Goal: Task Accomplishment & Management: Use online tool/utility

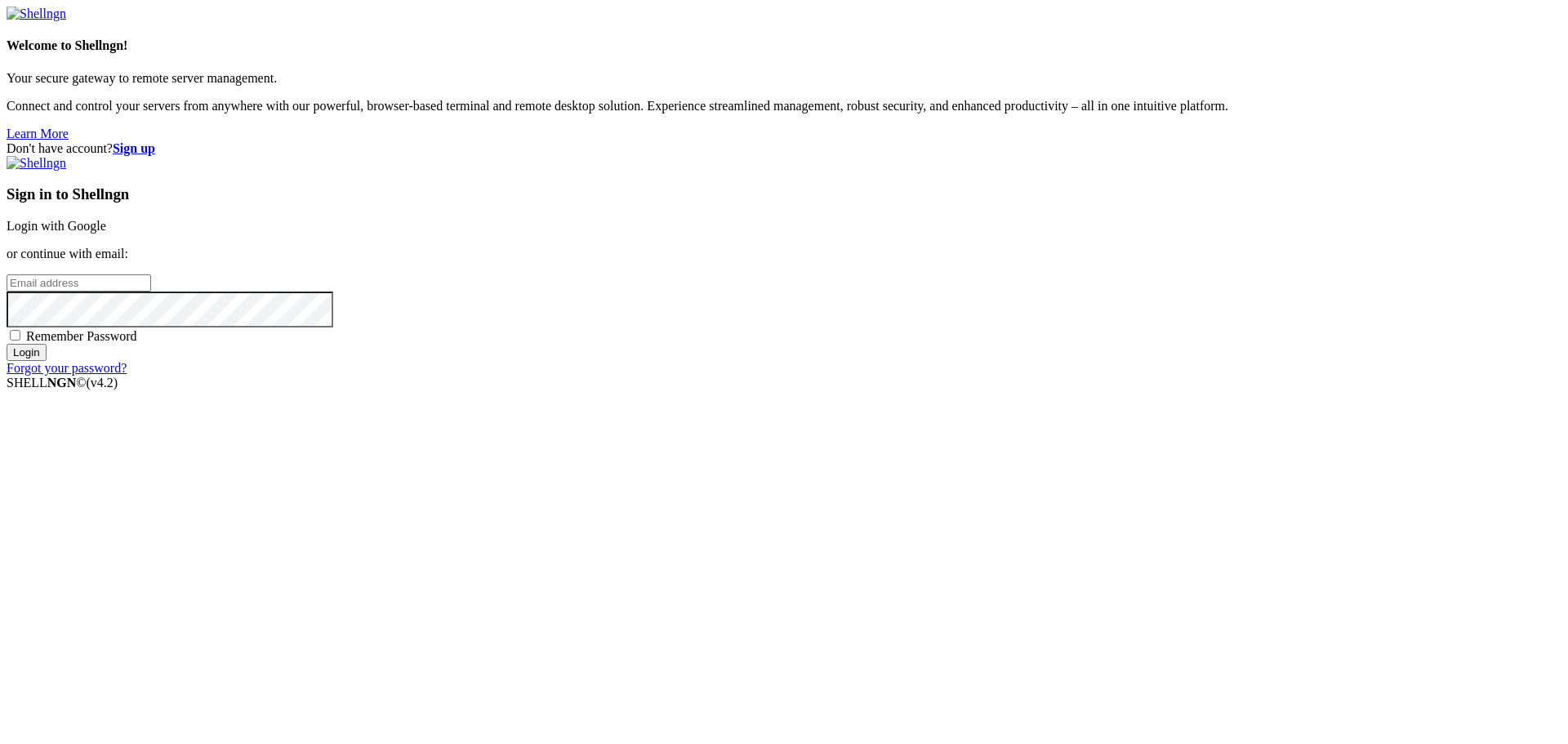
click at [107, 232] on link "Login with Google" at bounding box center [55, 225] width 100 height 14
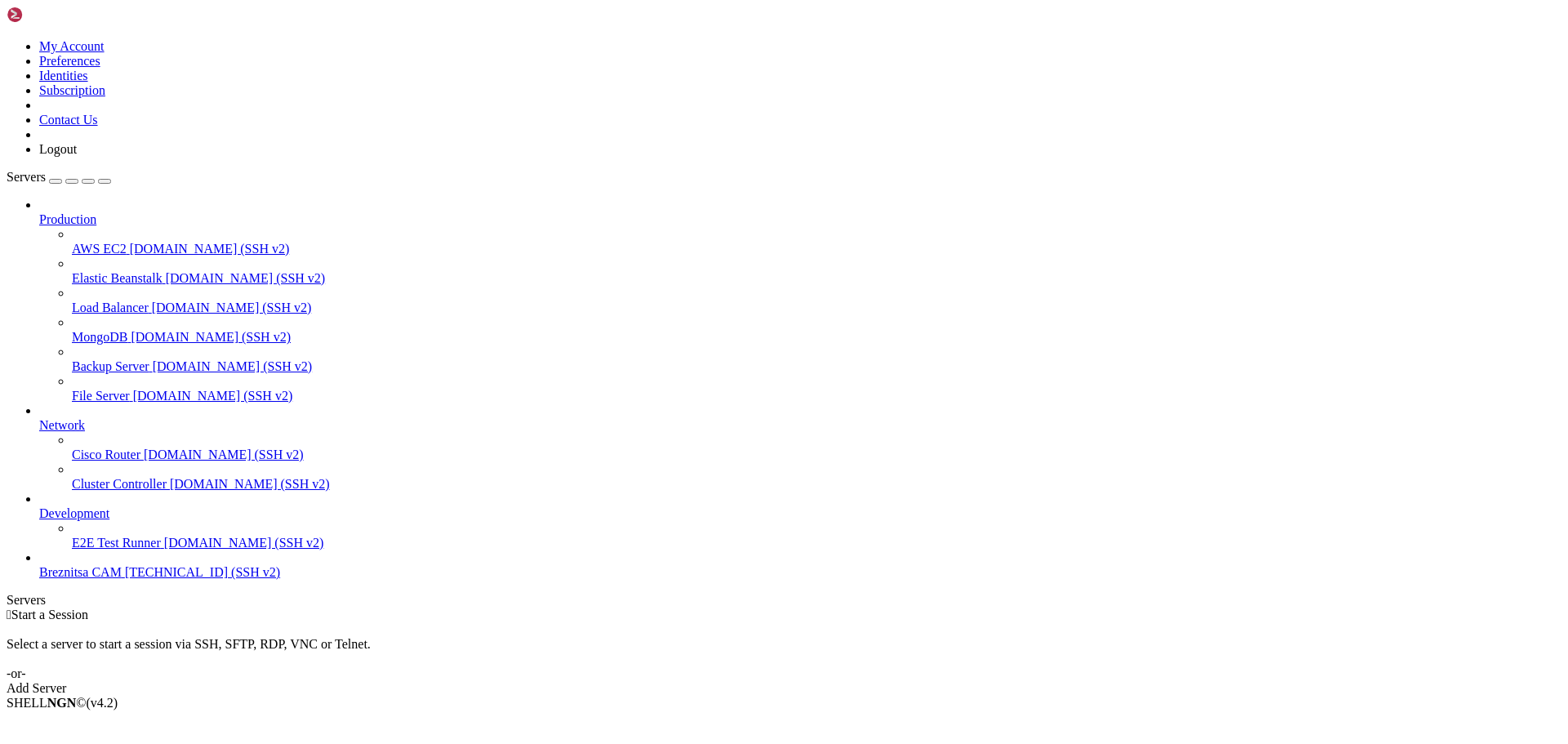
click at [88, 578] on span "Breznitsa CAM" at bounding box center [81, 572] width 83 height 14
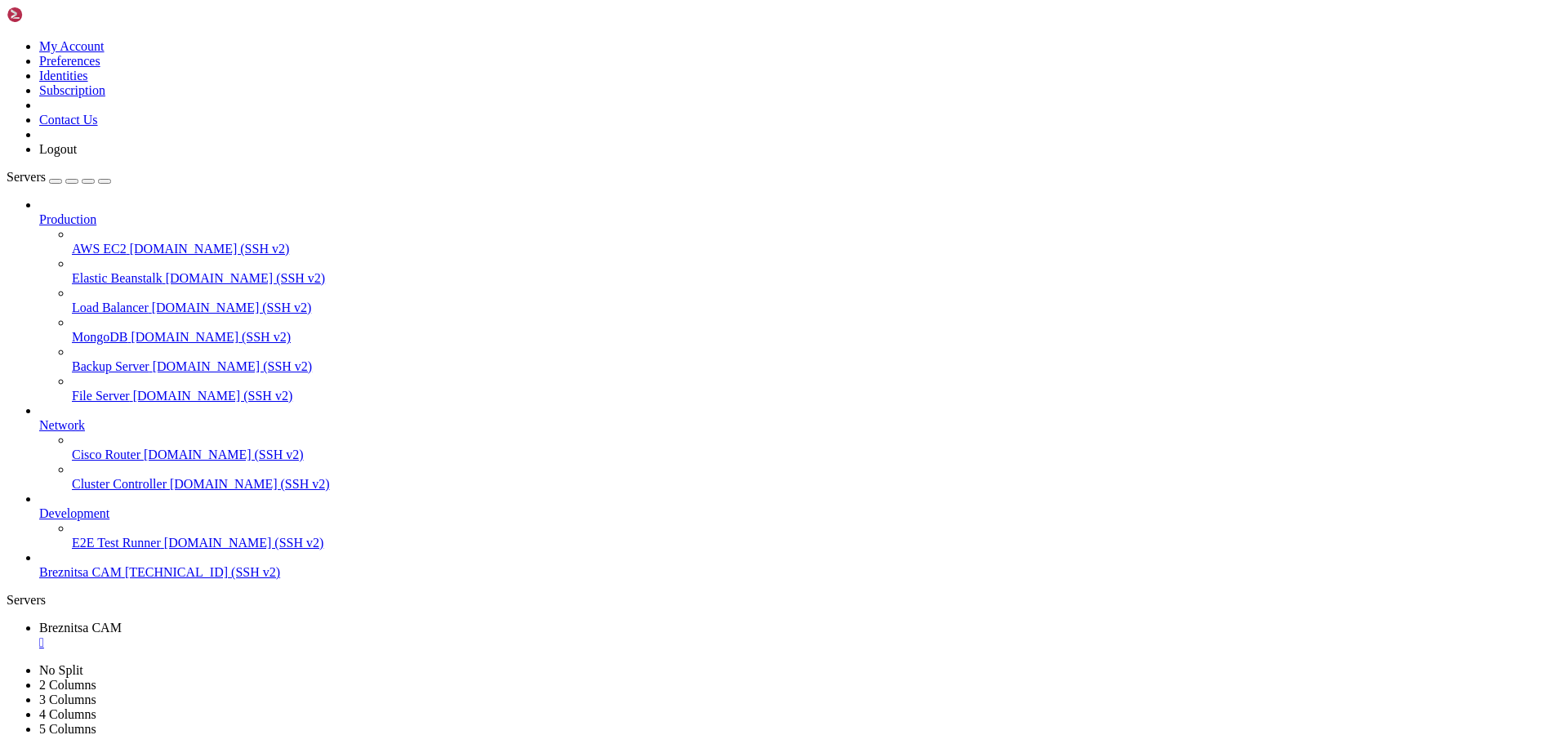
scroll to position [166, 0]
drag, startPoint x: 583, startPoint y: 1530, endPoint x: 552, endPoint y: 1529, distance: 31.0
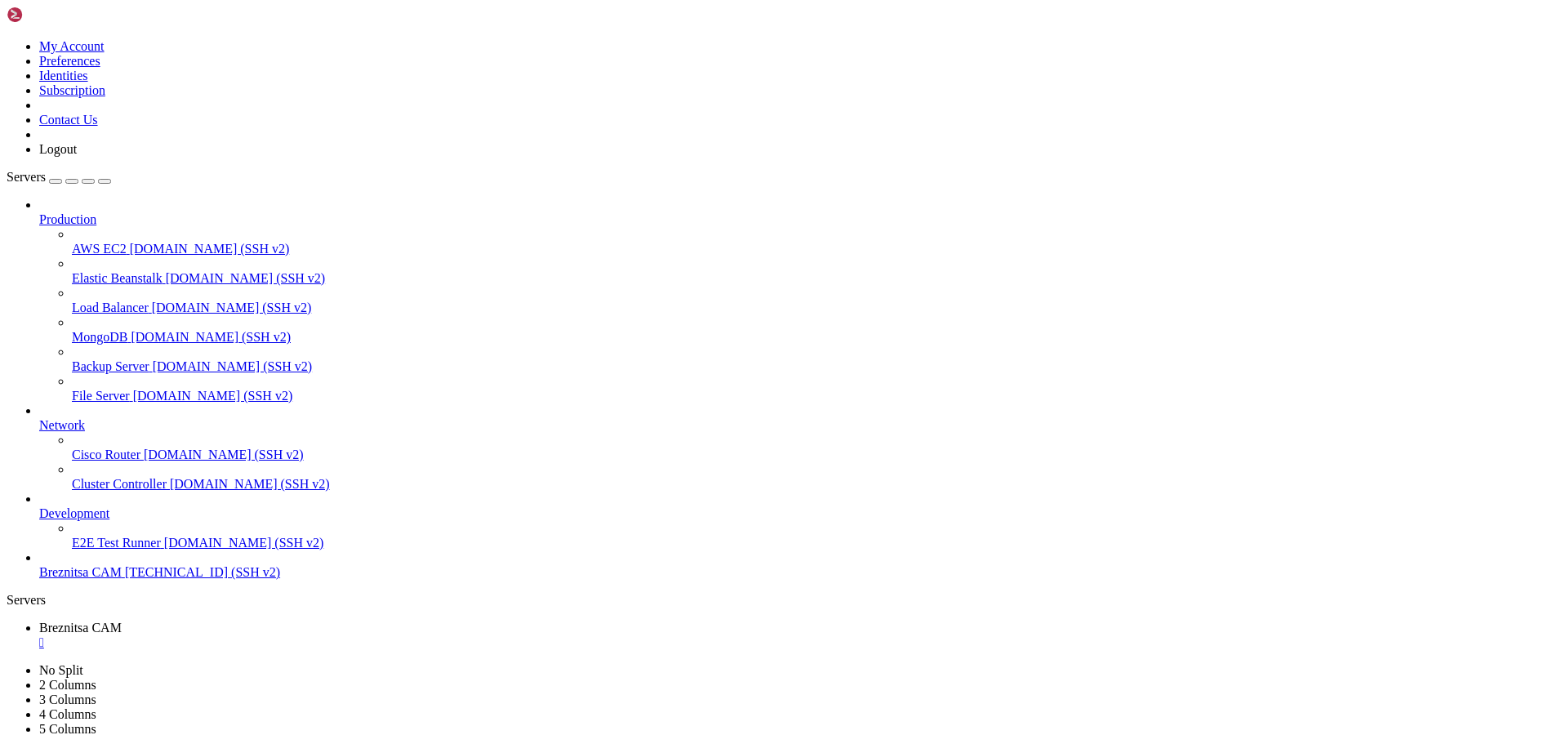
scroll to position [180, 0]
drag, startPoint x: 559, startPoint y: 1535, endPoint x: 421, endPoint y: 1529, distance: 138.1
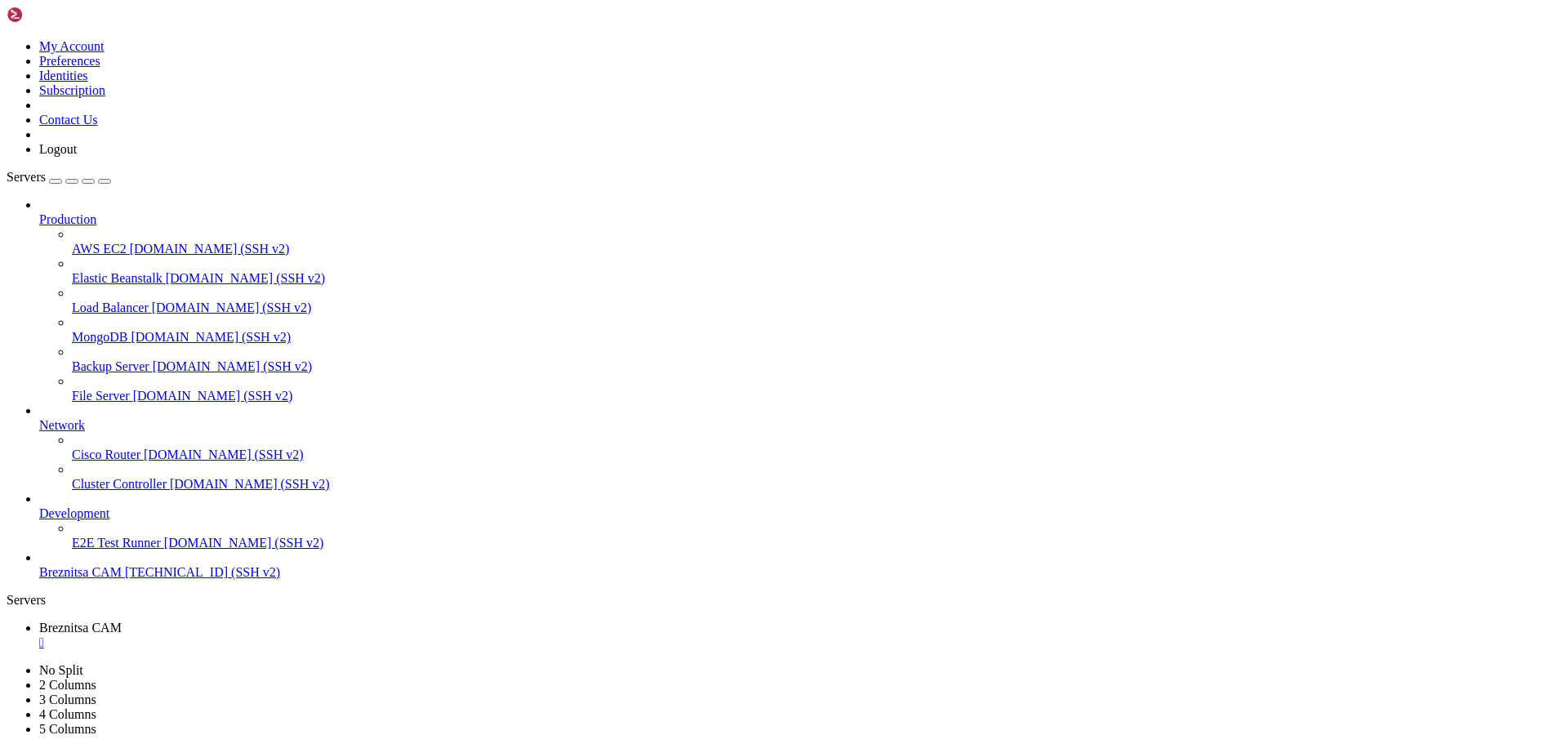
scroll to position [263, 0]
drag, startPoint x: 623, startPoint y: 1519, endPoint x: 13, endPoint y: 1479, distance: 611.3
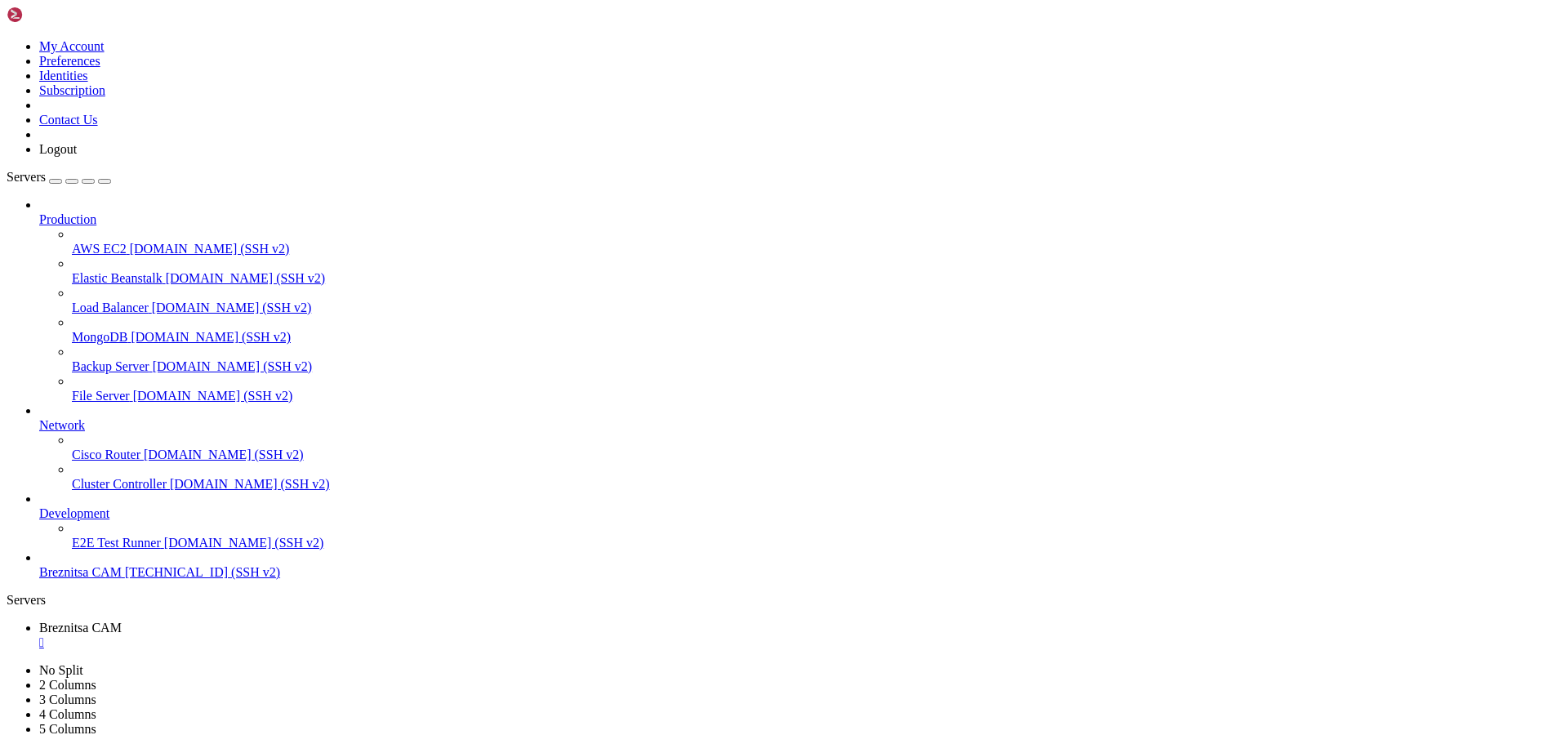
scroll to position [333, 0]
drag, startPoint x: 560, startPoint y: 1530, endPoint x: 450, endPoint y: 1518, distance: 110.7
drag, startPoint x: 12, startPoint y: 1447, endPoint x: 247, endPoint y: 1518, distance: 245.5
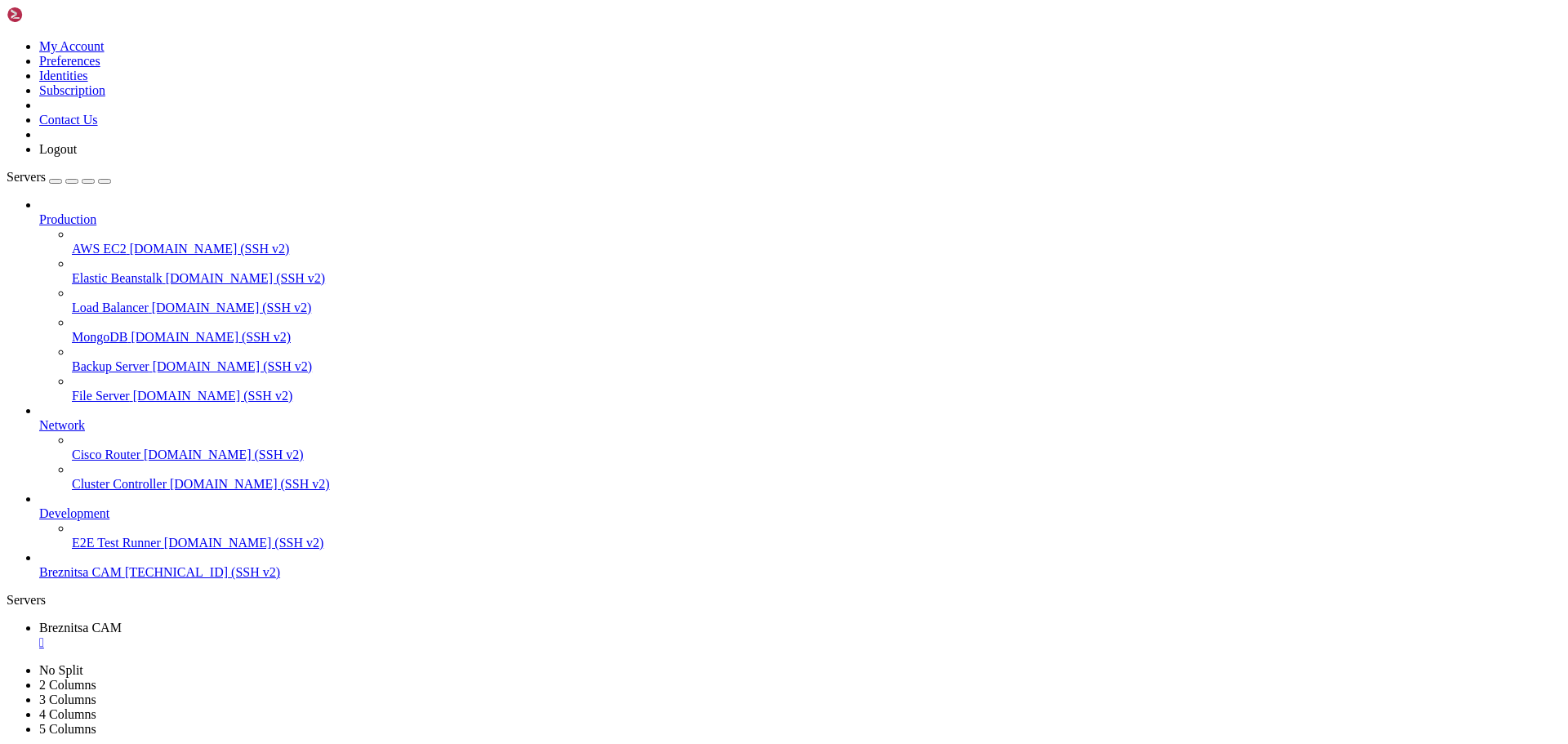
drag, startPoint x: 542, startPoint y: 1543, endPoint x: 521, endPoint y: 1521, distance: 30.4
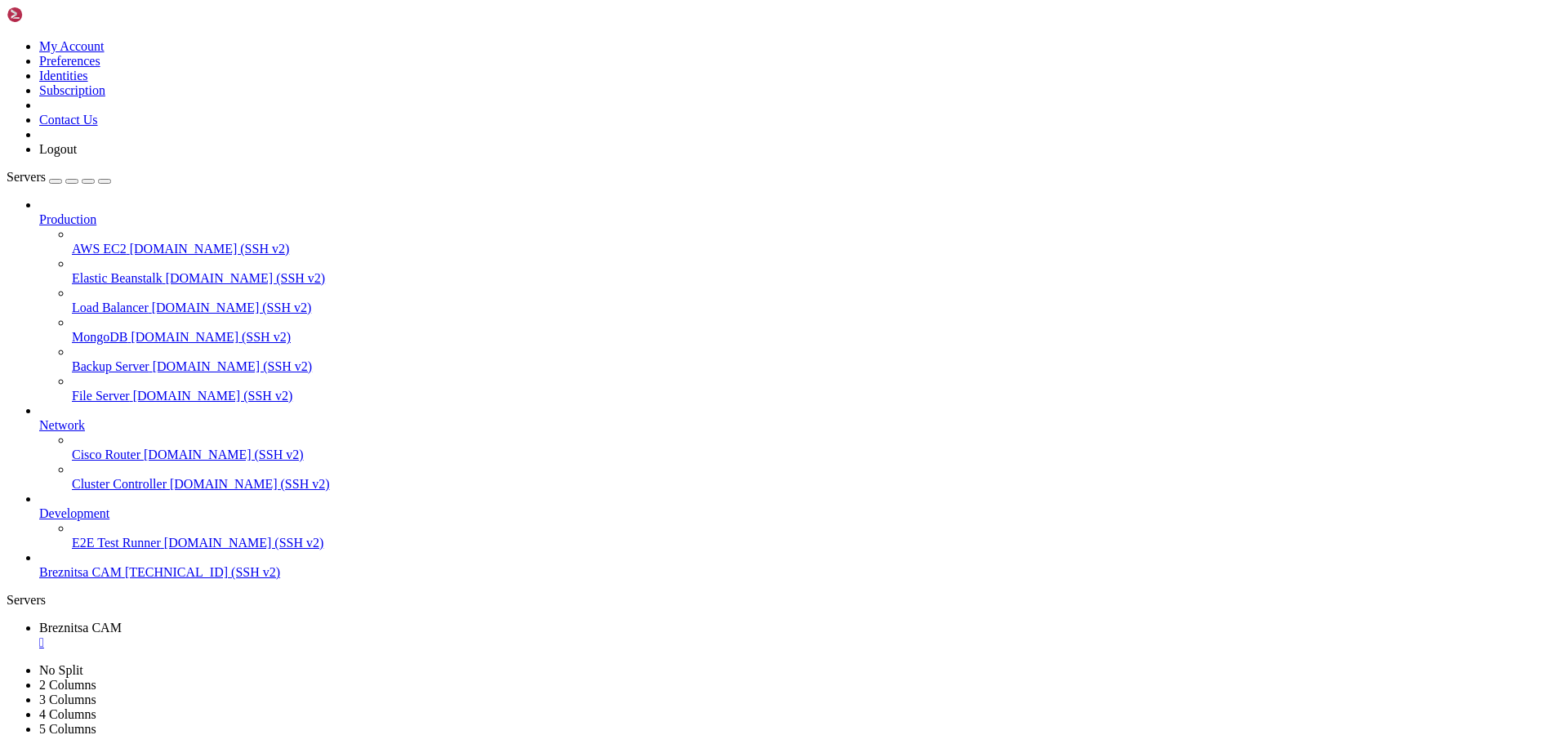
scroll to position [499, 0]
drag, startPoint x: 595, startPoint y: 1536, endPoint x: 491, endPoint y: 1519, distance: 105.4
drag, startPoint x: 17, startPoint y: 1451, endPoint x: 228, endPoint y: 1509, distance: 218.8
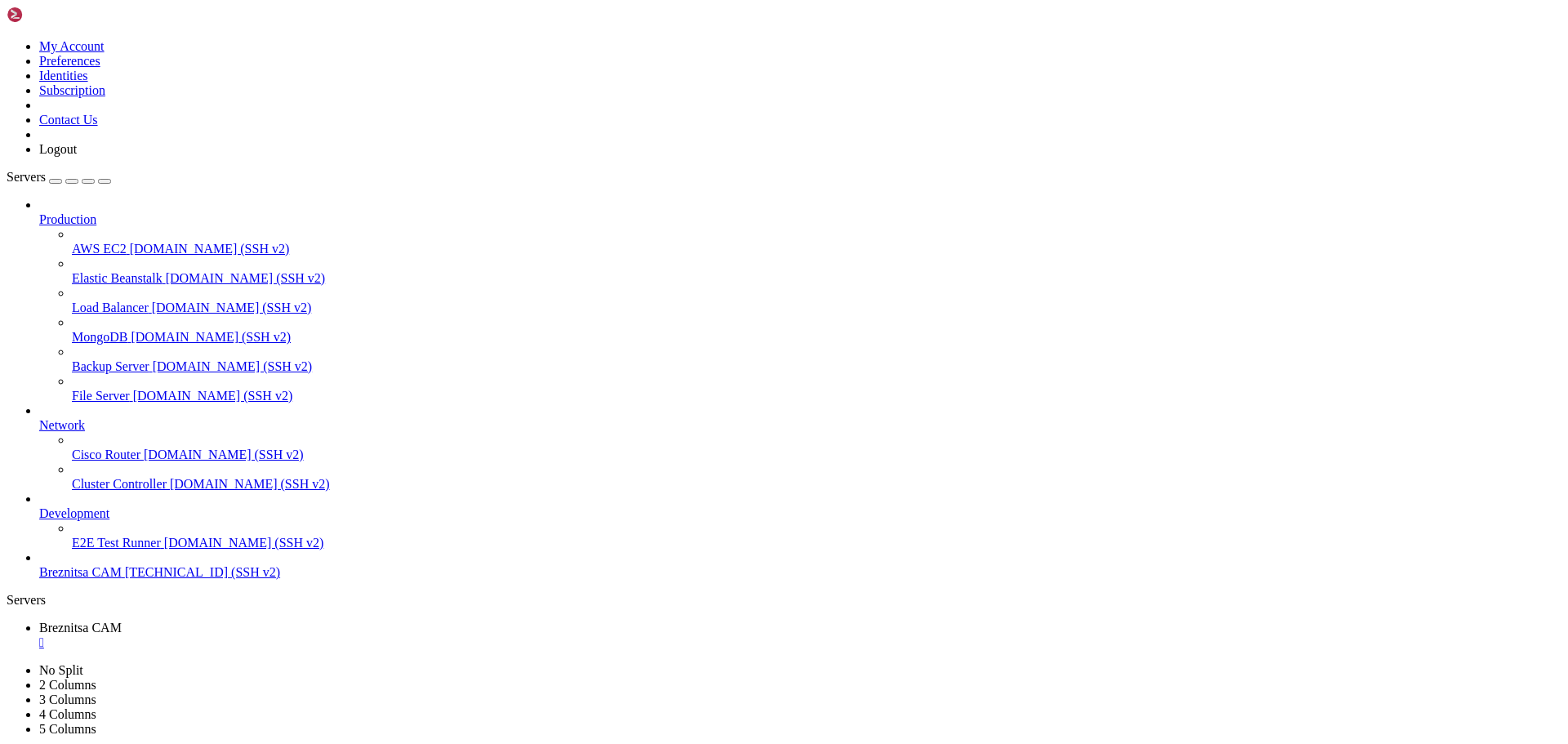
drag, startPoint x: 11, startPoint y: 1450, endPoint x: 308, endPoint y: 1527, distance: 306.8
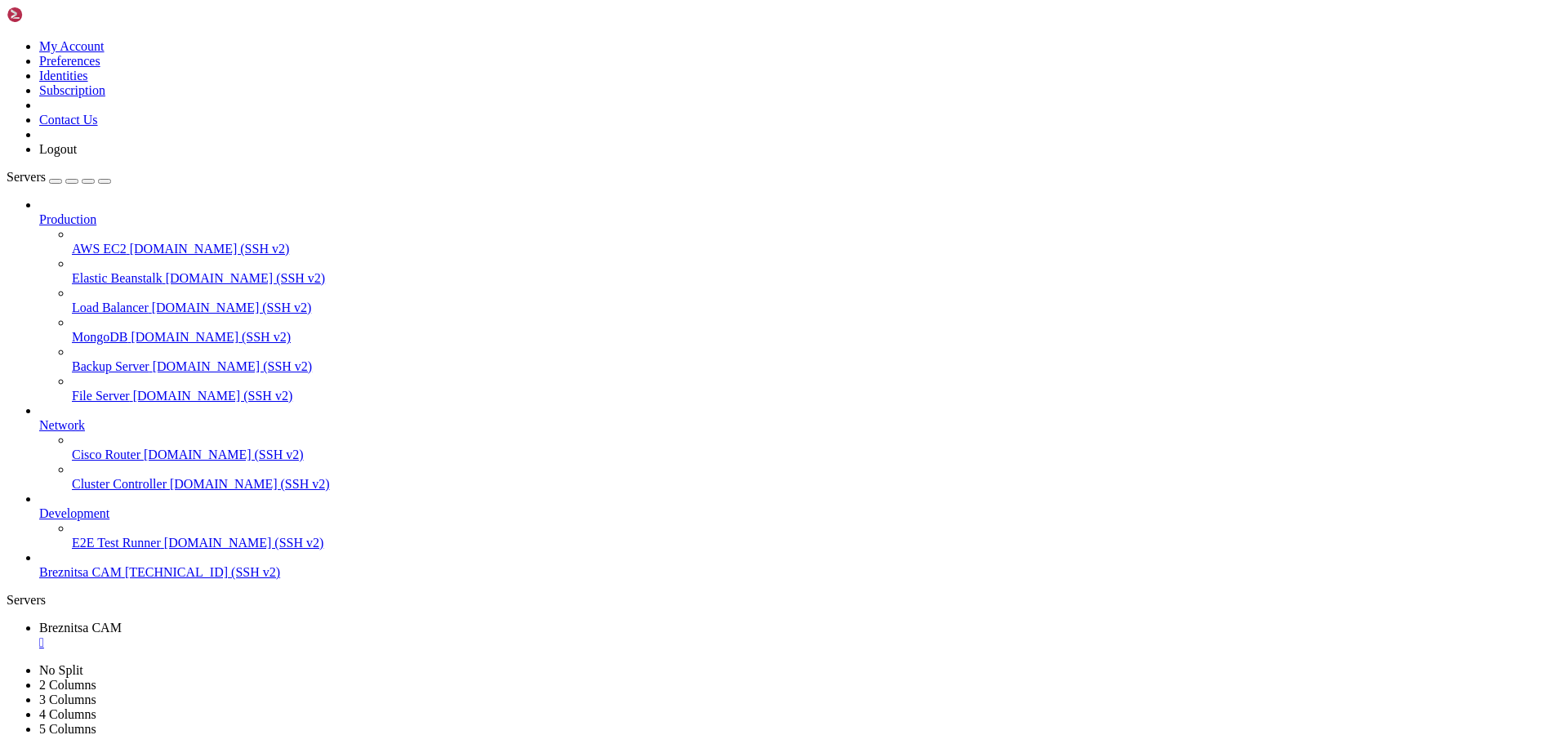
drag, startPoint x: 224, startPoint y: 1524, endPoint x: 14, endPoint y: 1450, distance: 222.7
drag, startPoint x: 161, startPoint y: 1532, endPoint x: 112, endPoint y: 1521, distance: 50.2
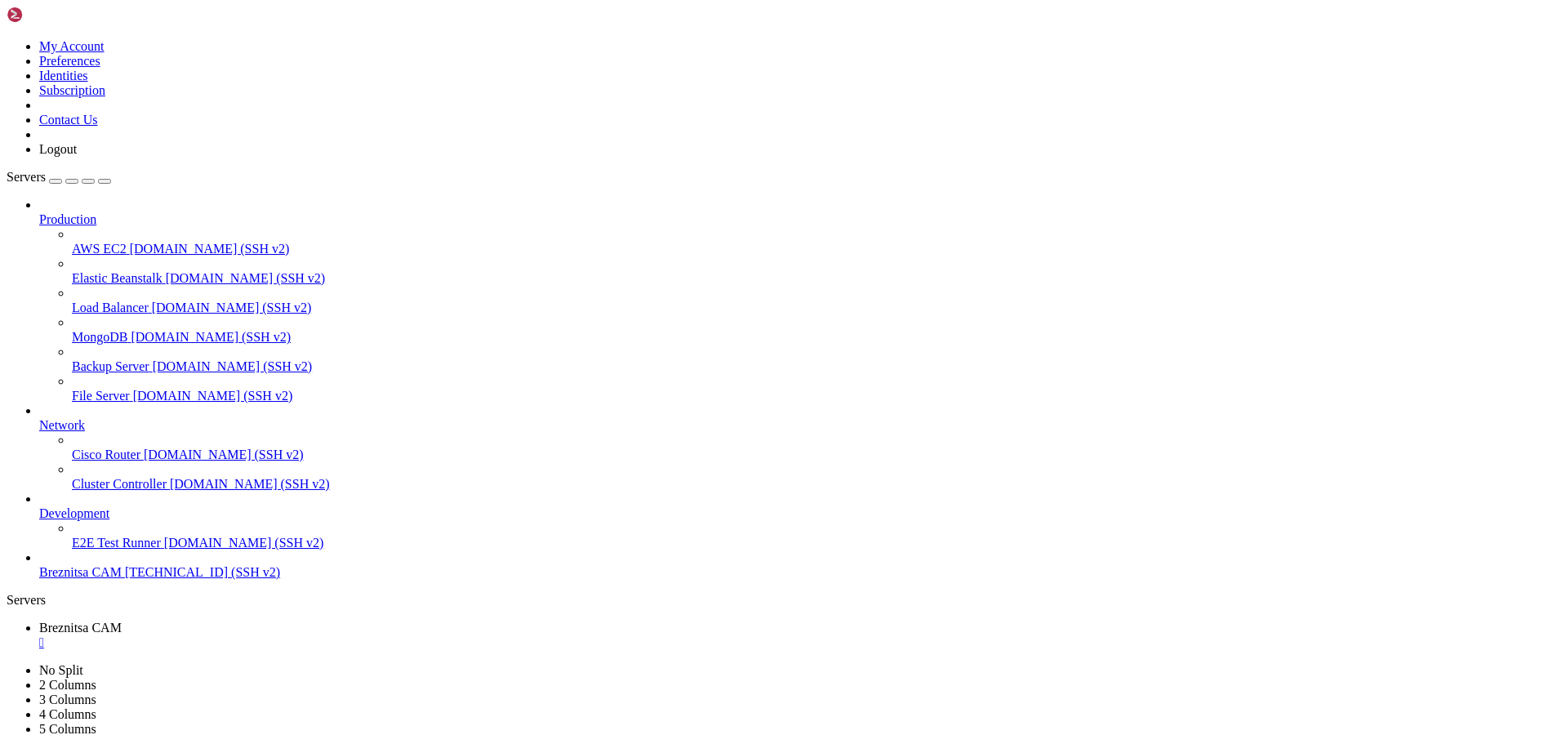
drag, startPoint x: 257, startPoint y: 1525, endPoint x: 211, endPoint y: 1529, distance: 46.2
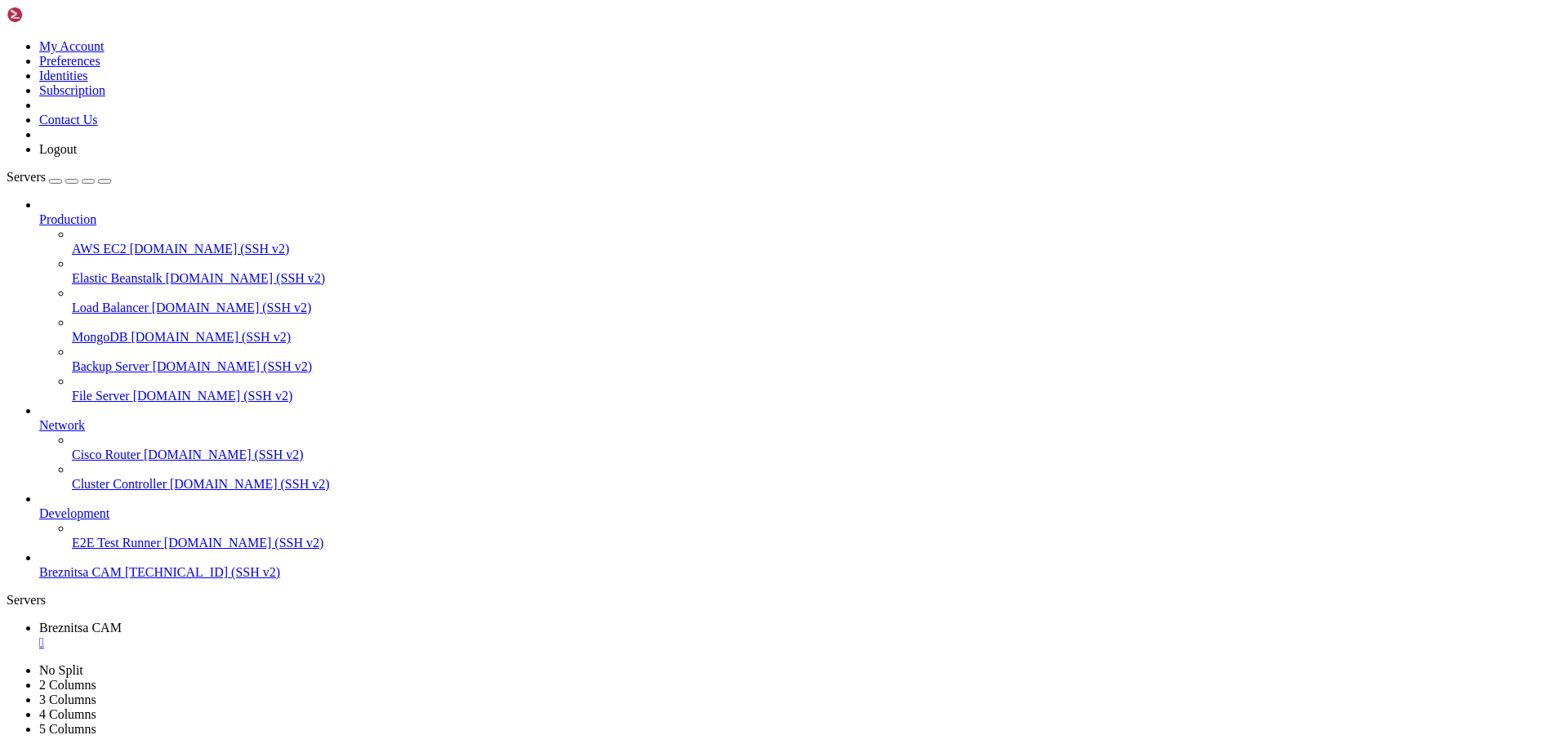
scroll to position [1069, 0]
drag, startPoint x: 257, startPoint y: 1527, endPoint x: 243, endPoint y: 1534, distance: 15.7
drag, startPoint x: 14, startPoint y: 1328, endPoint x: 217, endPoint y: 1508, distance: 271.3
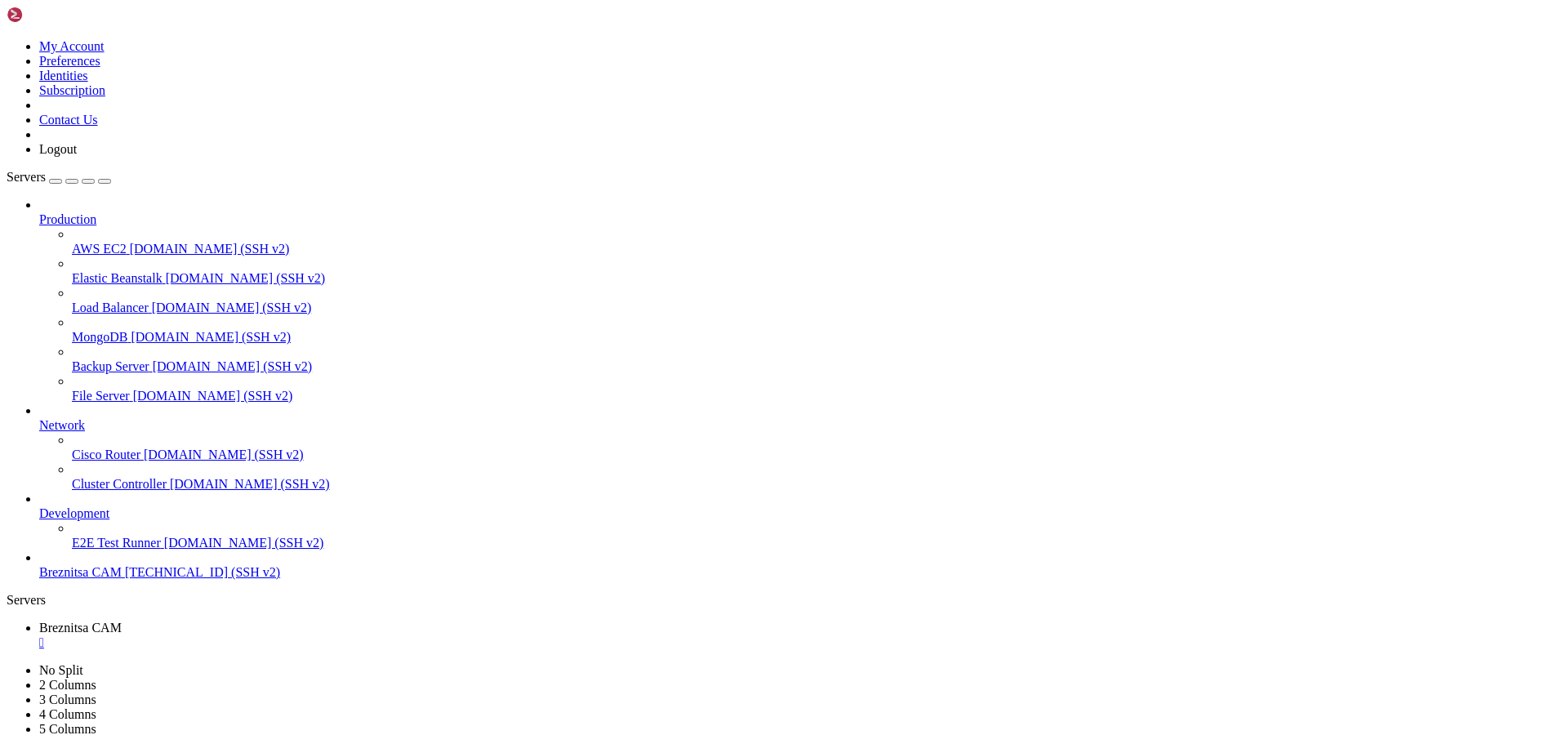
drag, startPoint x: 270, startPoint y: 1526, endPoint x: 230, endPoint y: 1531, distance: 40.3
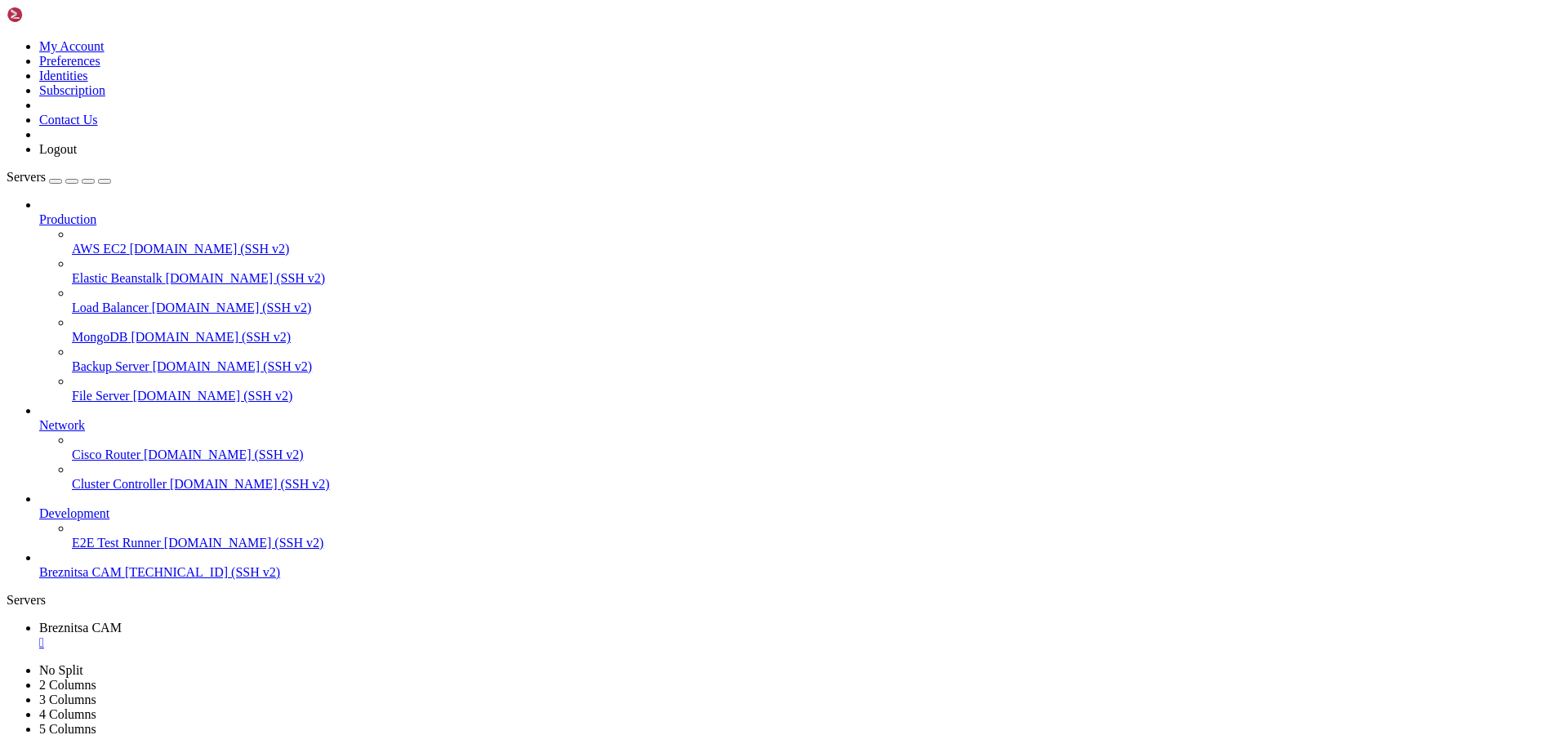
drag, startPoint x: 569, startPoint y: 1529, endPoint x: 443, endPoint y: 1491, distance: 131.6
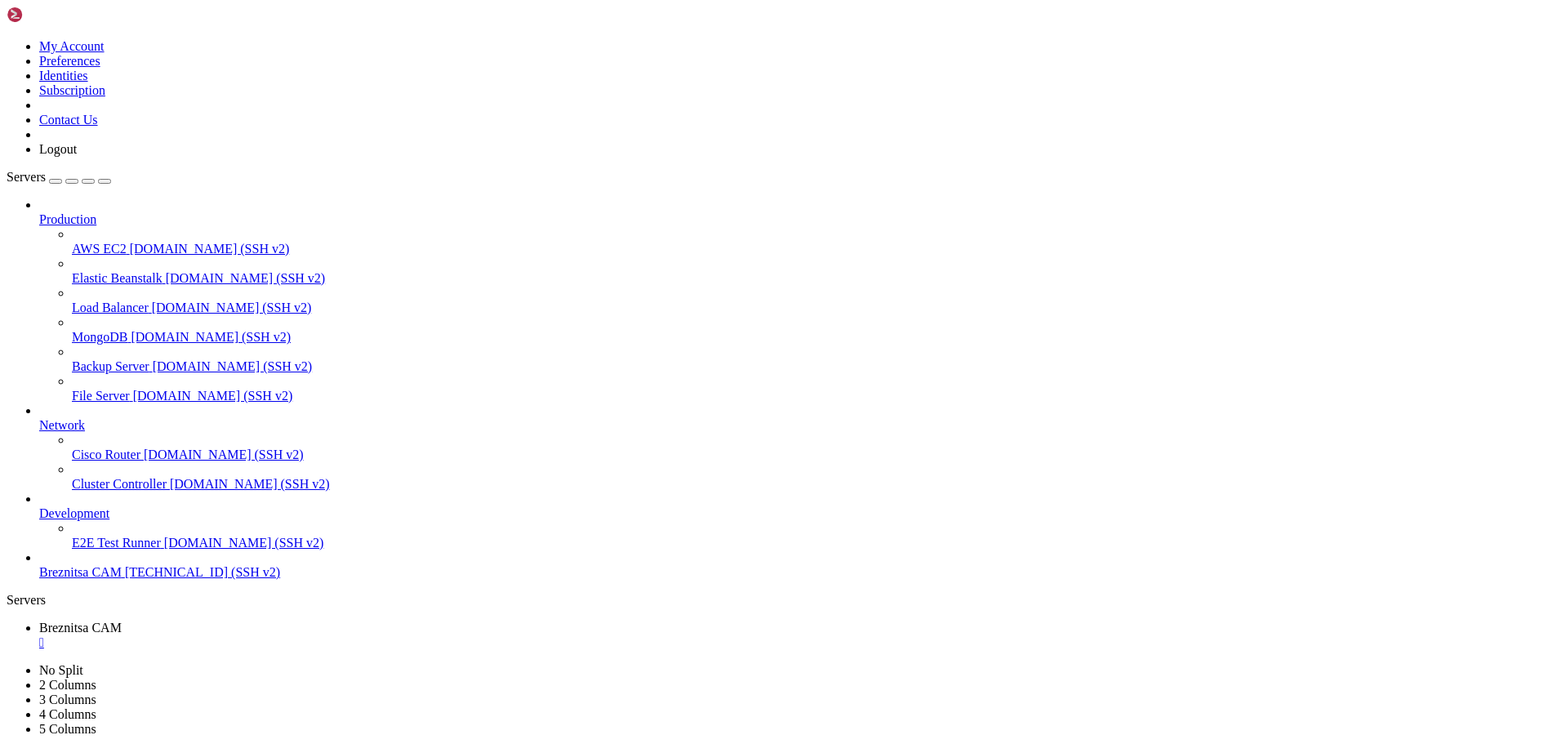
drag, startPoint x: 595, startPoint y: 1521, endPoint x: 552, endPoint y: 1531, distance: 44.1
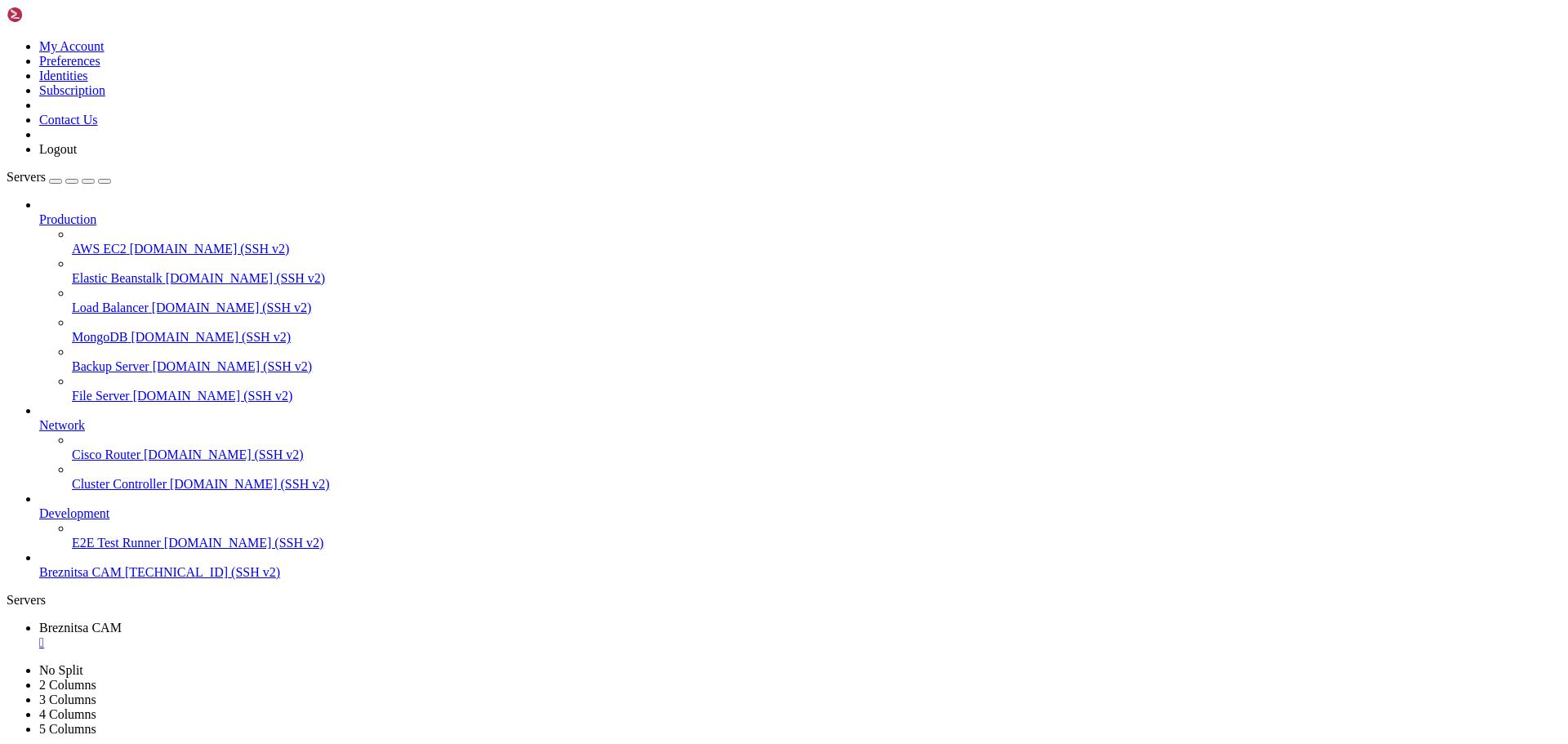
drag, startPoint x: 572, startPoint y: 1525, endPoint x: 536, endPoint y: 1487, distance: 52.3
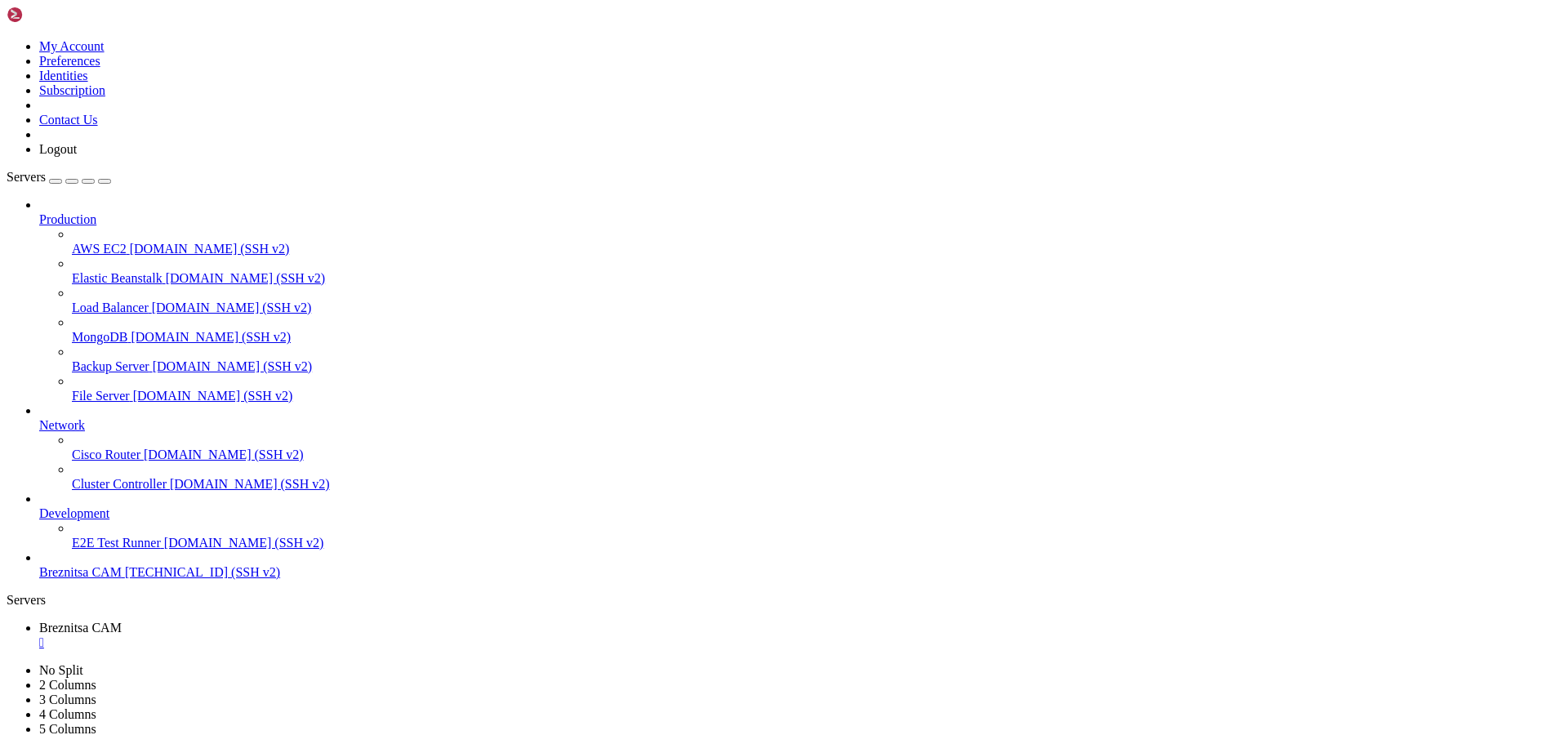
drag, startPoint x: 554, startPoint y: 1532, endPoint x: 487, endPoint y: 1530, distance: 67.0
drag, startPoint x: 647, startPoint y: 1514, endPoint x: 569, endPoint y: 1509, distance: 78.2
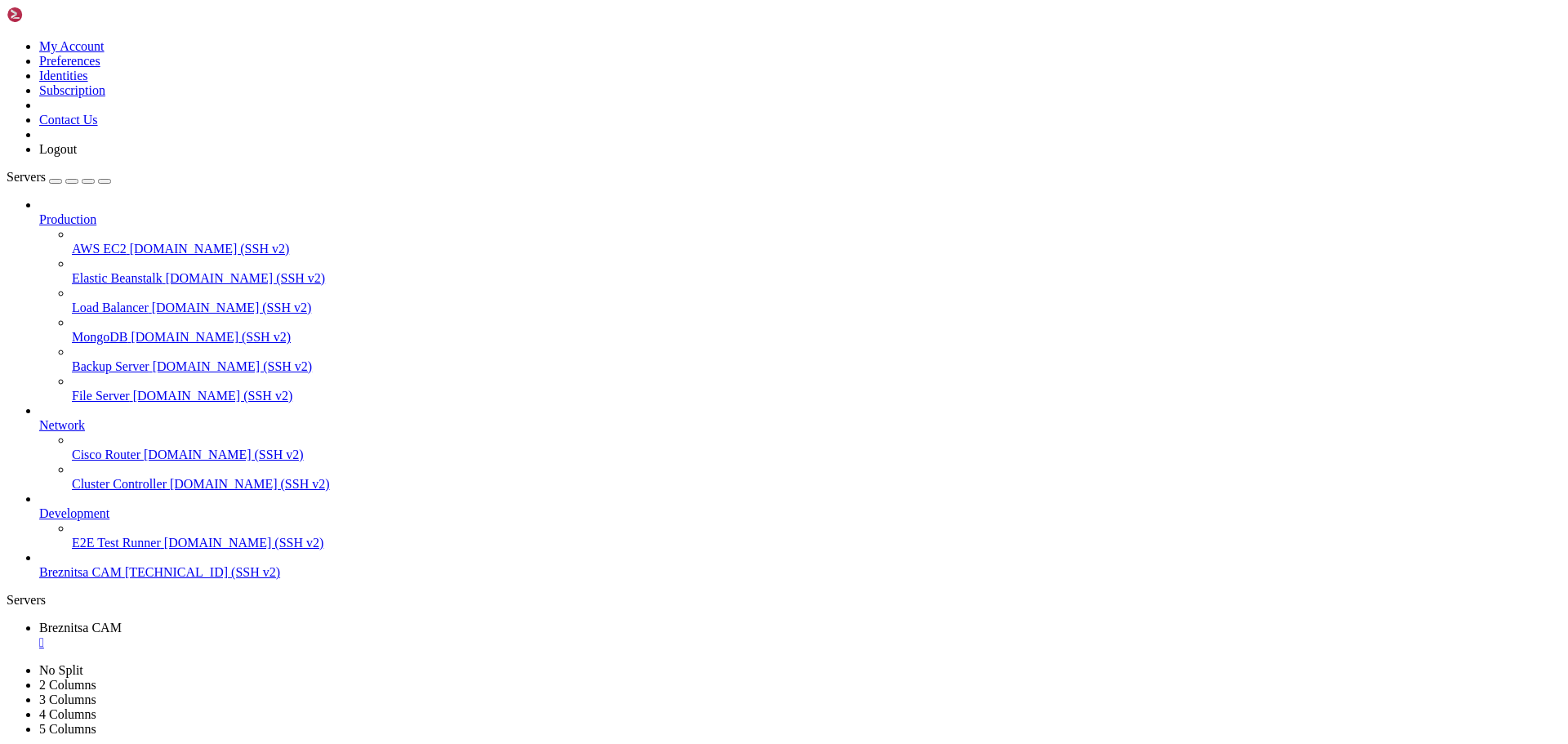
scroll to position [1457, 0]
drag, startPoint x: 555, startPoint y: 1535, endPoint x: 434, endPoint y: 1529, distance: 121.1
drag, startPoint x: 611, startPoint y: 1521, endPoint x: 562, endPoint y: 1524, distance: 49.1
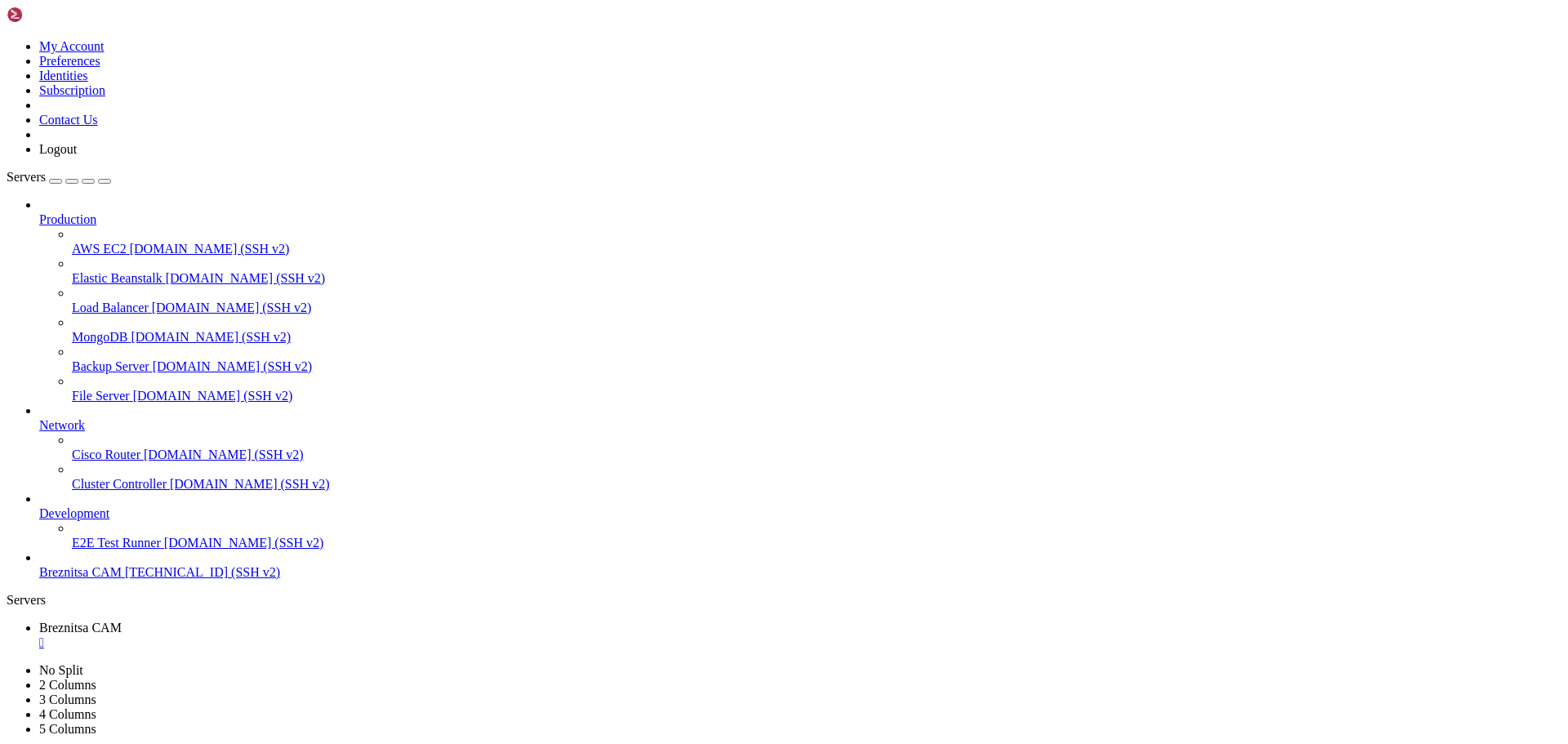
scroll to position [1527, 0]
drag, startPoint x: 552, startPoint y: 1536, endPoint x: 503, endPoint y: 1504, distance: 58.5
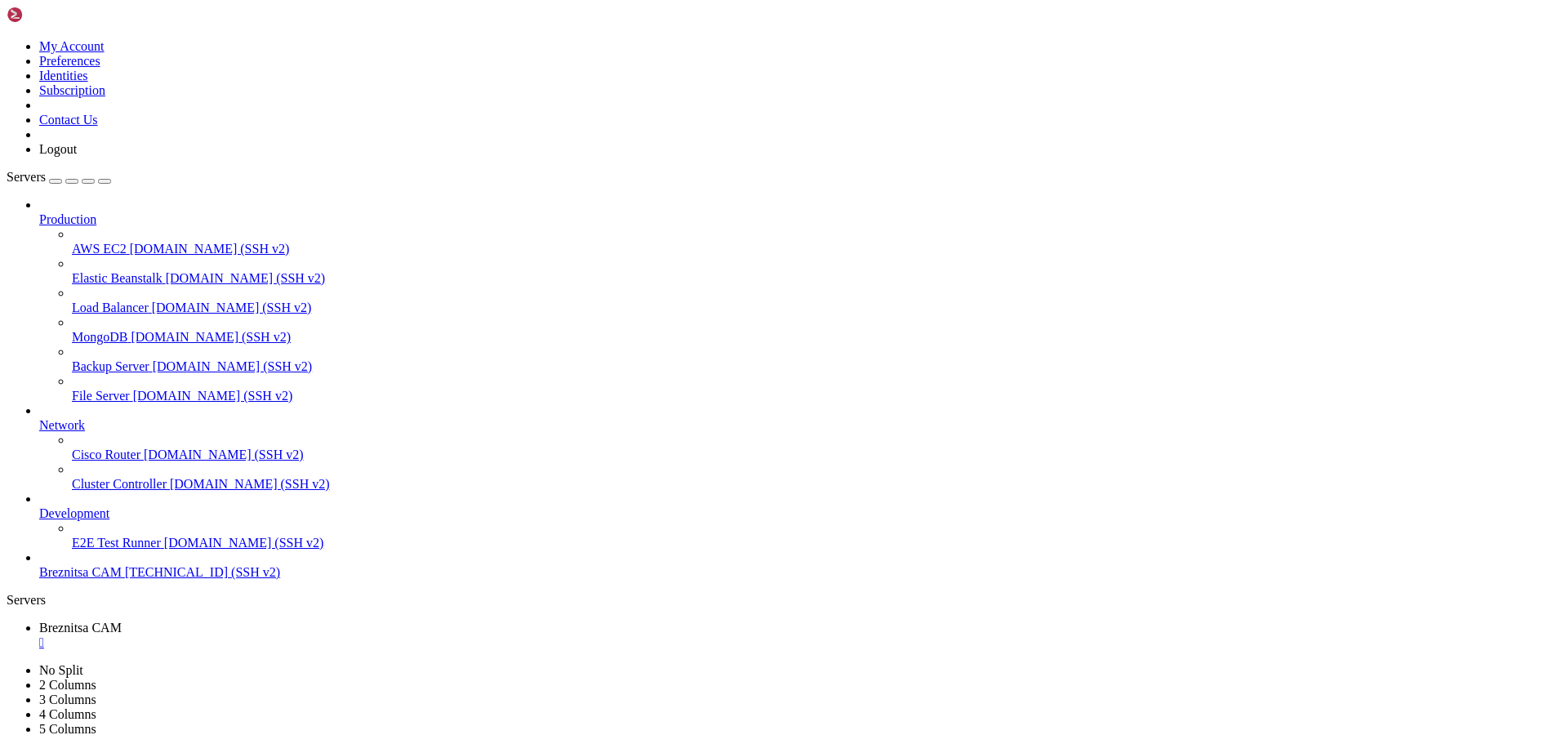
drag, startPoint x: 564, startPoint y: 1529, endPoint x: 507, endPoint y: 1532, distance: 57.1
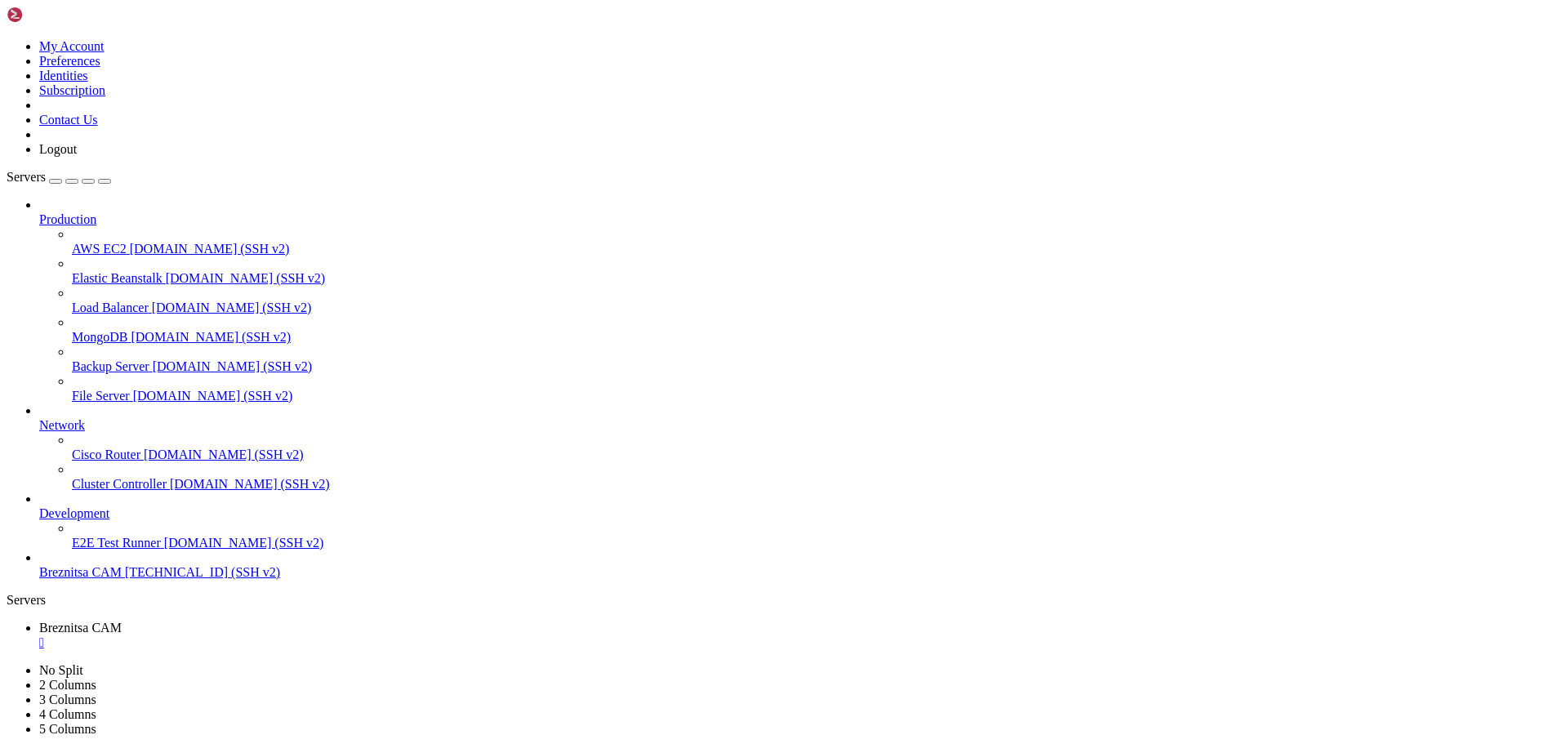
drag, startPoint x: 15, startPoint y: 1492, endPoint x: 253, endPoint y: 1514, distance: 239.0
drag, startPoint x: 253, startPoint y: 1514, endPoint x: 206, endPoint y: 1486, distance: 54.7
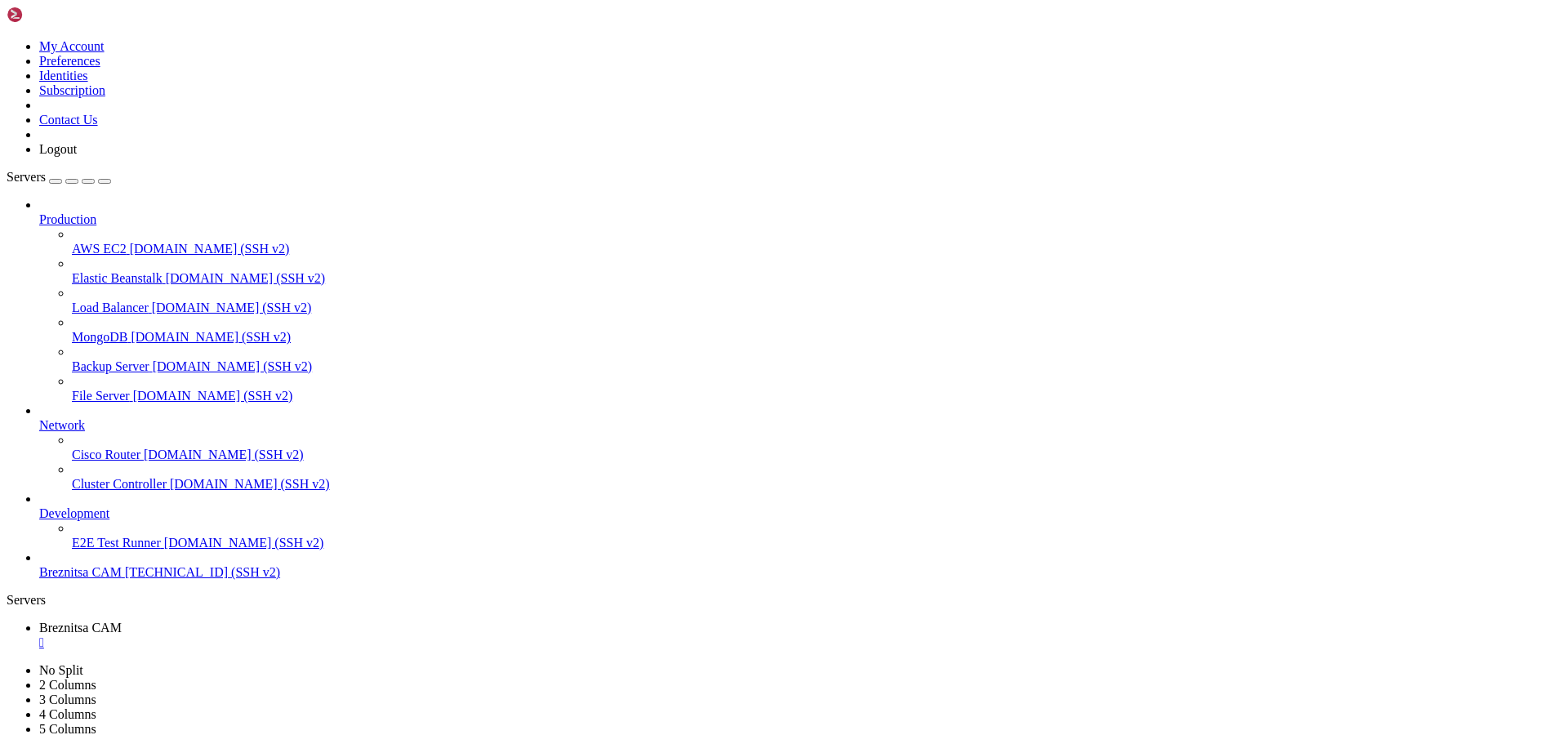
drag, startPoint x: 498, startPoint y: 1479, endPoint x: 462, endPoint y: 1493, distance: 38.6
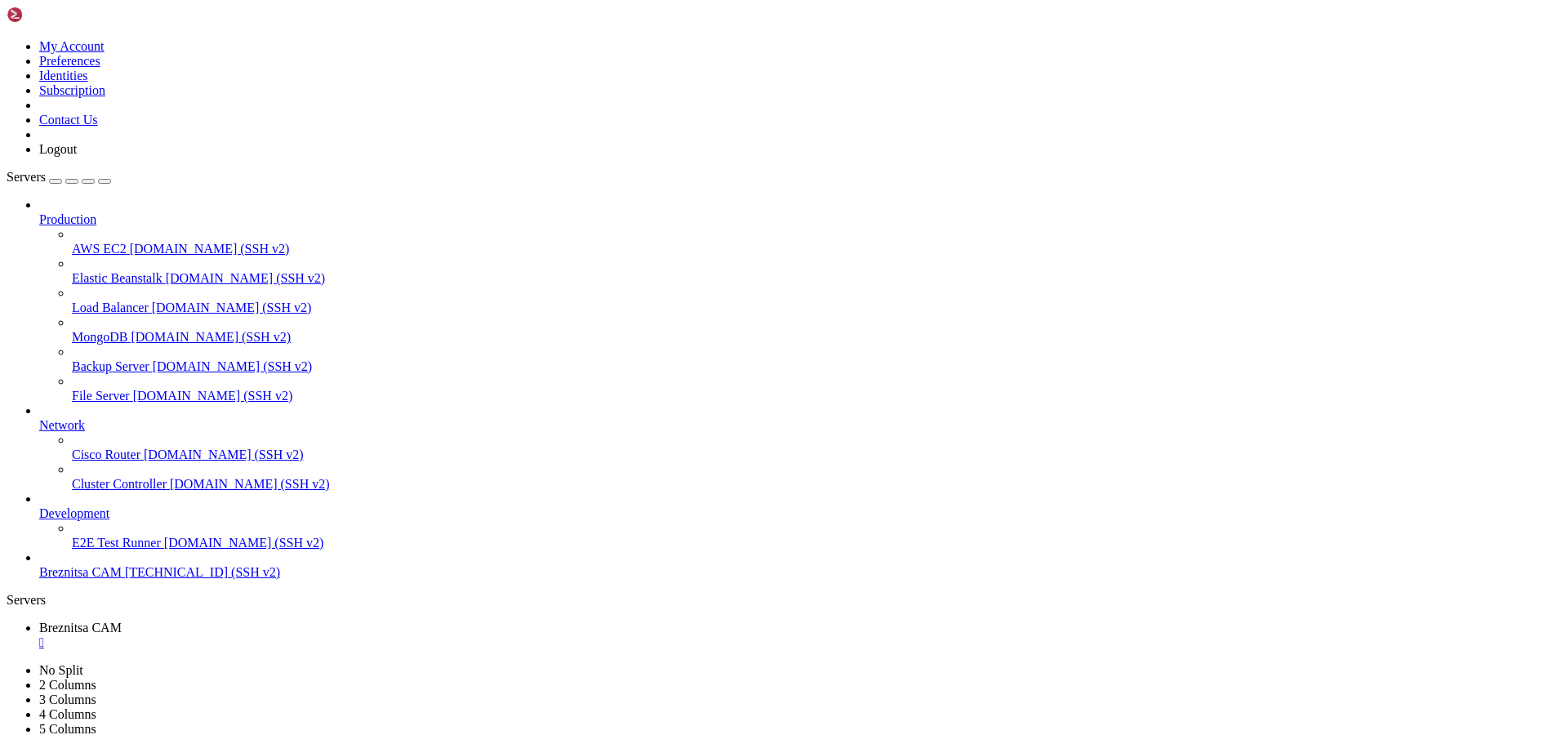
drag, startPoint x: 218, startPoint y: 1523, endPoint x: 188, endPoint y: 1540, distance: 34.5
drag, startPoint x: 11, startPoint y: 1325, endPoint x: 309, endPoint y: 1382, distance: 303.4
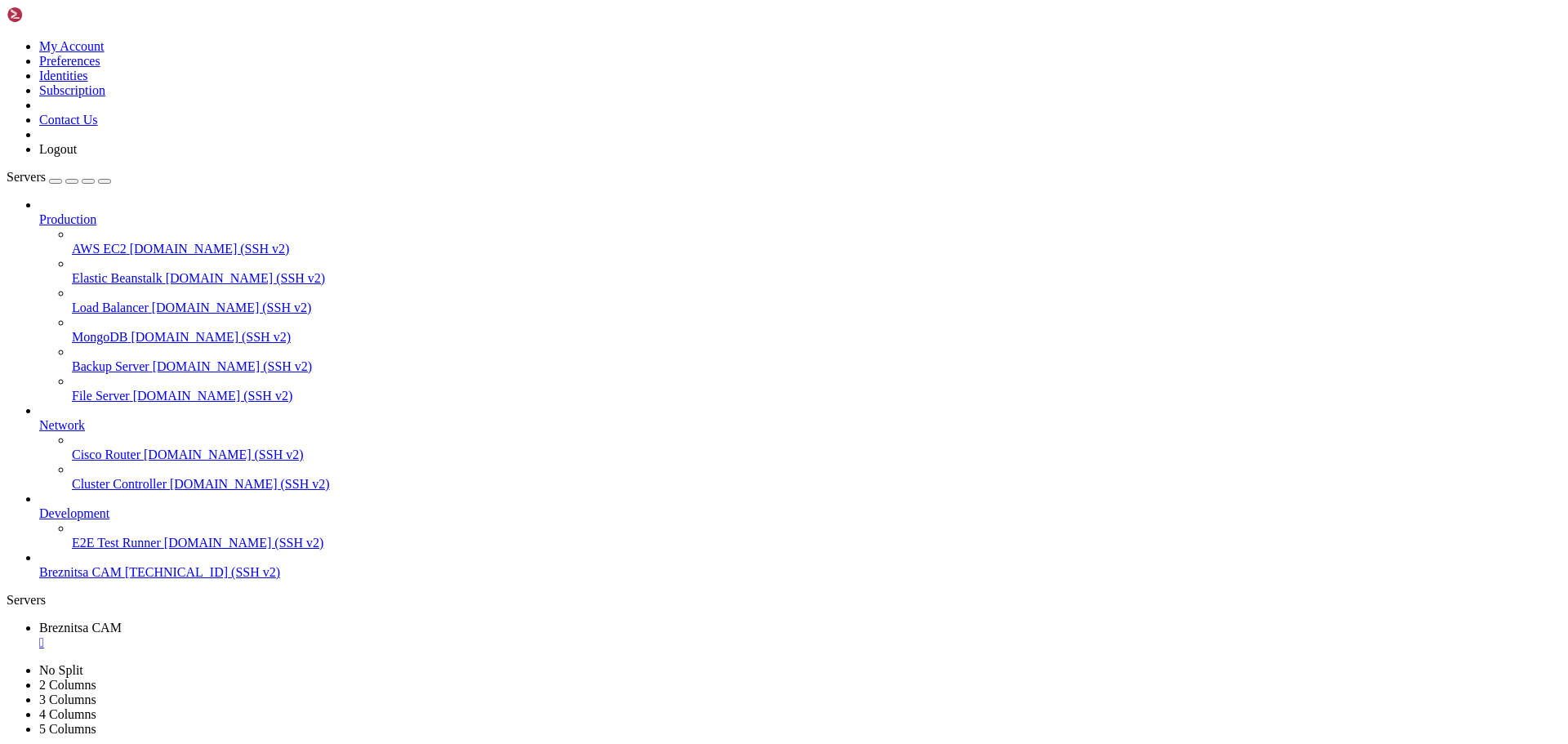
drag, startPoint x: 16, startPoint y: 1325, endPoint x: 672, endPoint y: 1493, distance: 677.2
drag, startPoint x: 291, startPoint y: 1527, endPoint x: 280, endPoint y: 1512, distance: 18.6
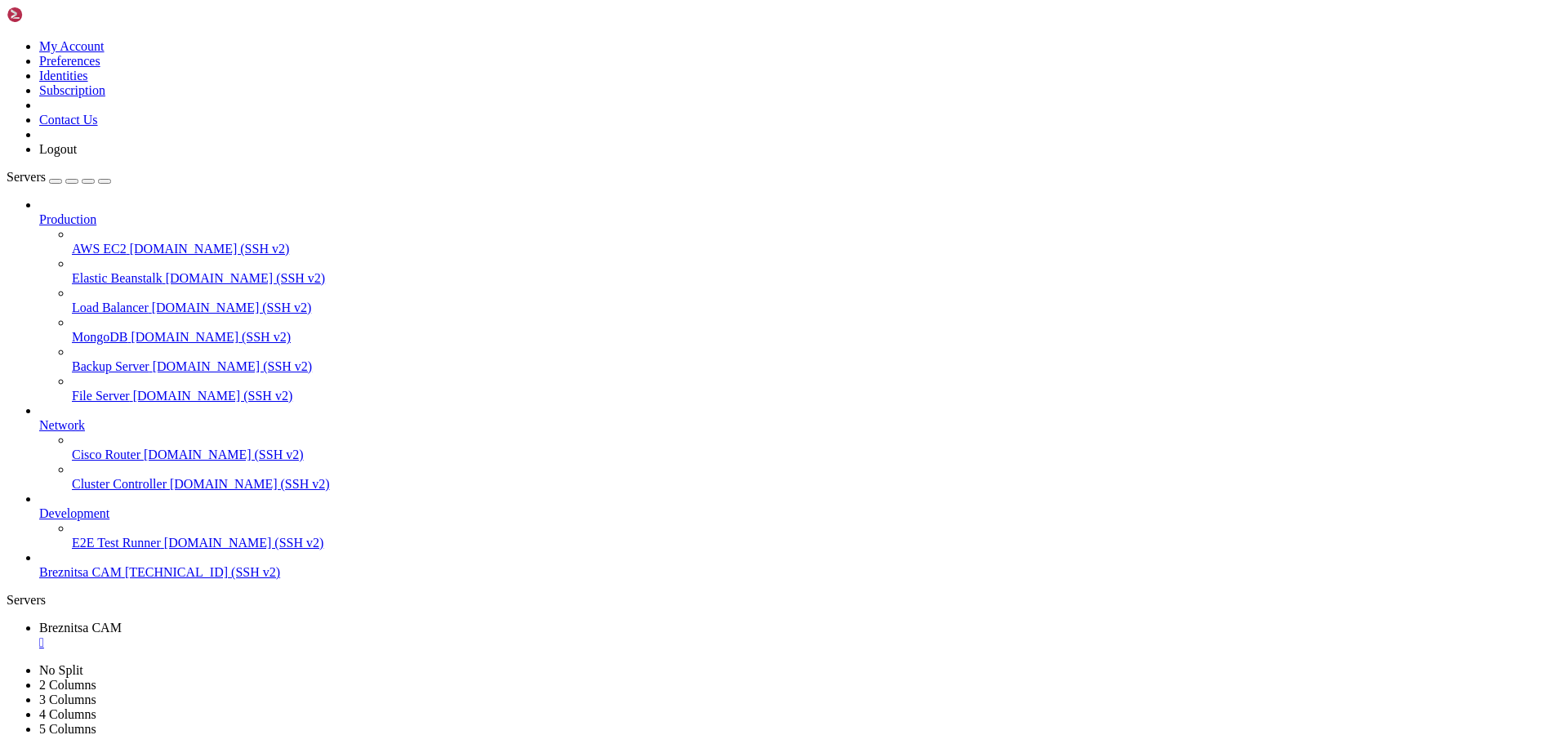
scroll to position [2026, 0]
drag, startPoint x: 280, startPoint y: 1512, endPoint x: 255, endPoint y: 1546, distance: 42.2
drag, startPoint x: 662, startPoint y: 1495, endPoint x: 562, endPoint y: 1509, distance: 101.0
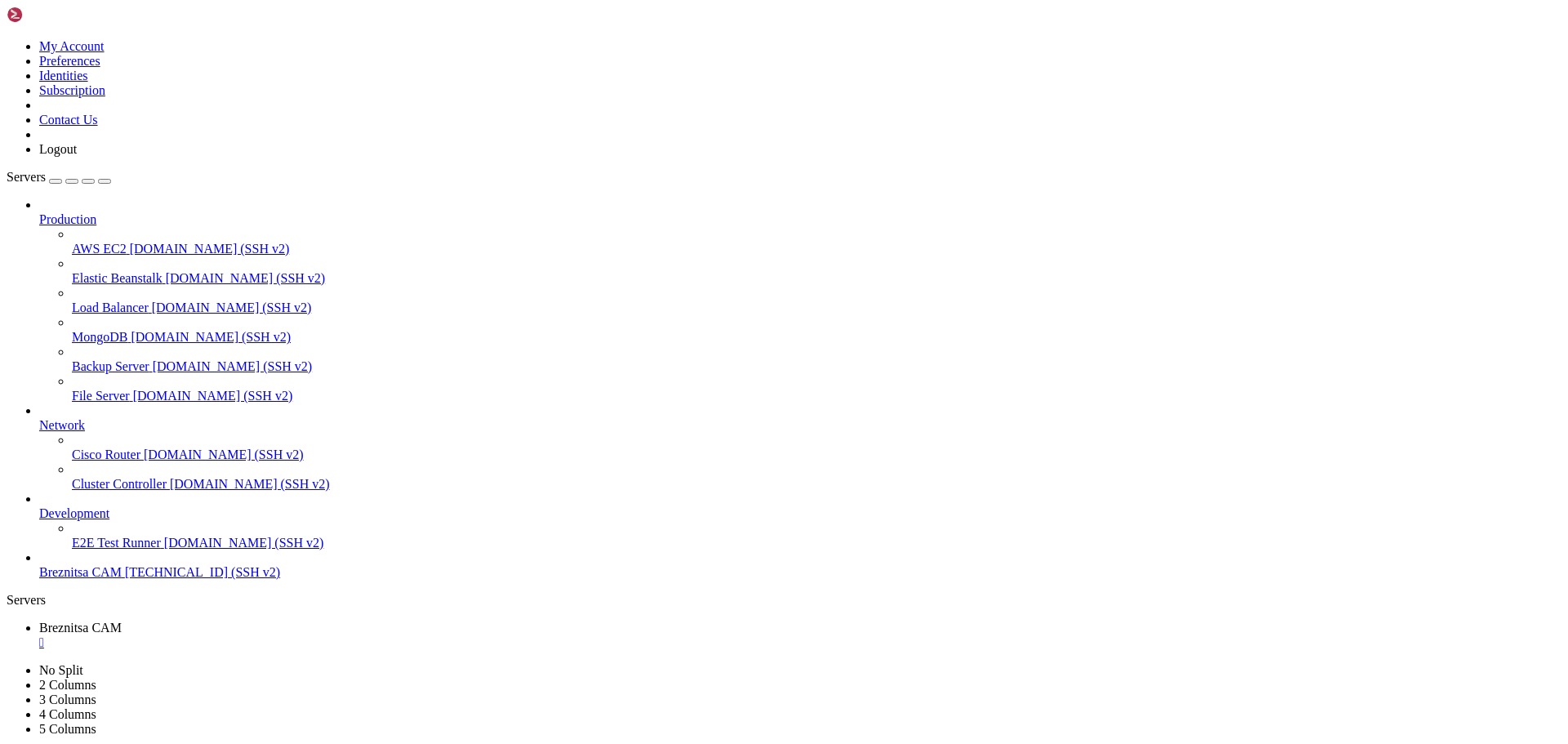
drag, startPoint x: 461, startPoint y: 1525, endPoint x: 450, endPoint y: 1531, distance: 12.5
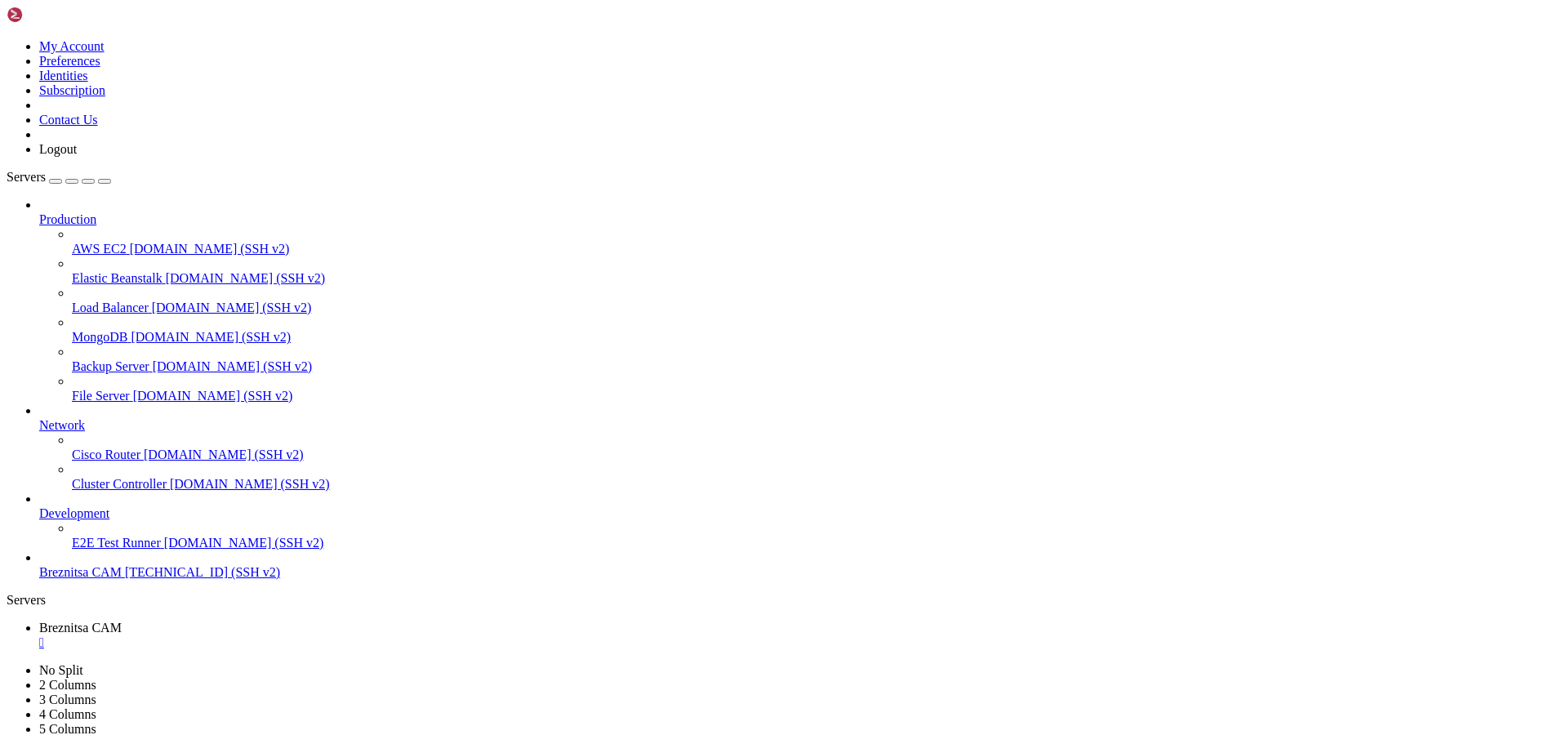
drag, startPoint x: 501, startPoint y: 1528, endPoint x: 468, endPoint y: 1529, distance: 33.0
drag, startPoint x: 15, startPoint y: 1268, endPoint x: 444, endPoint y: 1518, distance: 496.5
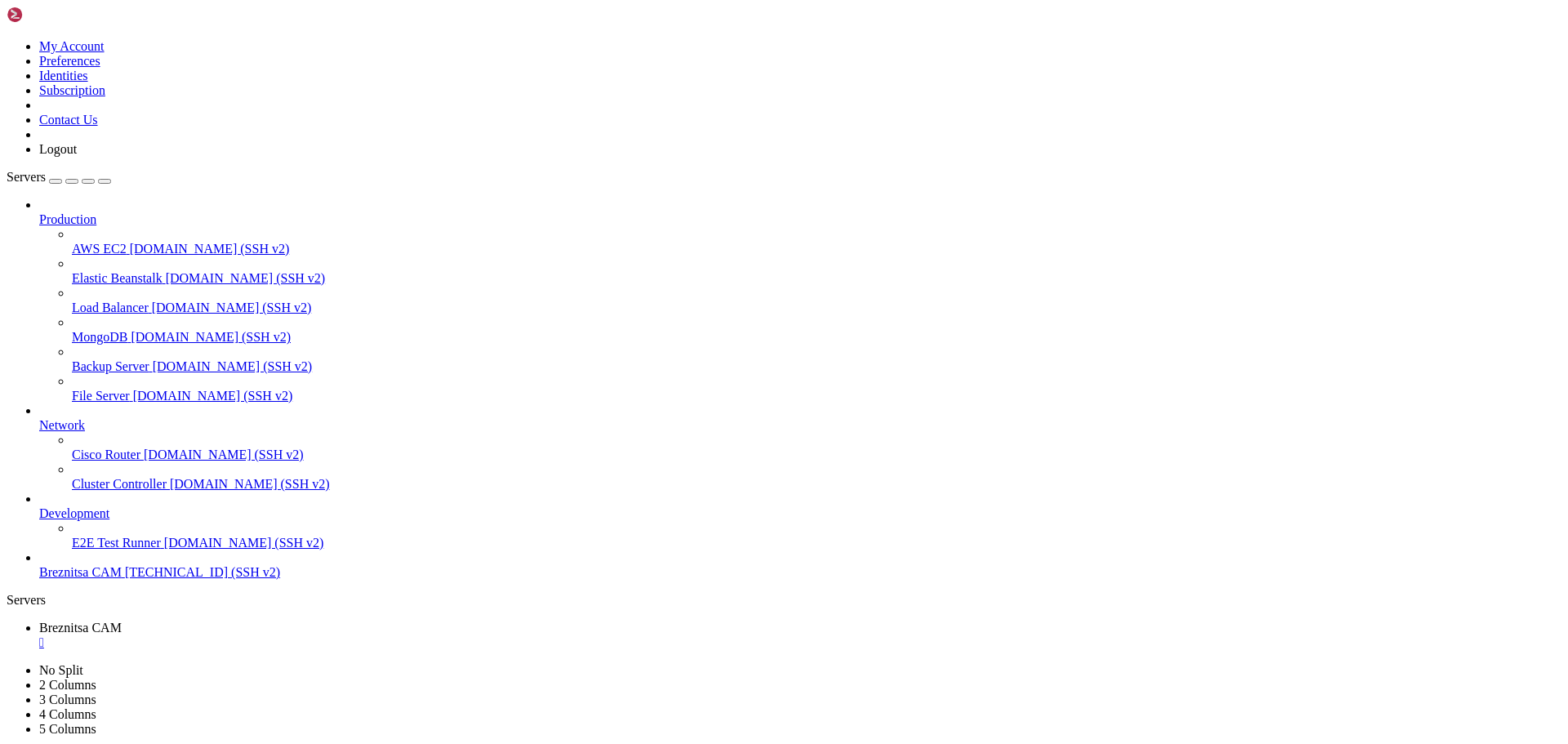
scroll to position [2401, 0]
drag, startPoint x: 524, startPoint y: 1530, endPoint x: 481, endPoint y: 1521, distance: 43.9
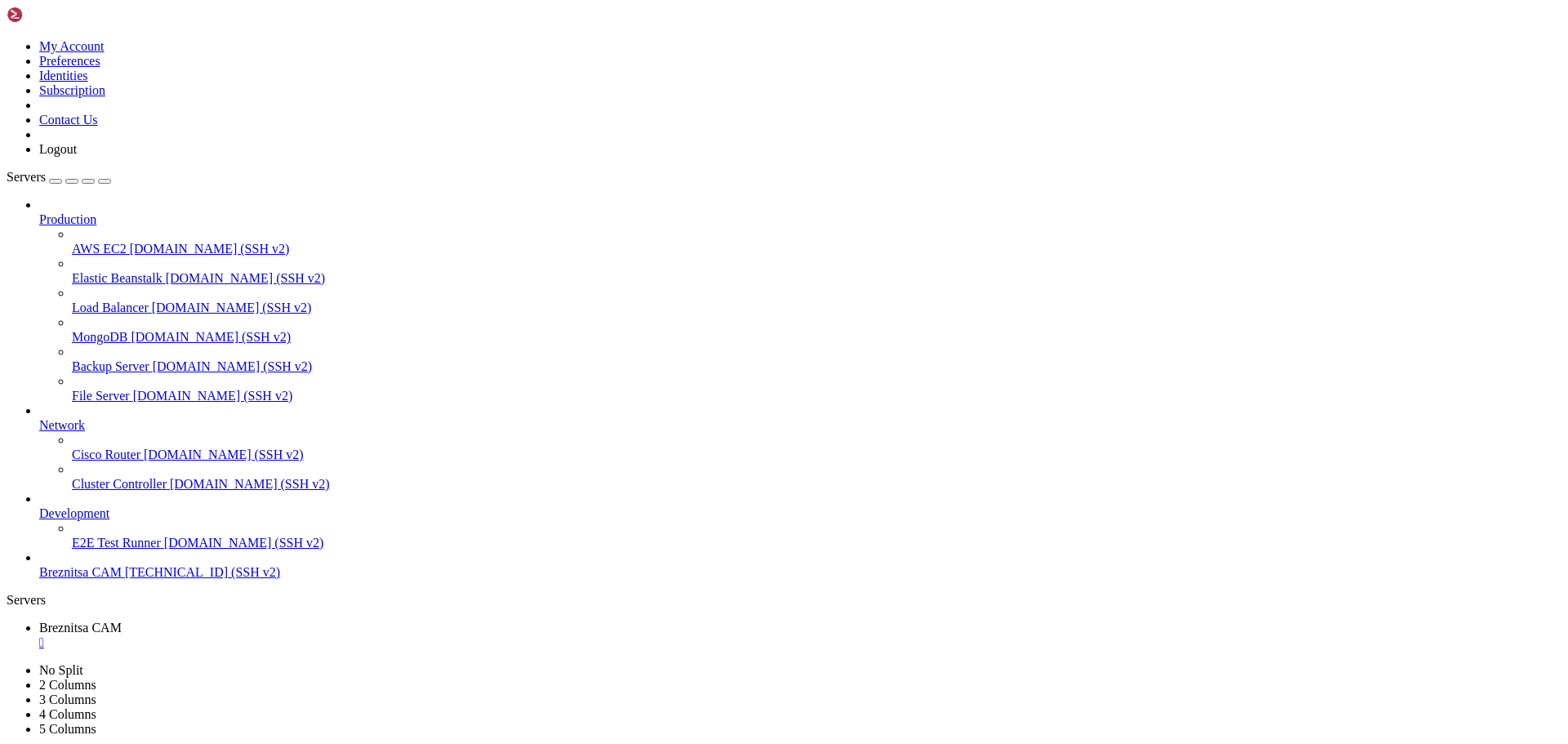
scroll to position [2442, 0]
drag, startPoint x: 877, startPoint y: 271, endPoint x: 884, endPoint y: 258, distance: 14.8
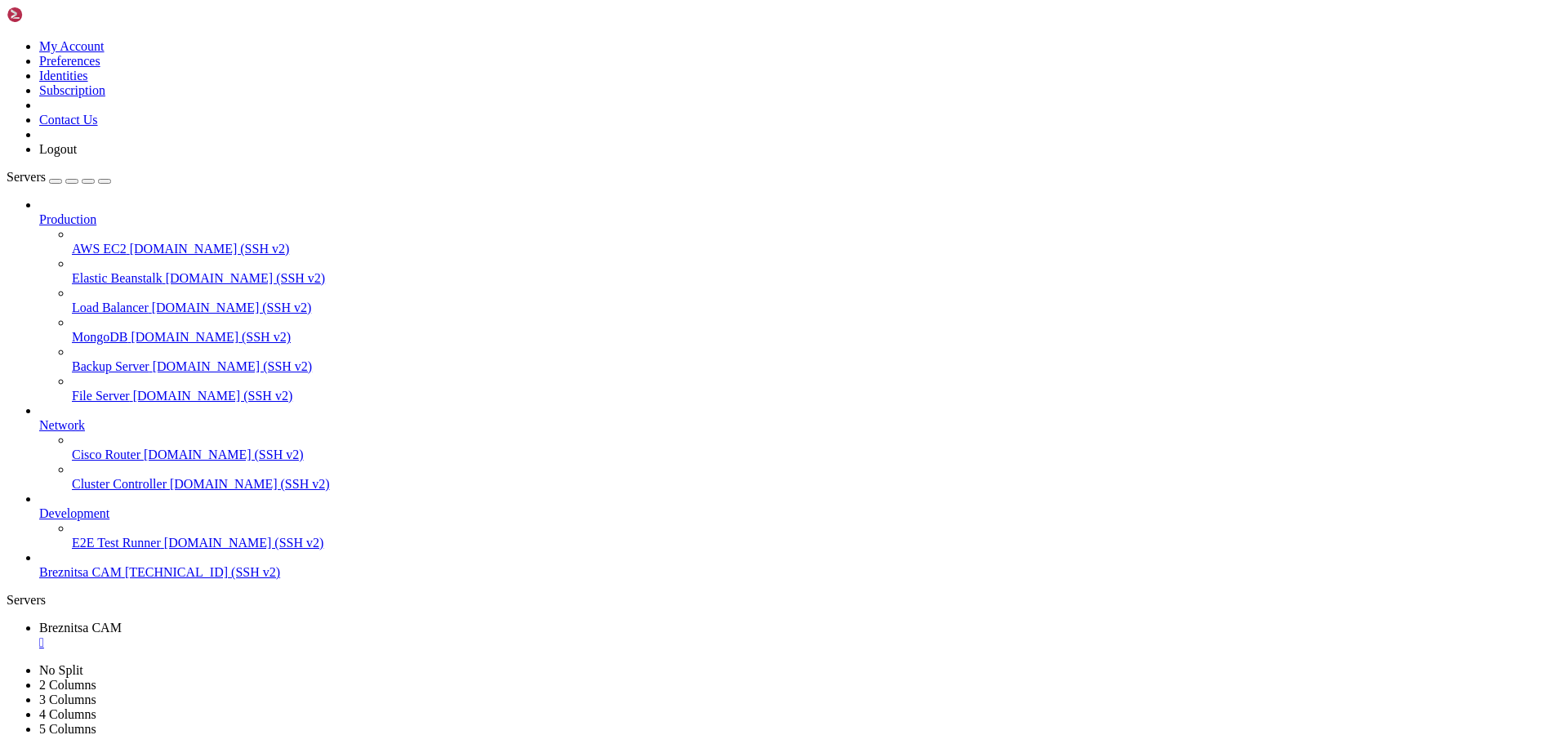
drag, startPoint x: 466, startPoint y: 1064, endPoint x: 396, endPoint y: 1167, distance: 124.5
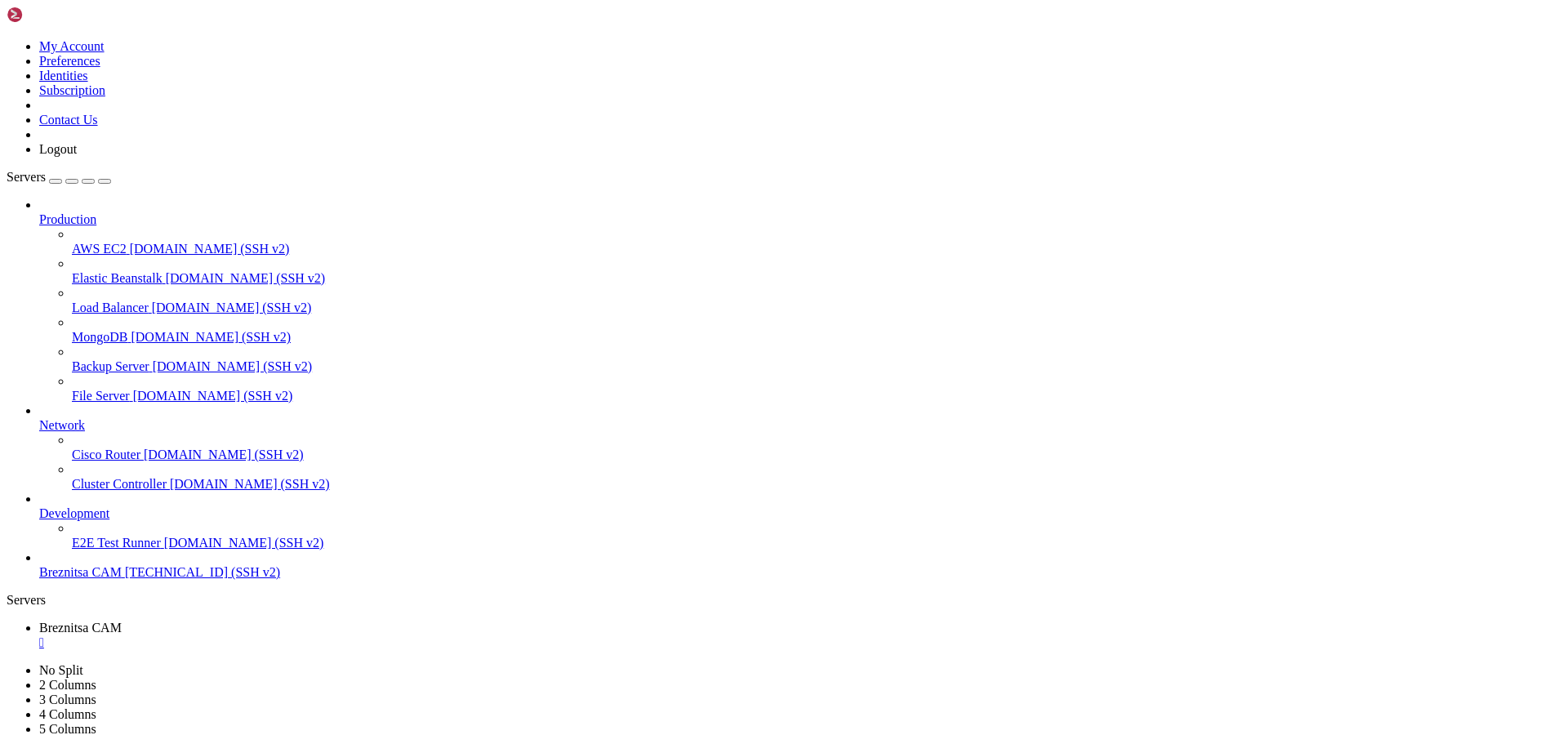
drag, startPoint x: 12, startPoint y: 1161, endPoint x: 292, endPoint y: 1229, distance: 288.1
drag, startPoint x: 13, startPoint y: 1020, endPoint x: 76, endPoint y: 1036, distance: 65.0
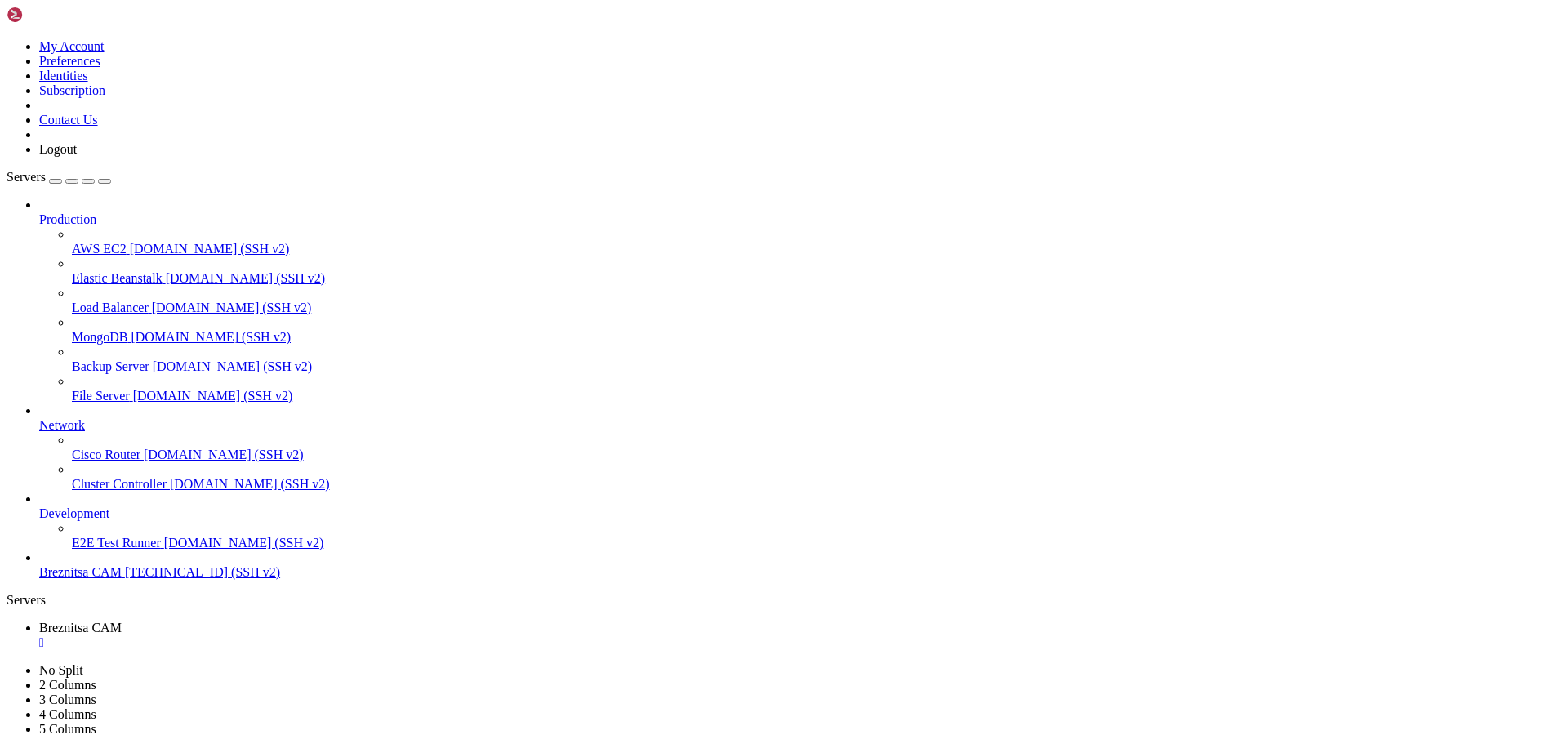
drag, startPoint x: 12, startPoint y: 1020, endPoint x: 1236, endPoint y: 1525, distance: 1324.1
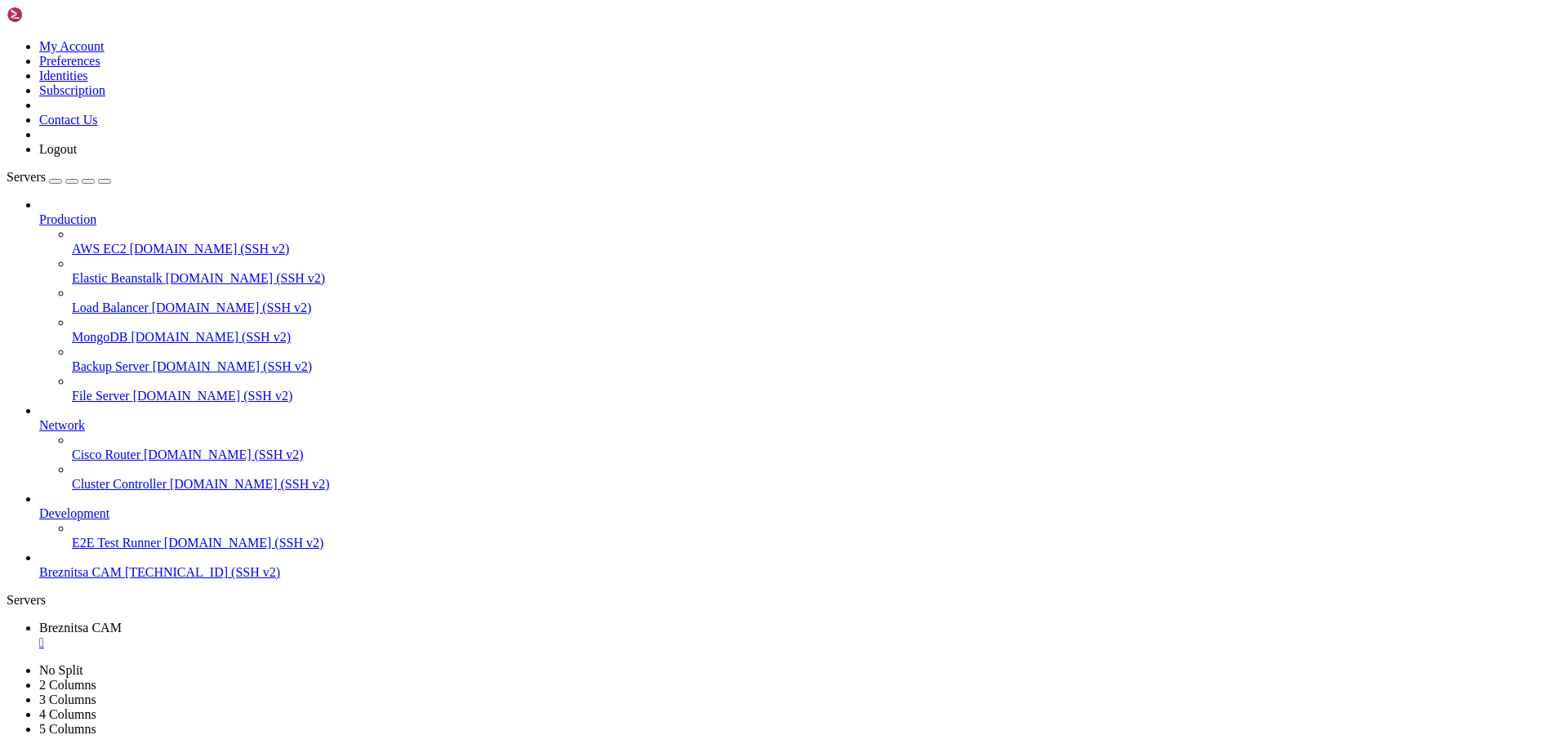
scroll to position [2567, 0]
drag, startPoint x: 469, startPoint y: 1536, endPoint x: 400, endPoint y: 1512, distance: 73.1
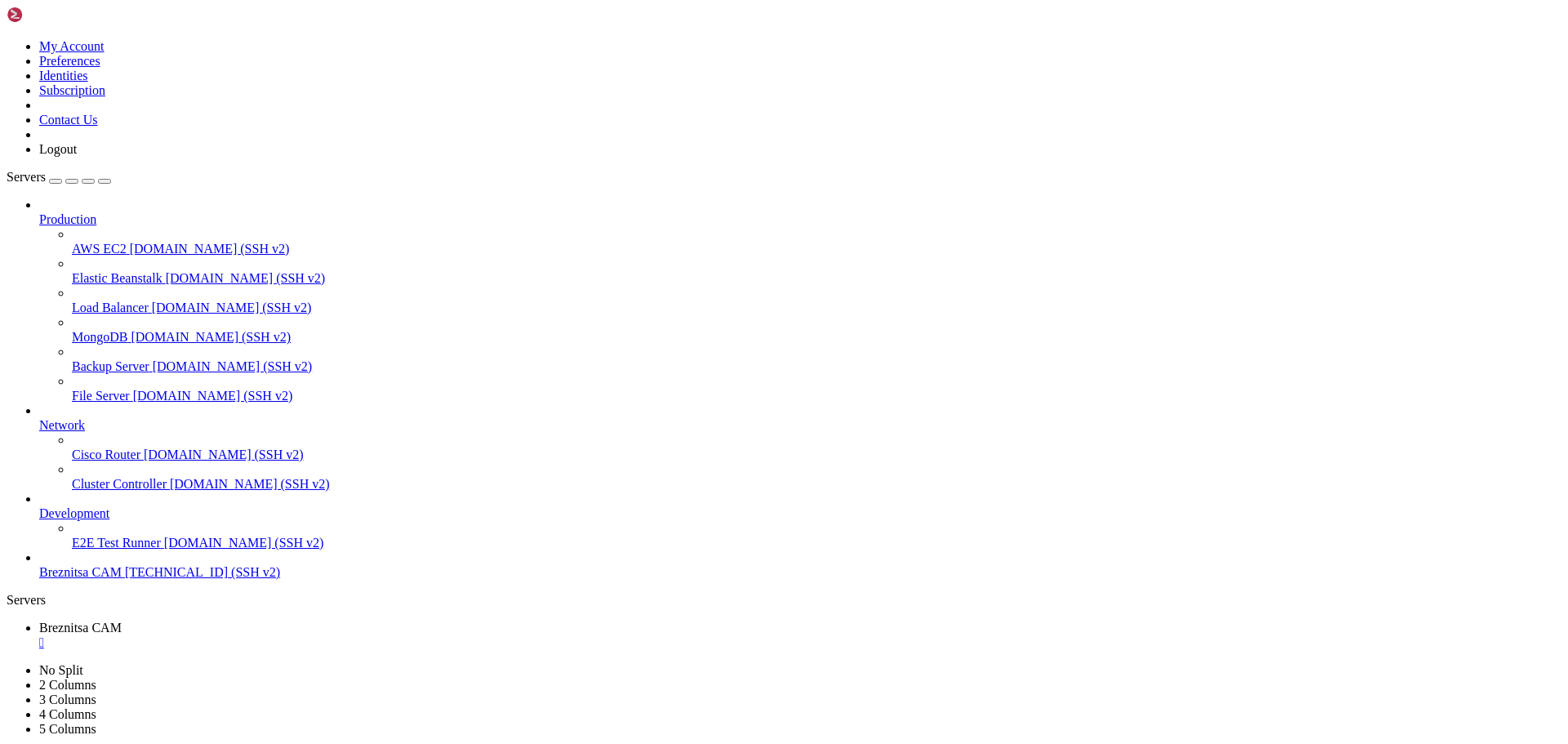
scroll to position [2887, 0]
drag, startPoint x: 12, startPoint y: 1216, endPoint x: 589, endPoint y: 1519, distance: 651.7
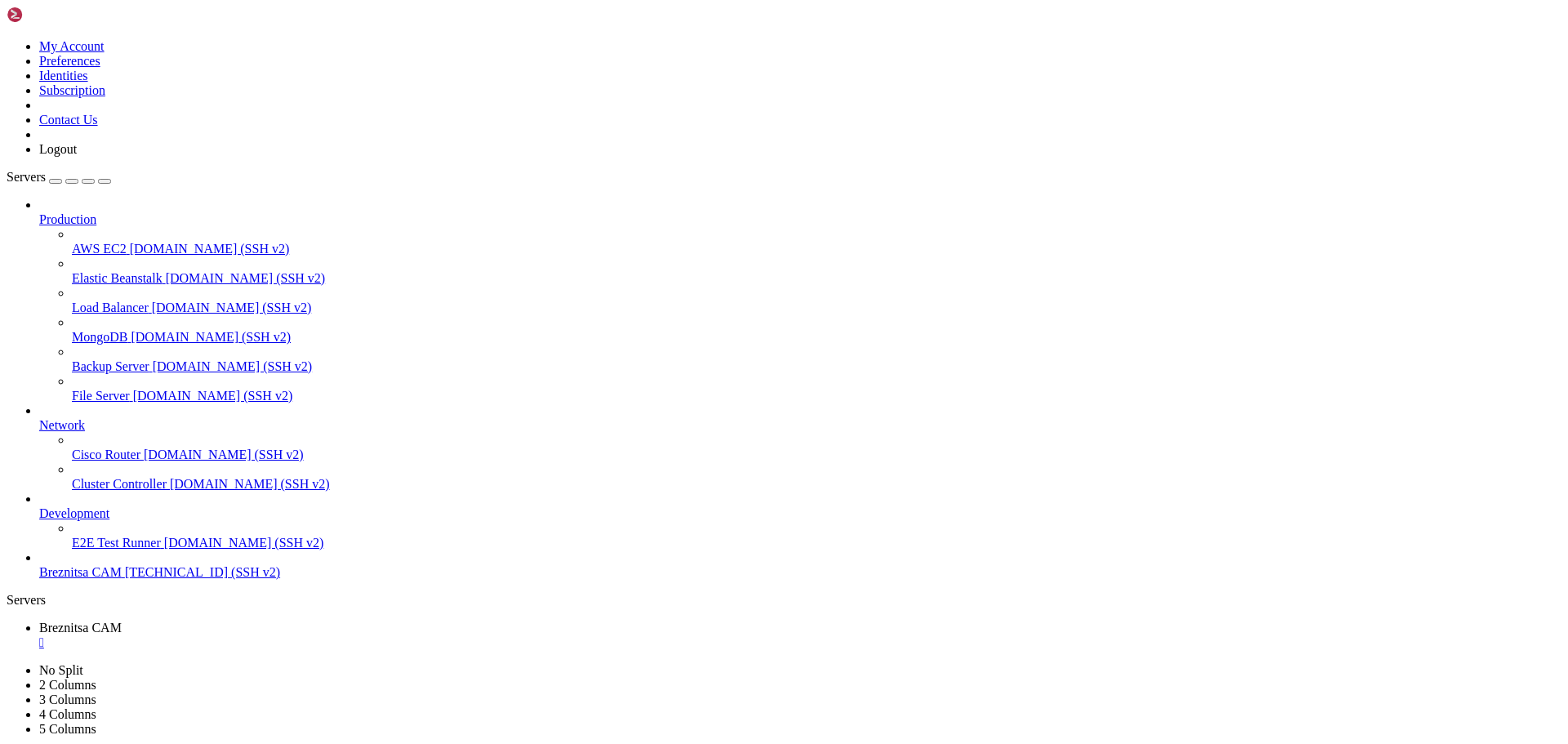
scroll to position [2956, 0]
drag, startPoint x: 521, startPoint y: 1532, endPoint x: 442, endPoint y: 1524, distance: 79.4
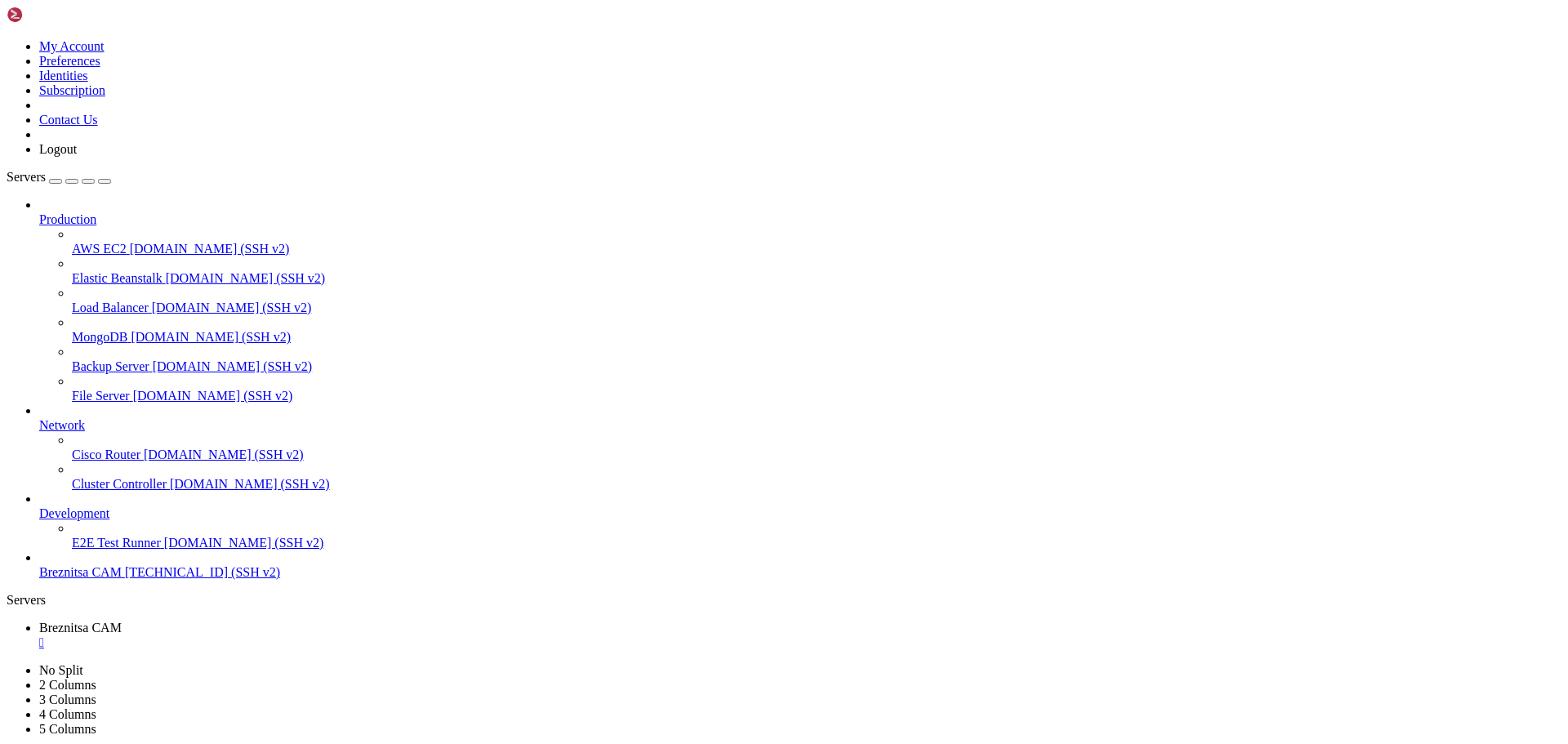
scroll to position [3664, 0]
drag, startPoint x: 470, startPoint y: 1506, endPoint x: 413, endPoint y: 1495, distance: 58.1
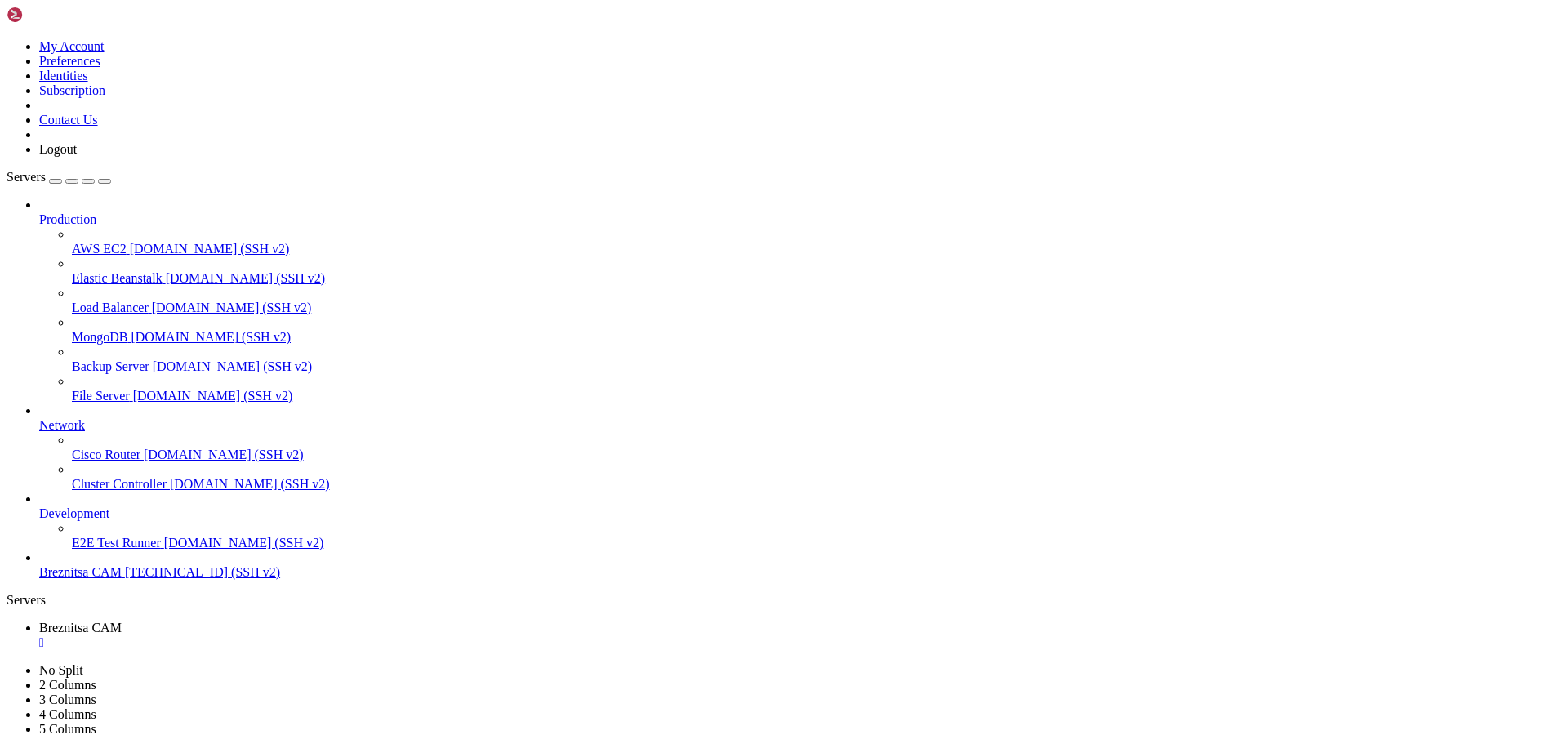
scroll to position [3719, 0]
drag, startPoint x: 393, startPoint y: 1531, endPoint x: 353, endPoint y: 1525, distance: 40.4
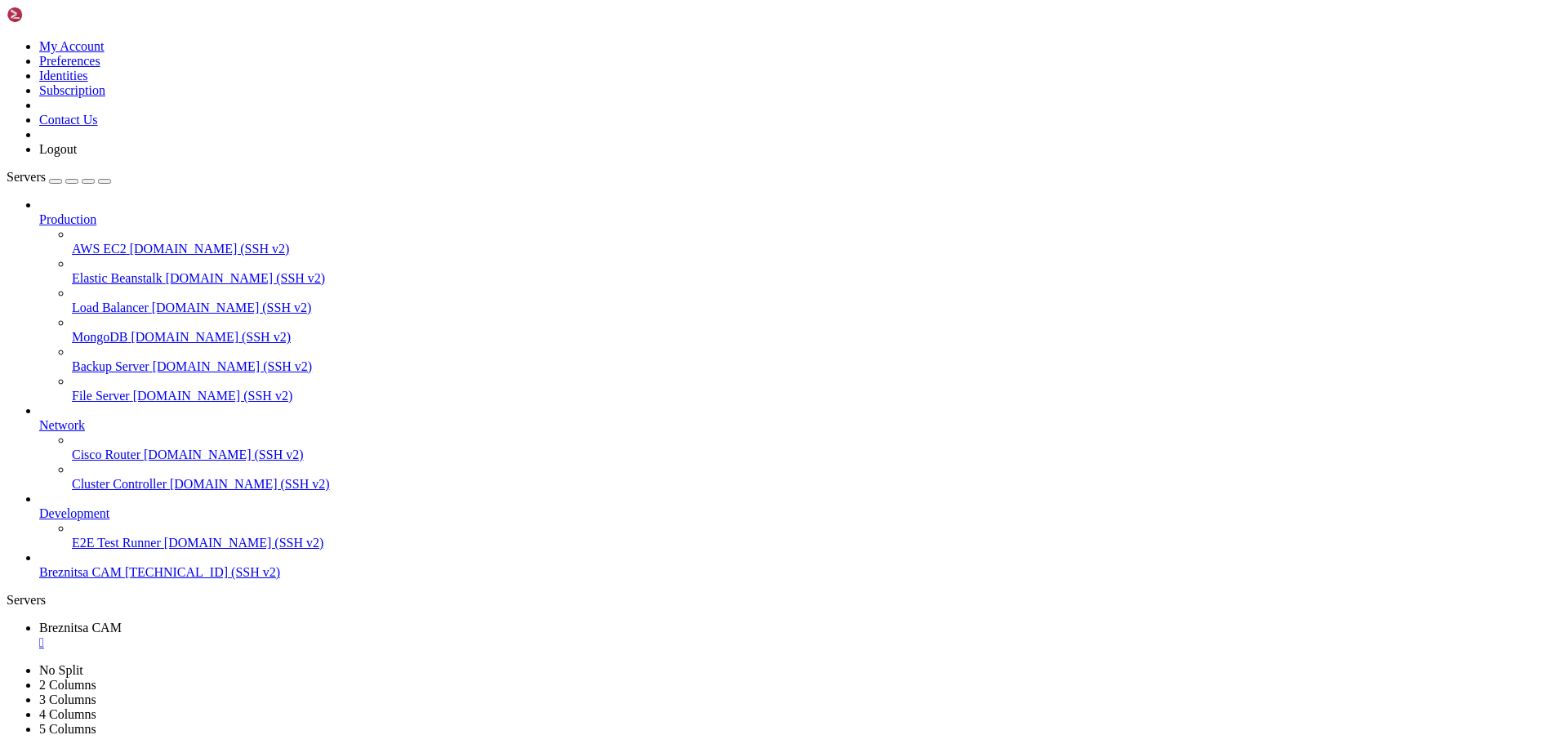
drag, startPoint x: 408, startPoint y: 1537, endPoint x: 386, endPoint y: 1530, distance: 23.1
drag, startPoint x: 240, startPoint y: 1516, endPoint x: 17, endPoint y: 1486, distance: 225.0
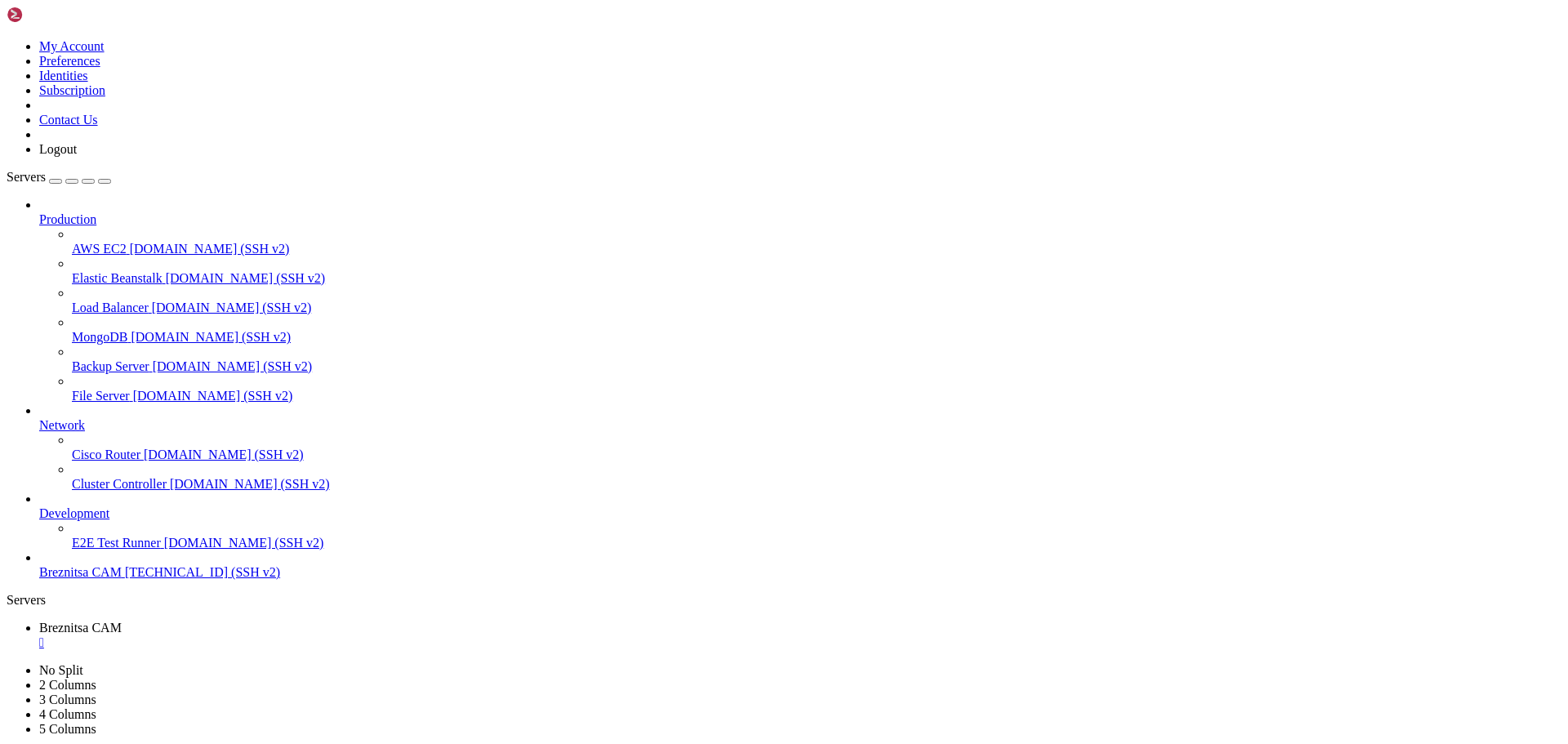
drag, startPoint x: 11, startPoint y: 1445, endPoint x: 322, endPoint y: 1483, distance: 313.3
drag, startPoint x: 12, startPoint y: 1313, endPoint x: 672, endPoint y: 1521, distance: 692.0
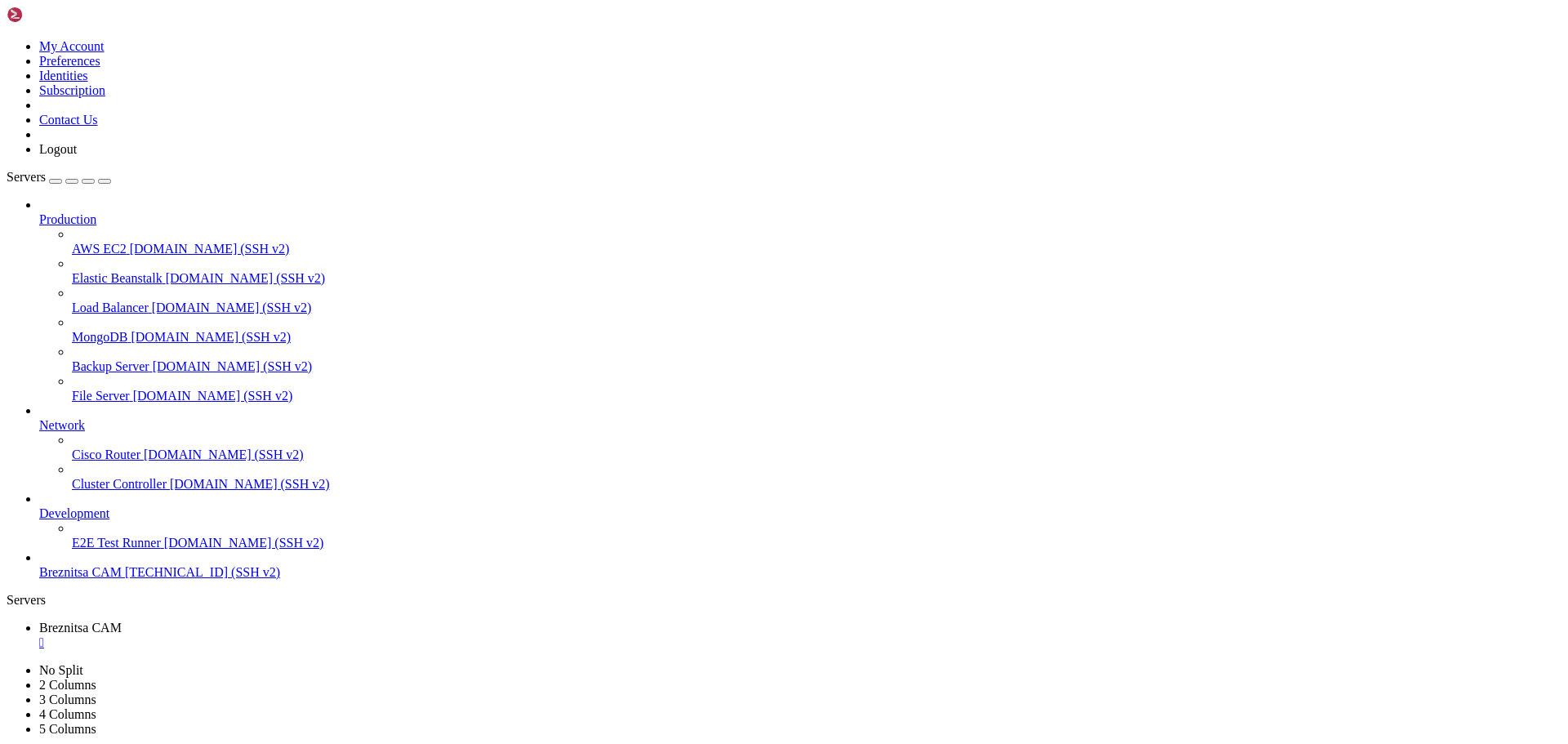
drag, startPoint x: 421, startPoint y: 1533, endPoint x: 384, endPoint y: 1531, distance: 37.1
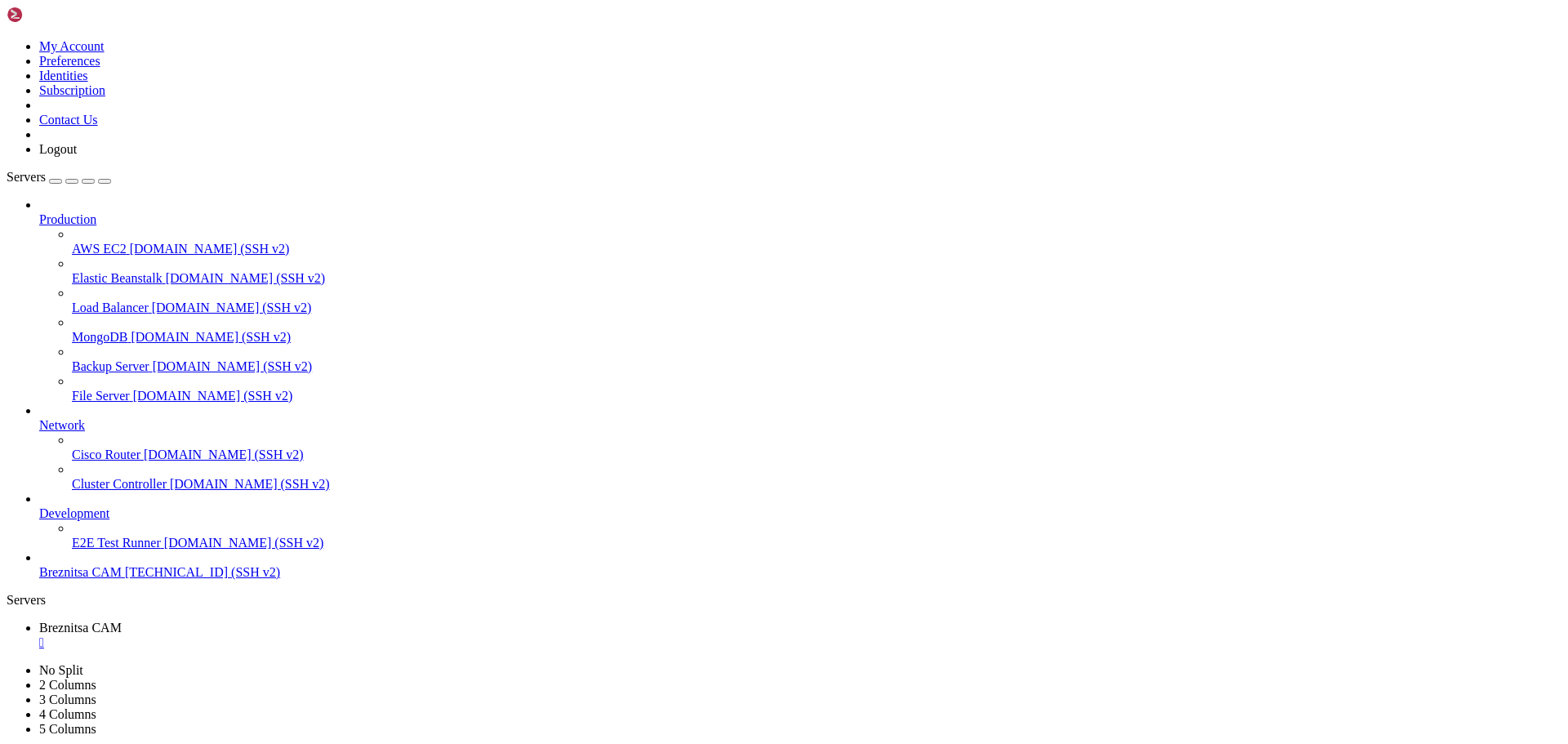
drag, startPoint x: 261, startPoint y: 981, endPoint x: 159, endPoint y: 1027, distance: 111.9
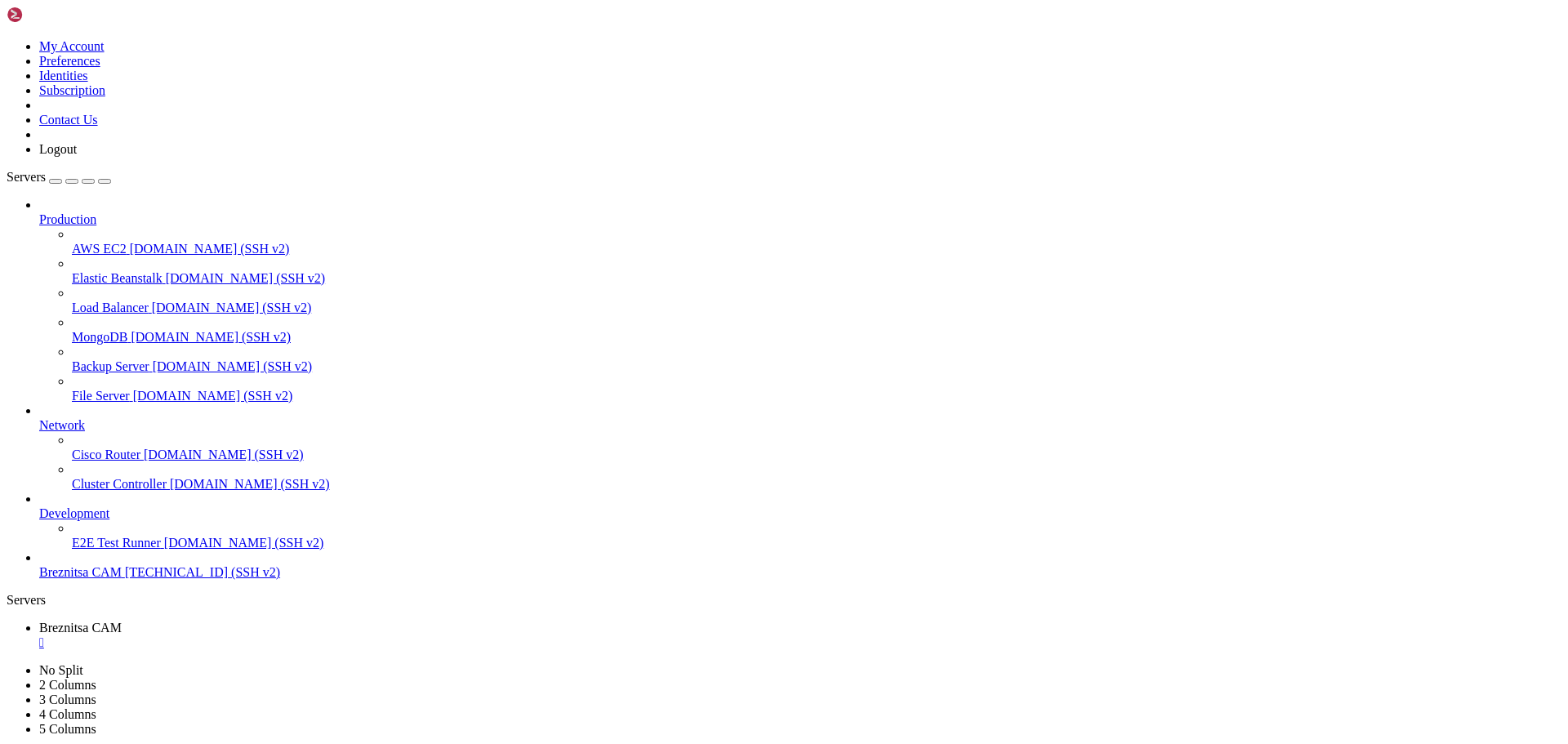
scroll to position [3220, 0]
drag, startPoint x: 455, startPoint y: 1528, endPoint x: 404, endPoint y: 1531, distance: 51.1
drag, startPoint x: 9, startPoint y: 1477, endPoint x: 230, endPoint y: 1497, distance: 221.9
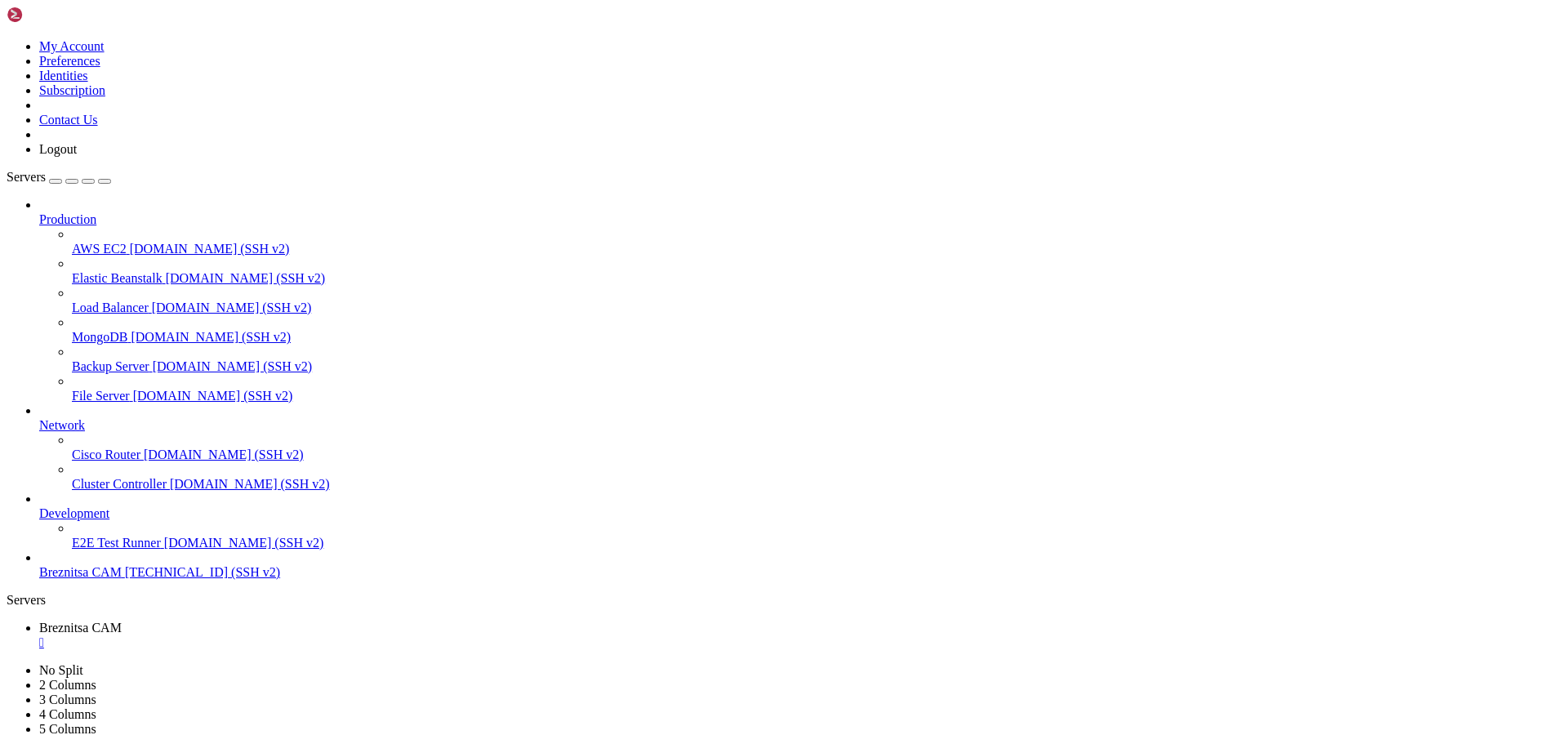
drag, startPoint x: 15, startPoint y: 1480, endPoint x: 255, endPoint y: 1516, distance: 242.7
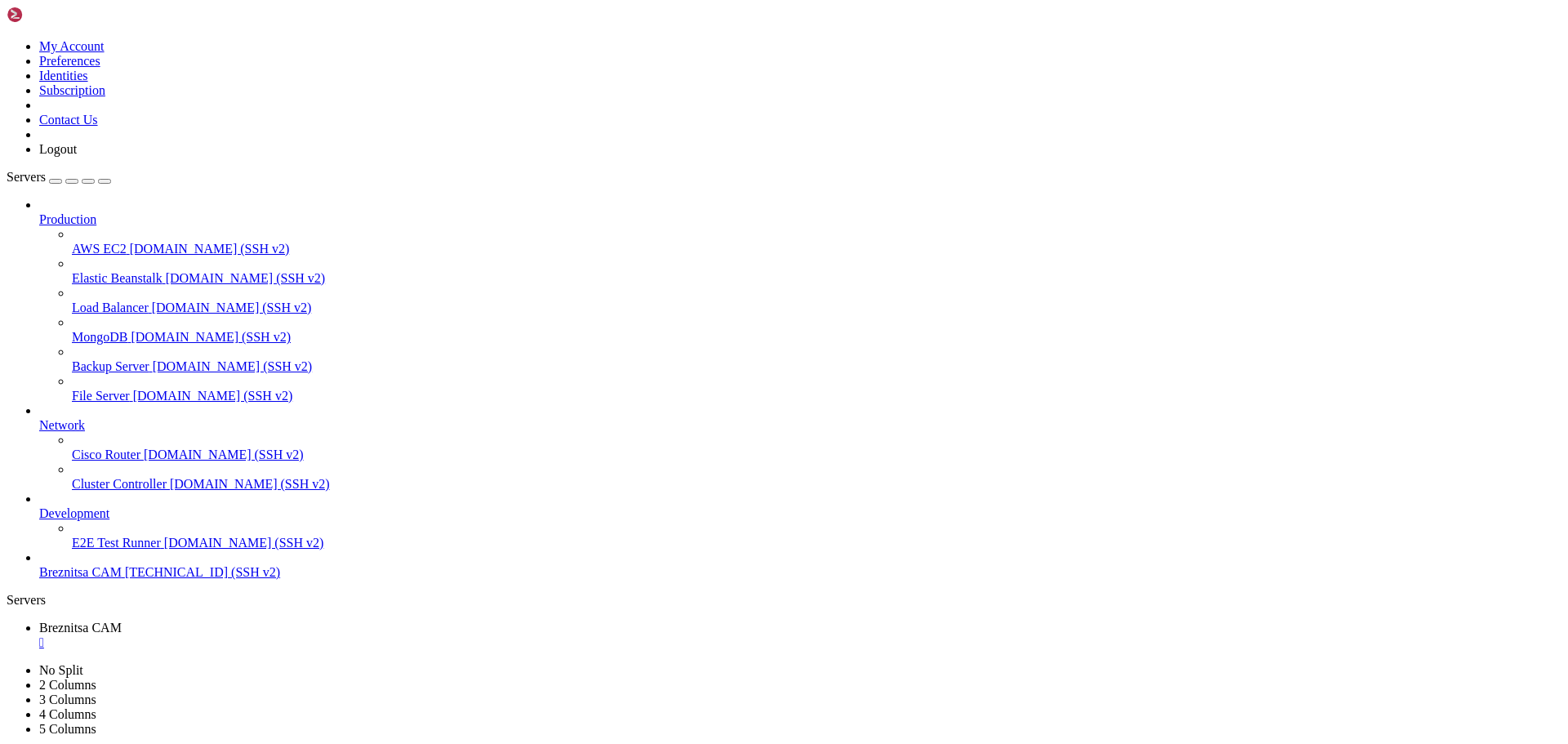
drag, startPoint x: 546, startPoint y: 1531, endPoint x: 477, endPoint y: 1522, distance: 69.6
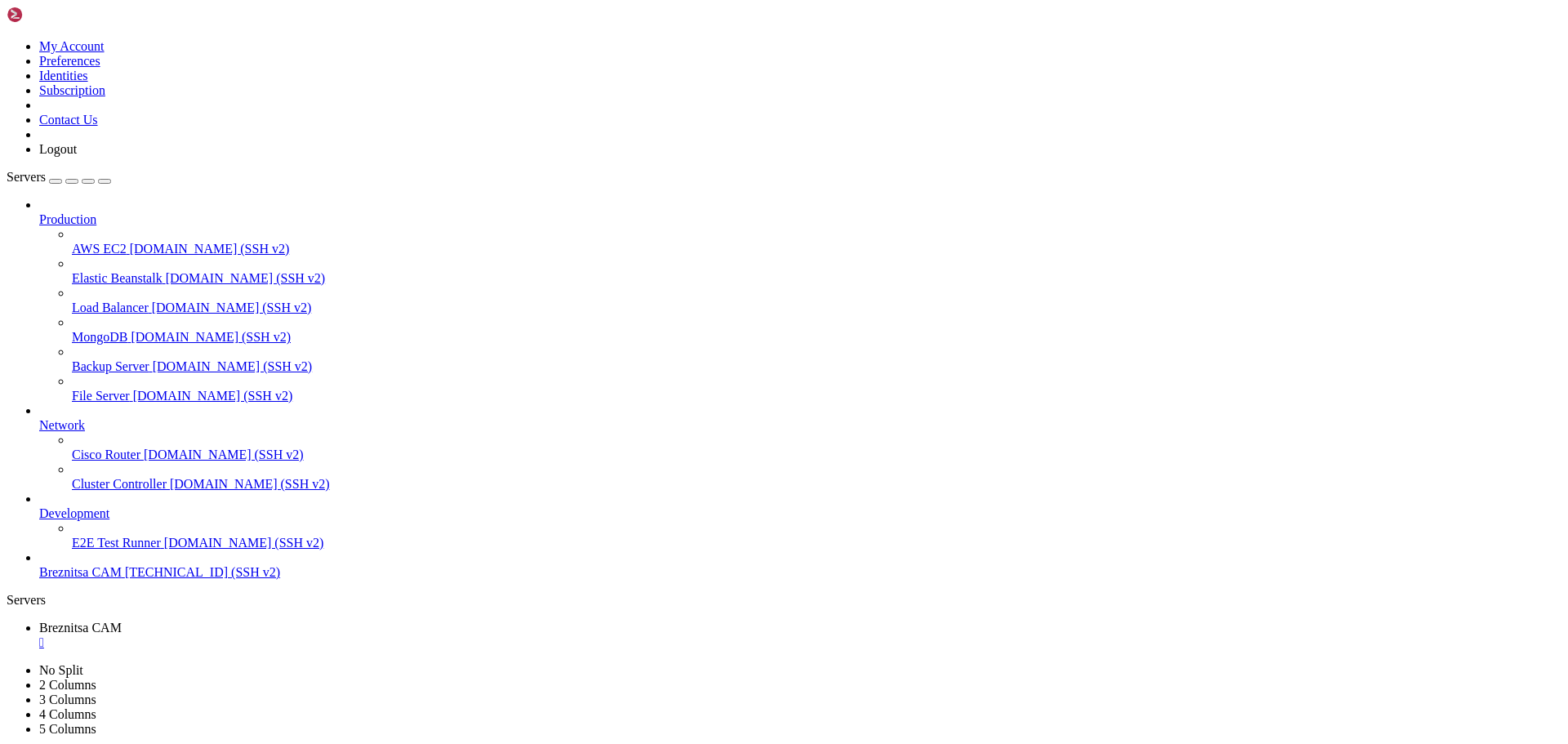
drag, startPoint x: 14, startPoint y: 1213, endPoint x: 724, endPoint y: 1518, distance: 772.7
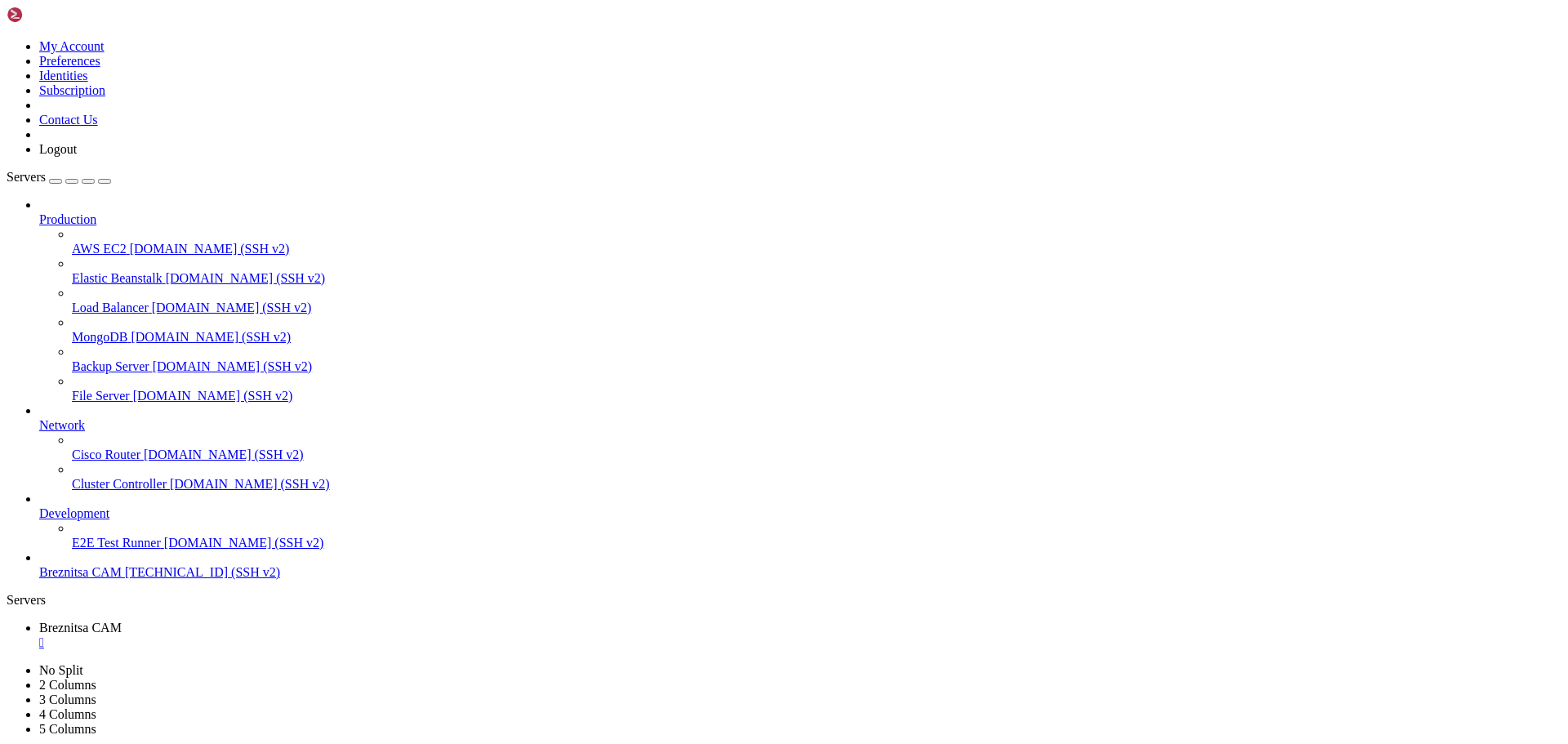
scroll to position [3955, 0]
drag, startPoint x: 627, startPoint y: 1523, endPoint x: 541, endPoint y: 1531, distance: 86.4
drag, startPoint x: 13, startPoint y: 1488, endPoint x: 243, endPoint y: 1517, distance: 231.8
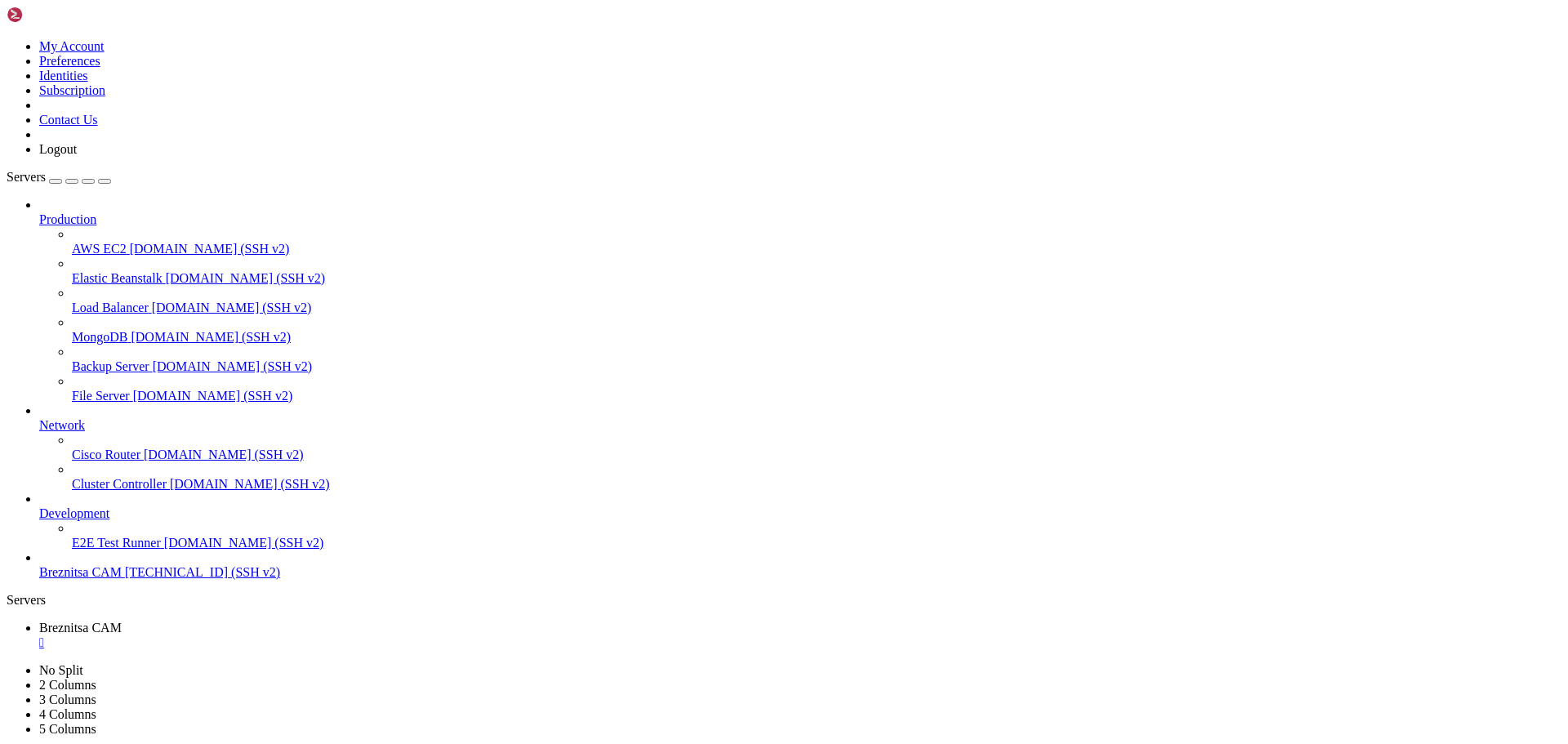
copy div "debian@vps-debian-11-basic-c1-r1-d25-eu-sof-1 : ~ $ ls /etc/nginx/sites-enabled…"
drag, startPoint x: 15, startPoint y: 1479, endPoint x: 196, endPoint y: 1493, distance: 181.5
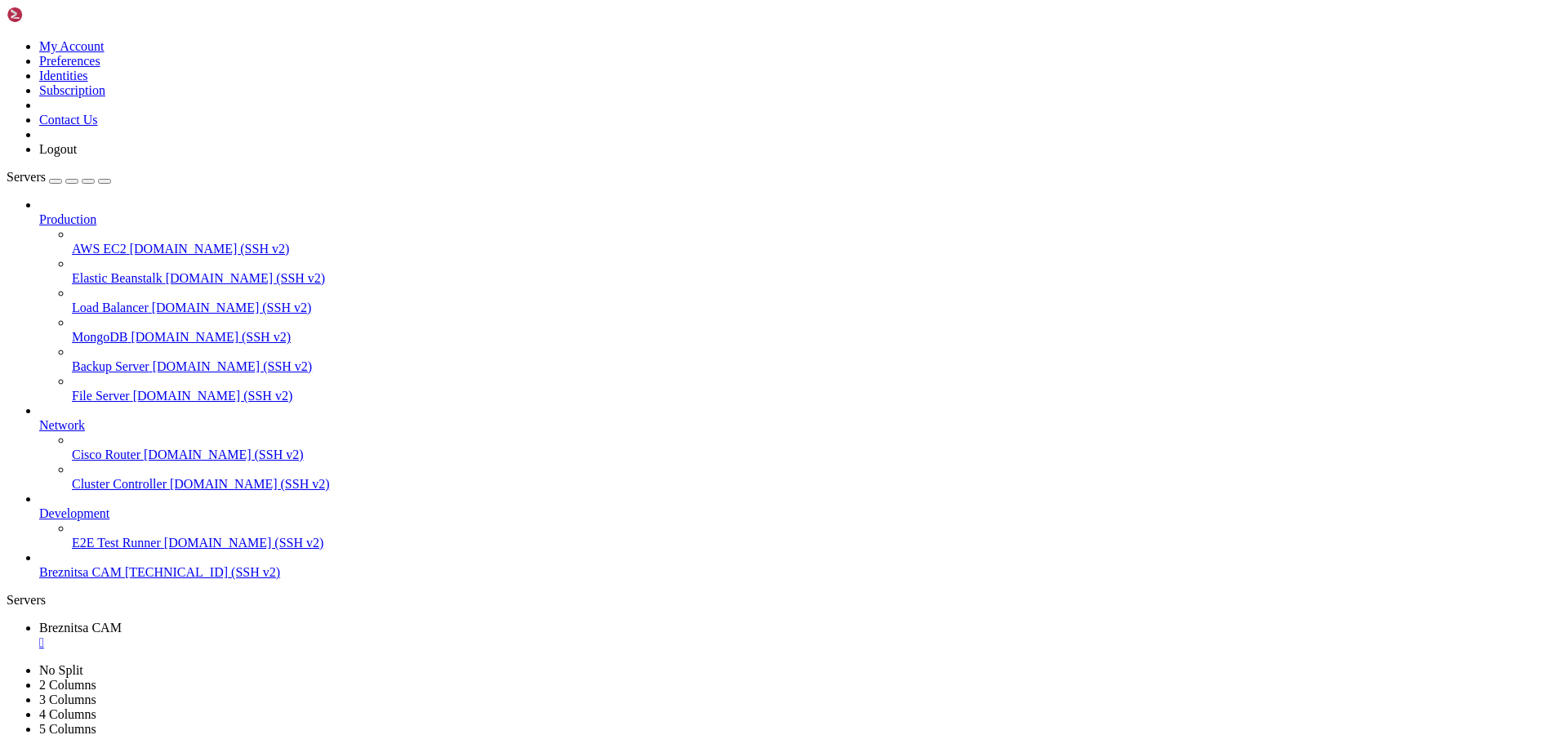
drag, startPoint x: 401, startPoint y: 1515, endPoint x: 366, endPoint y: 1511, distance: 35.2
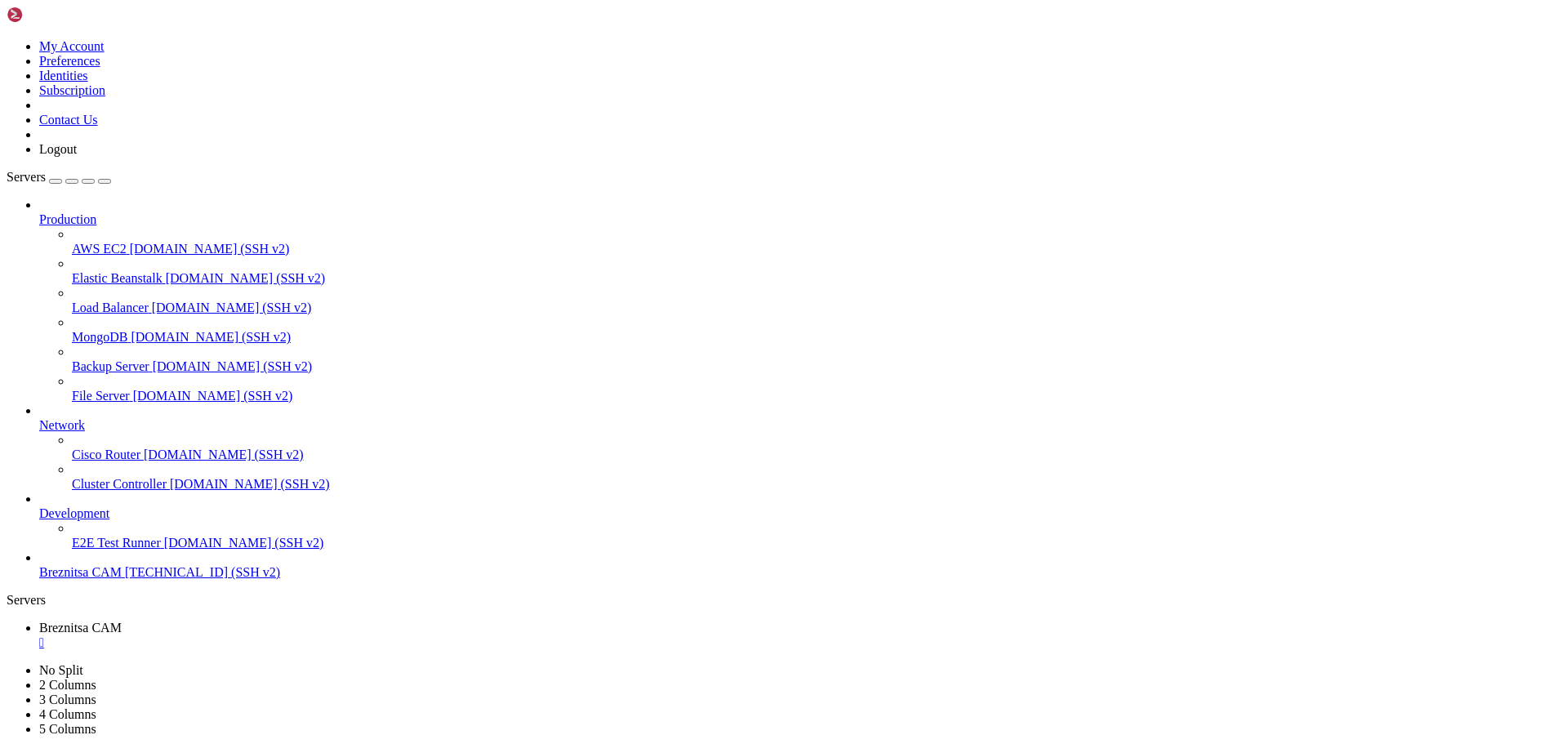
drag, startPoint x: 452, startPoint y: 1529, endPoint x: 411, endPoint y: 1526, distance: 41.1
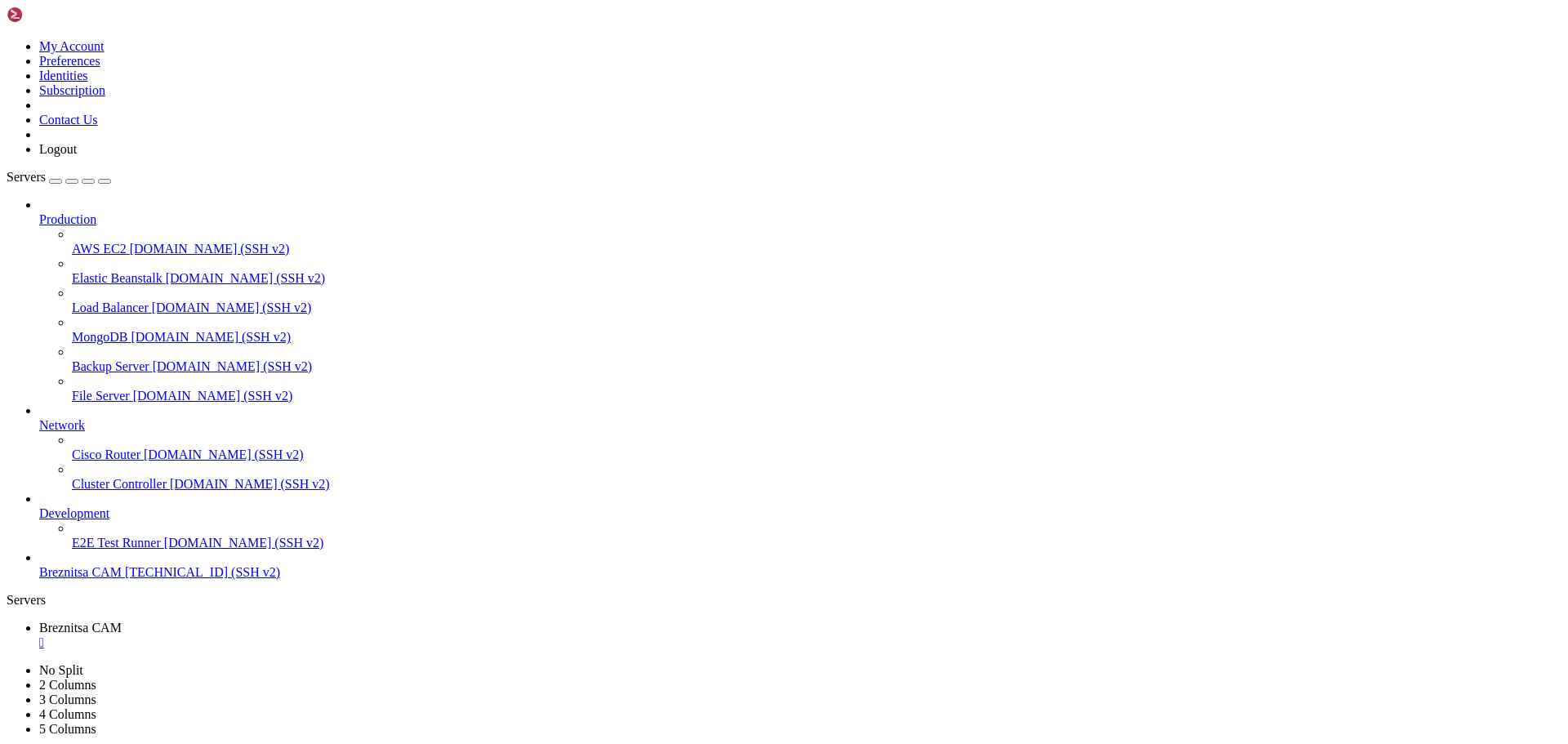
scroll to position [4094, 0]
drag, startPoint x: 565, startPoint y: 1509, endPoint x: 484, endPoint y: 1521, distance: 81.9
click at [7, 608] on div at bounding box center [6, 608] width 1 height 0
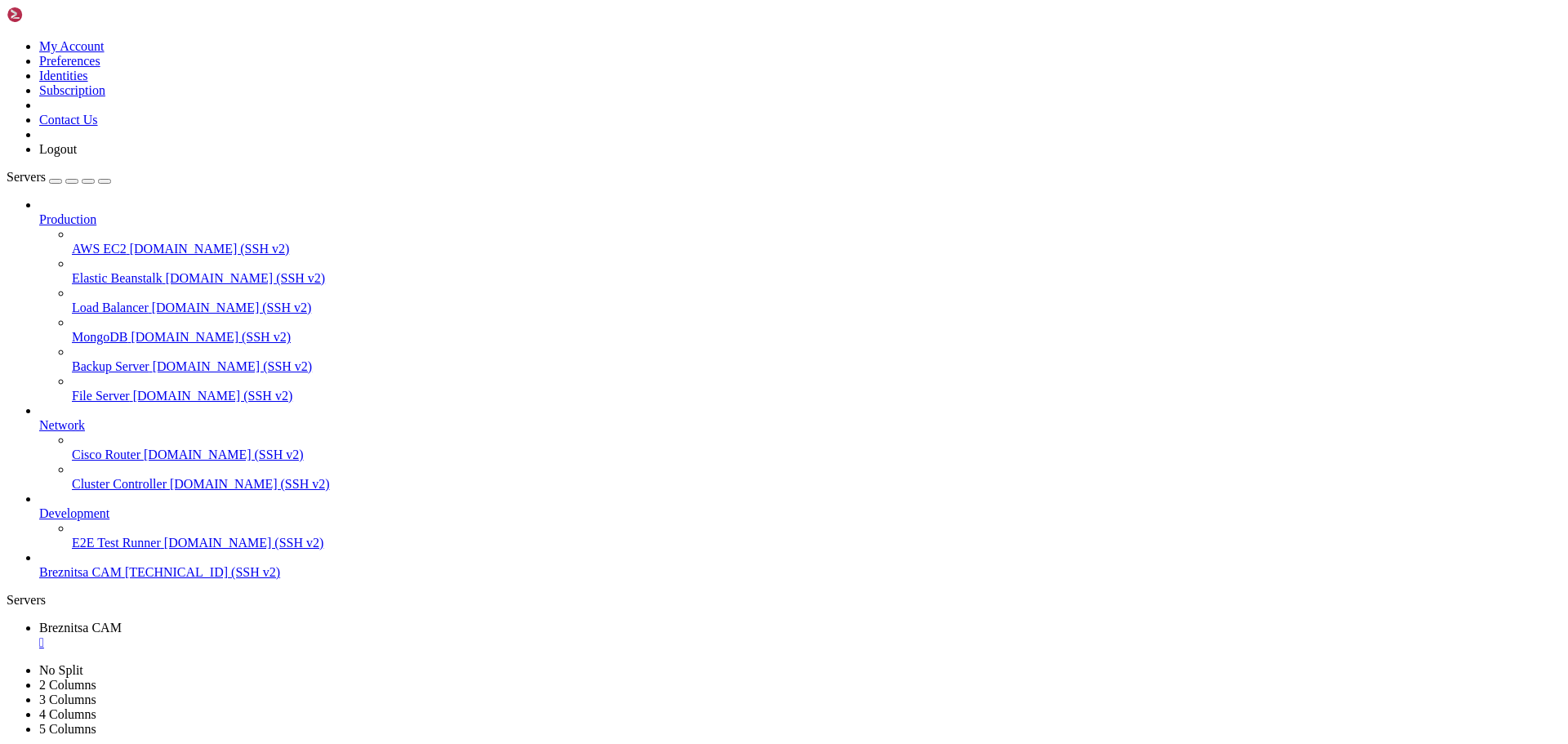
drag, startPoint x: 9, startPoint y: 1477, endPoint x: 536, endPoint y: 1504, distance: 527.7
drag, startPoint x: 13, startPoint y: 1422, endPoint x: 561, endPoint y: 1520, distance: 556.7
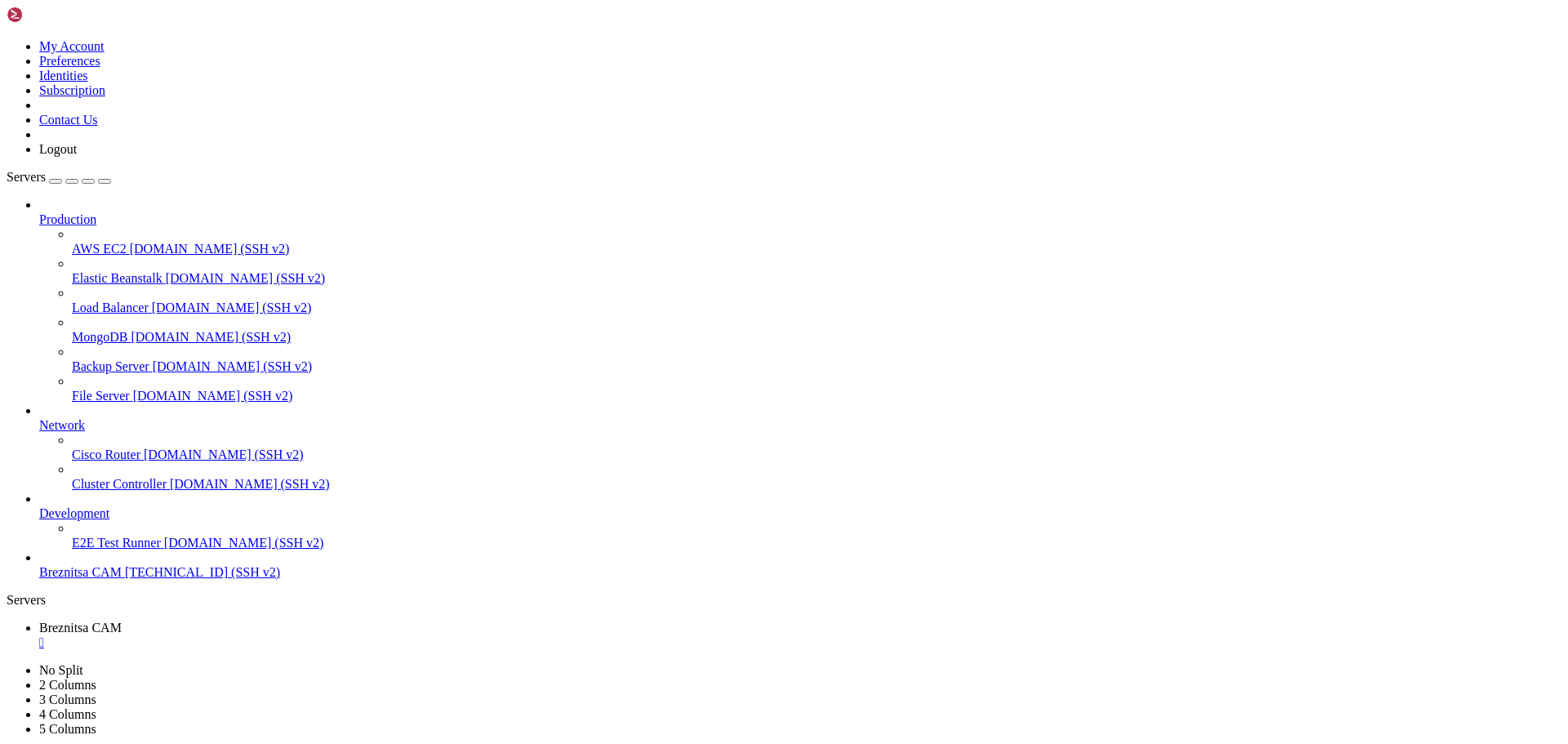
drag, startPoint x: 488, startPoint y: 1520, endPoint x: 404, endPoint y: 1517, distance: 84.1
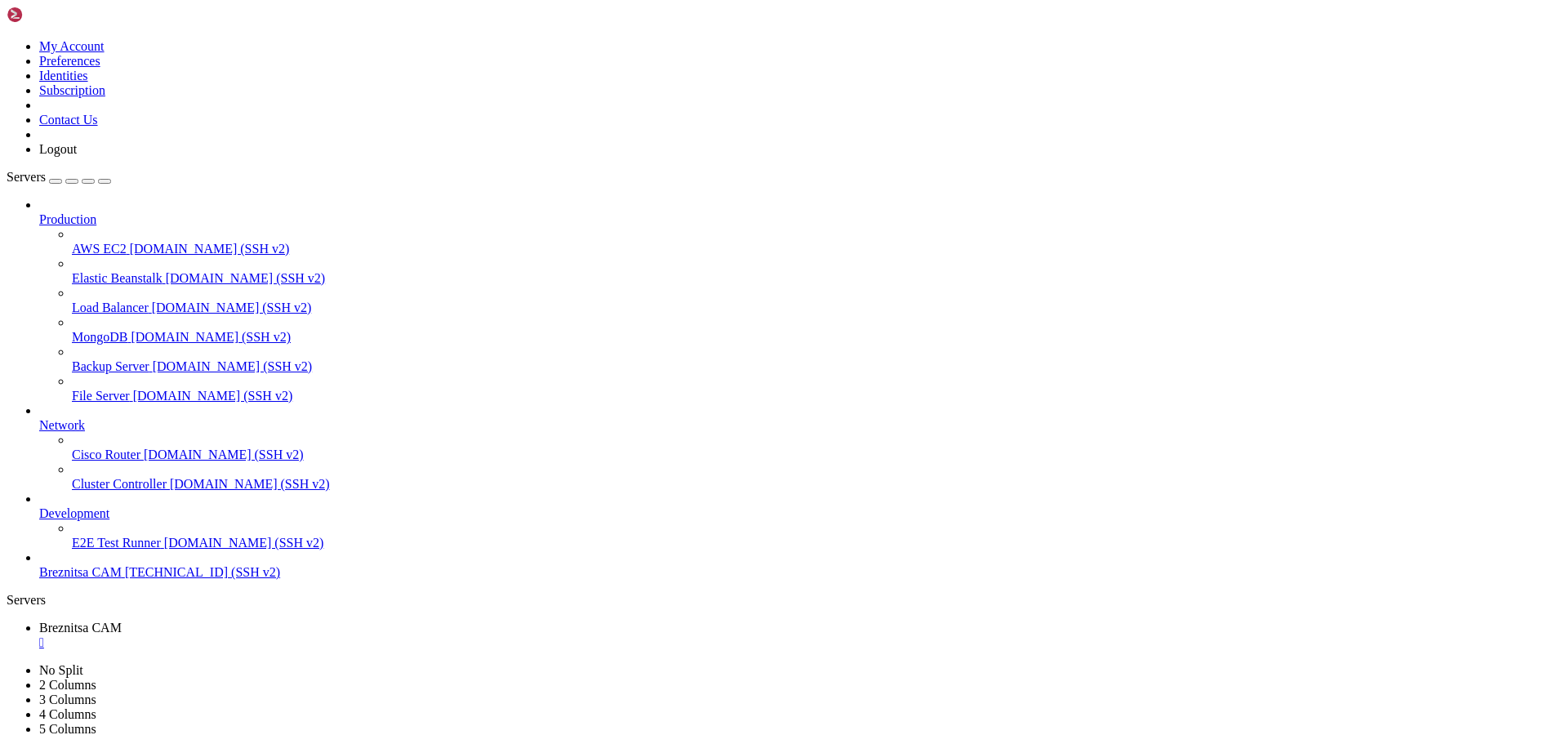
drag, startPoint x: 409, startPoint y: 1532, endPoint x: 374, endPoint y: 1521, distance: 36.7
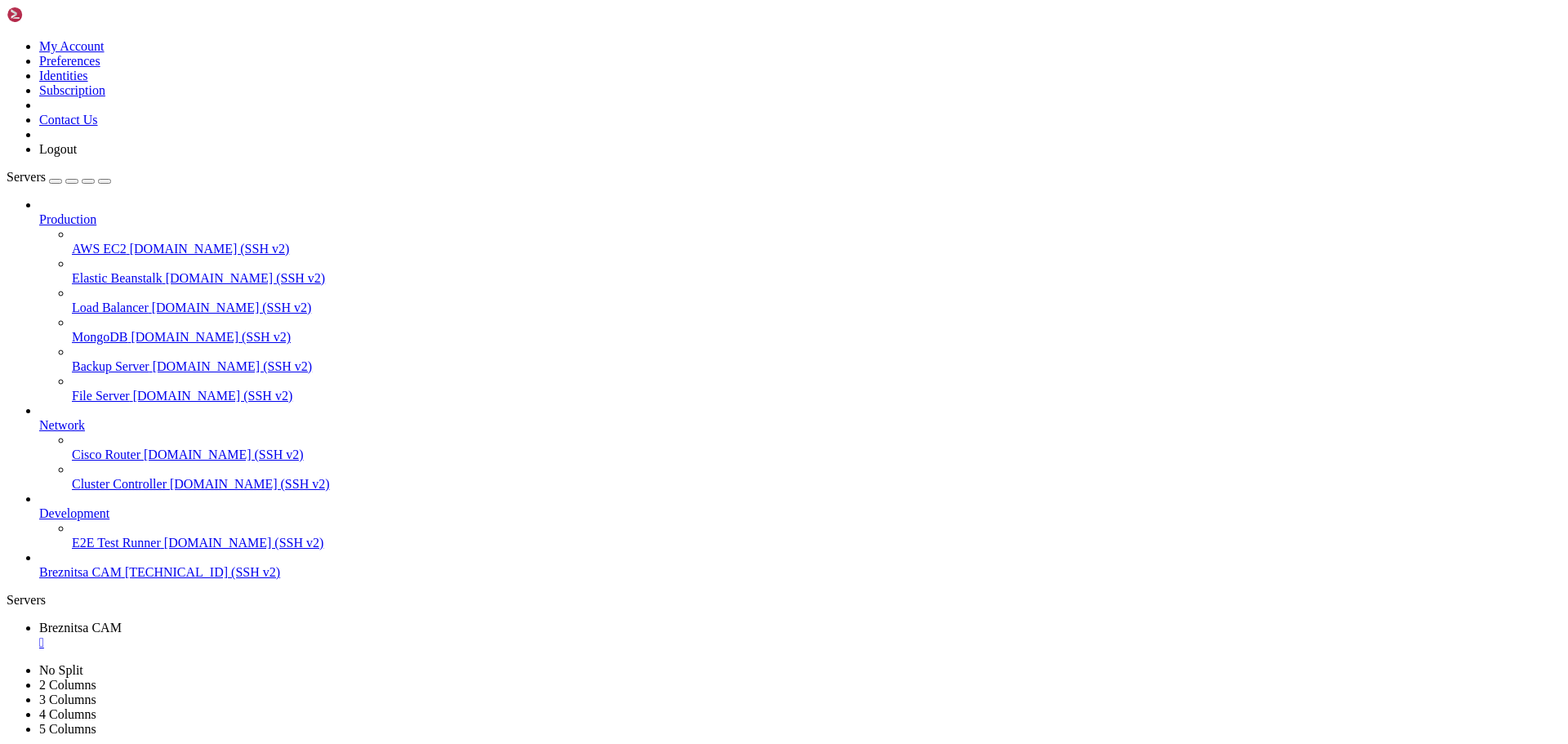
drag, startPoint x: 50, startPoint y: 1403, endPoint x: 443, endPoint y: 1423, distance: 393.5
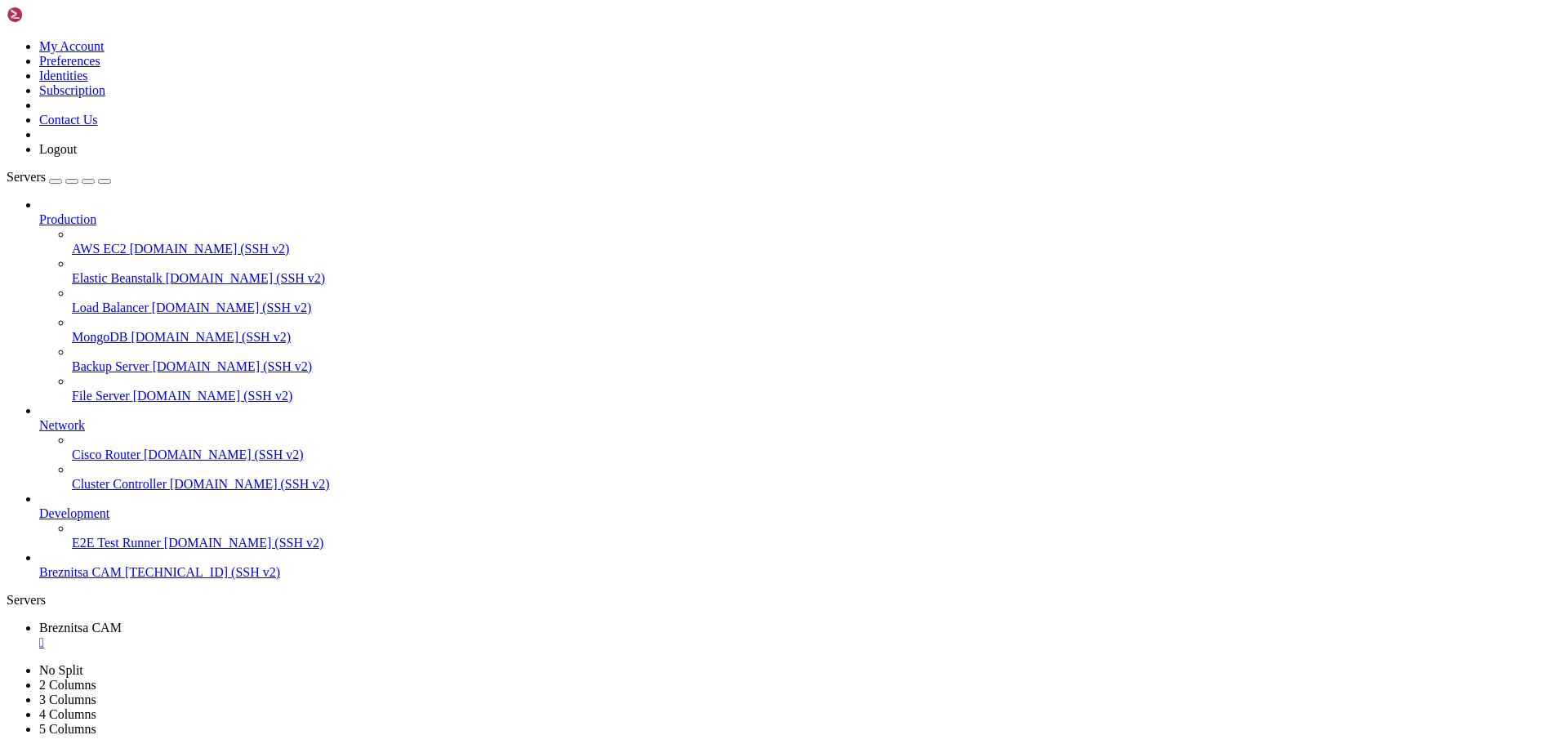
scroll to position [4330, 0]
drag, startPoint x: 448, startPoint y: 1535, endPoint x: 410, endPoint y: 1503, distance: 49.7
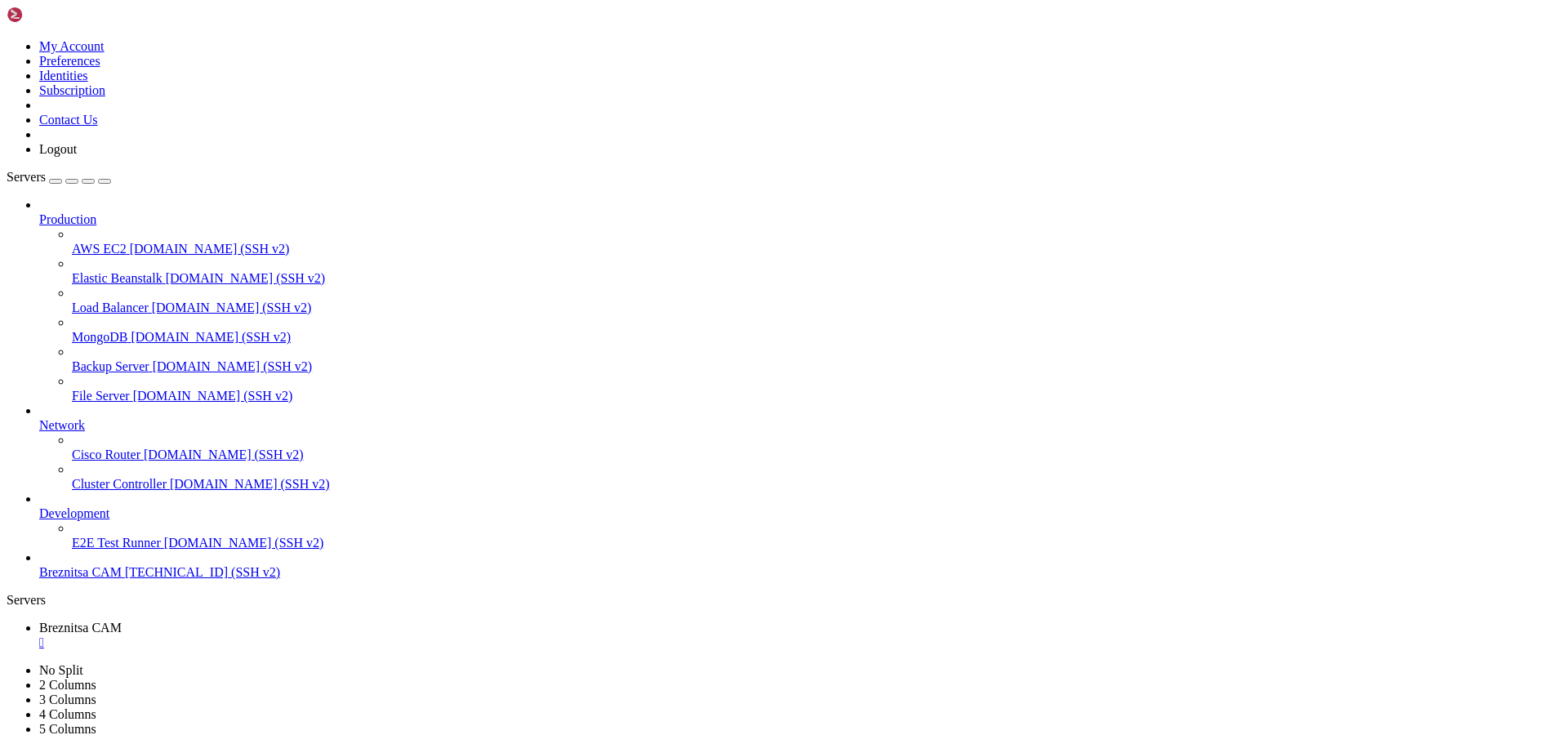
drag, startPoint x: 405, startPoint y: 1512, endPoint x: 405, endPoint y: 1524, distance: 12.0
drag, startPoint x: 12, startPoint y: 1504, endPoint x: 800, endPoint y: 1505, distance: 788.0
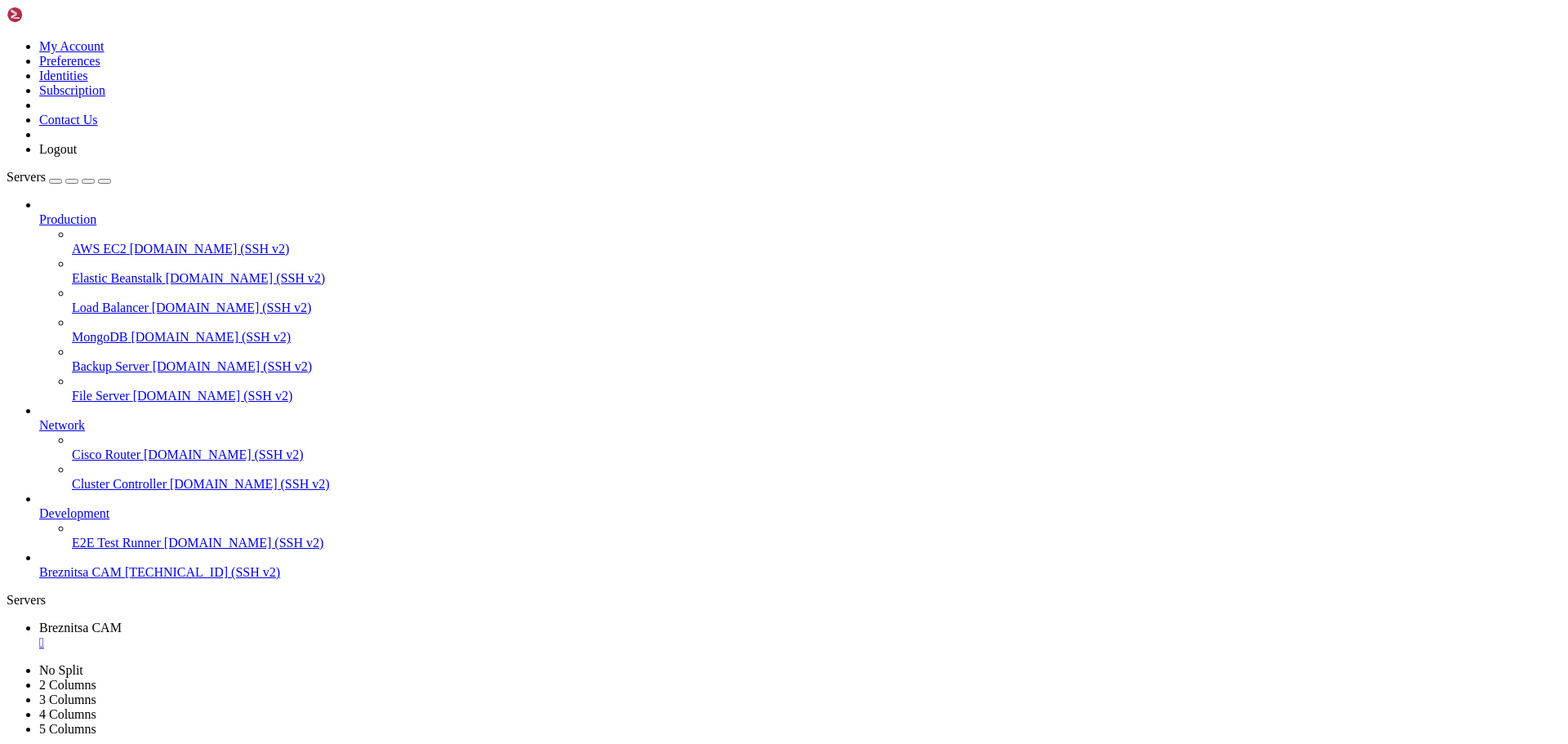
copy span "File /etc/nginx/sites-available/[DOMAIN_NAME] is being edited by [PERSON_NAME] …"
drag, startPoint x: 514, startPoint y: 1540, endPoint x: 467, endPoint y: 1505, distance: 58.6
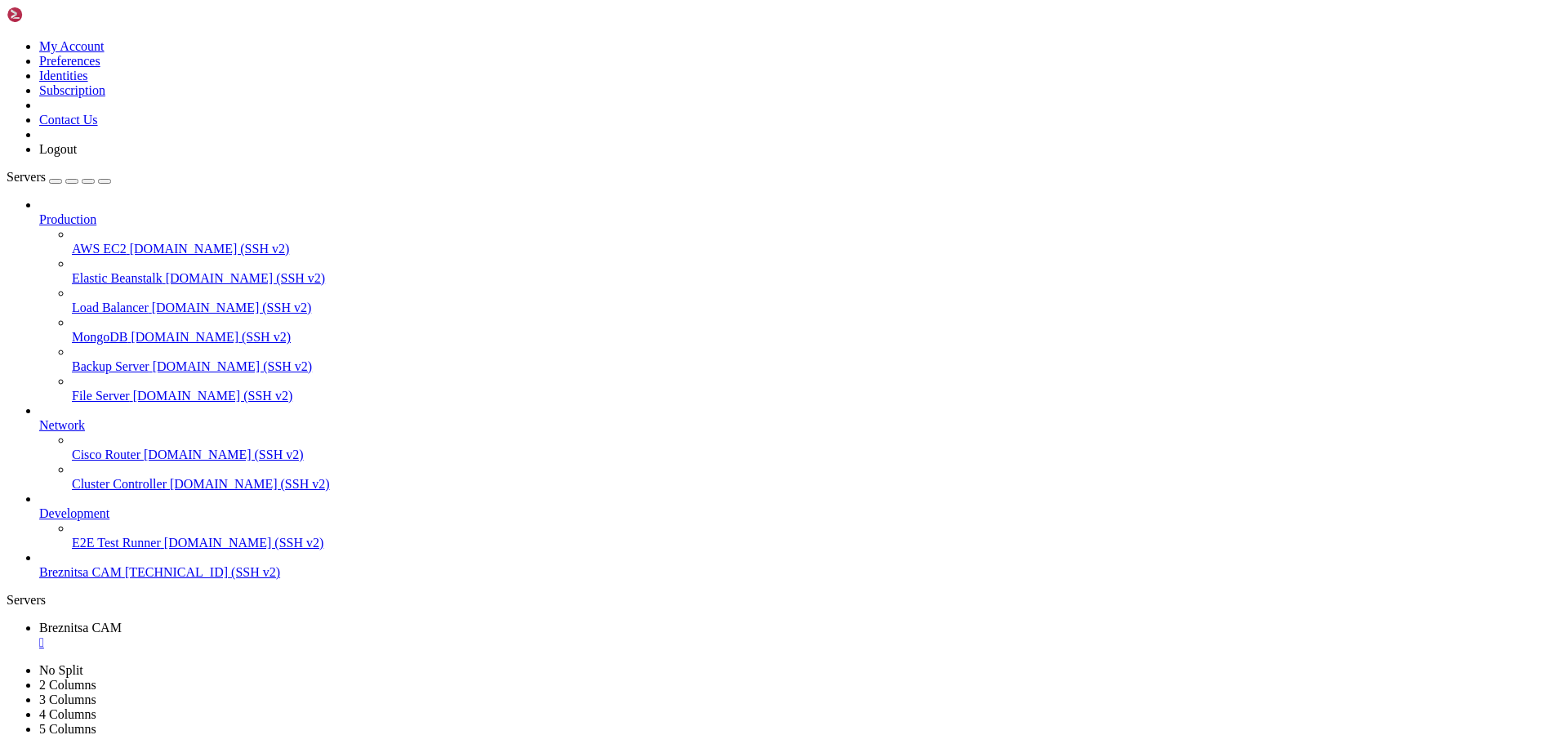
drag, startPoint x: 13, startPoint y: 1467, endPoint x: 577, endPoint y: 1521, distance: 566.6
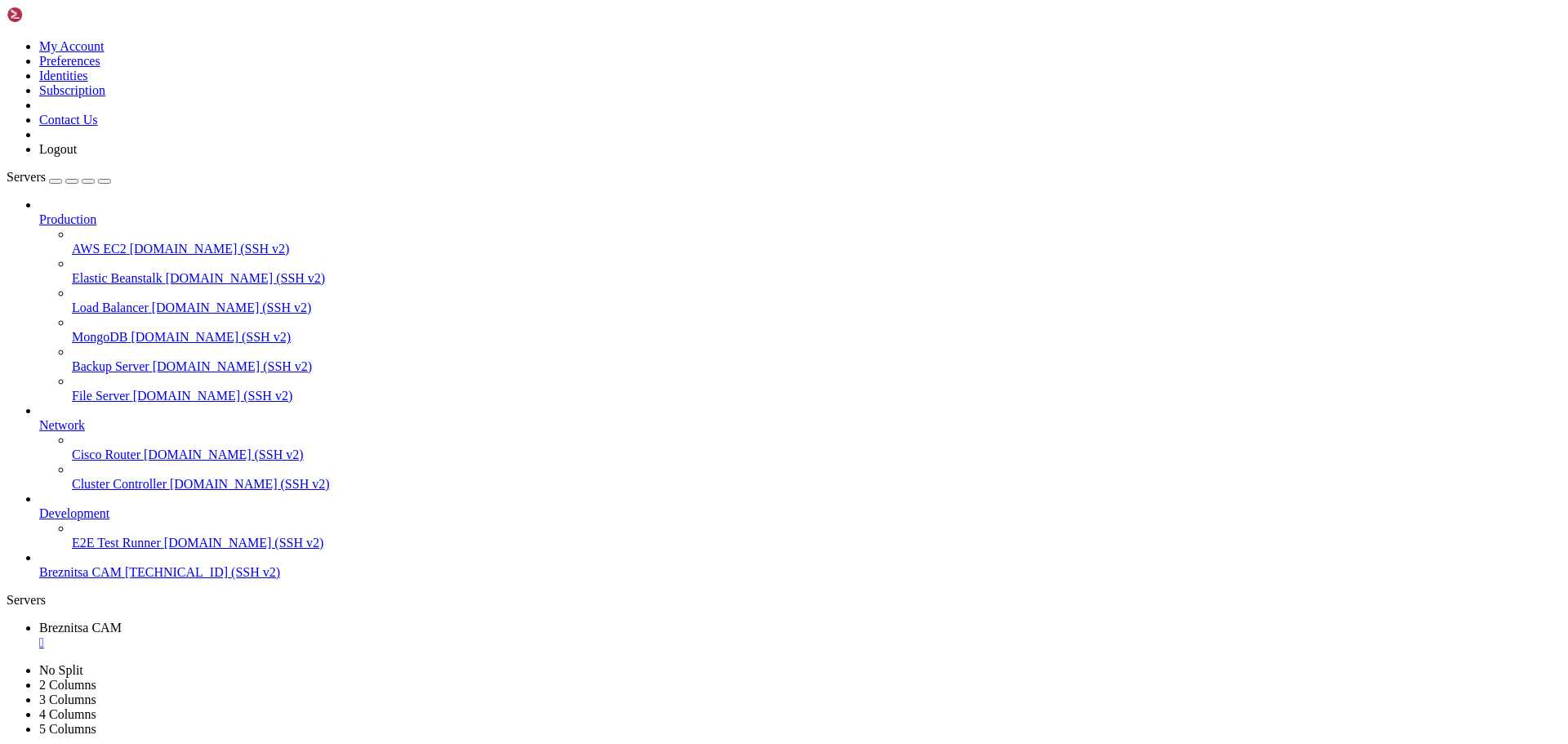
drag, startPoint x: 440, startPoint y: 1530, endPoint x: 388, endPoint y: 1503, distance: 58.6
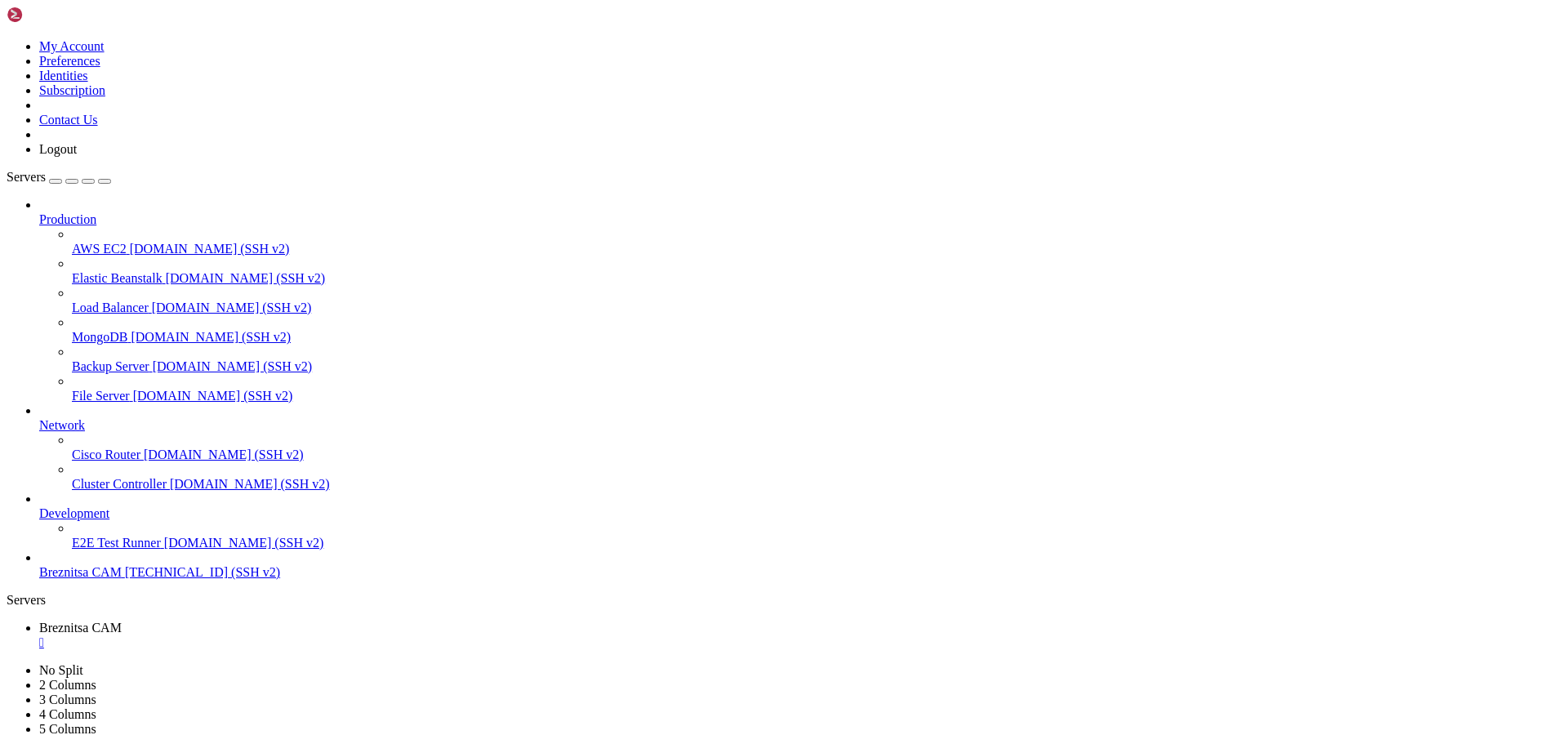
drag, startPoint x: 480, startPoint y: 1520, endPoint x: 408, endPoint y: 1514, distance: 72.2
drag, startPoint x: 527, startPoint y: 1487, endPoint x: 437, endPoint y: 1504, distance: 91.6
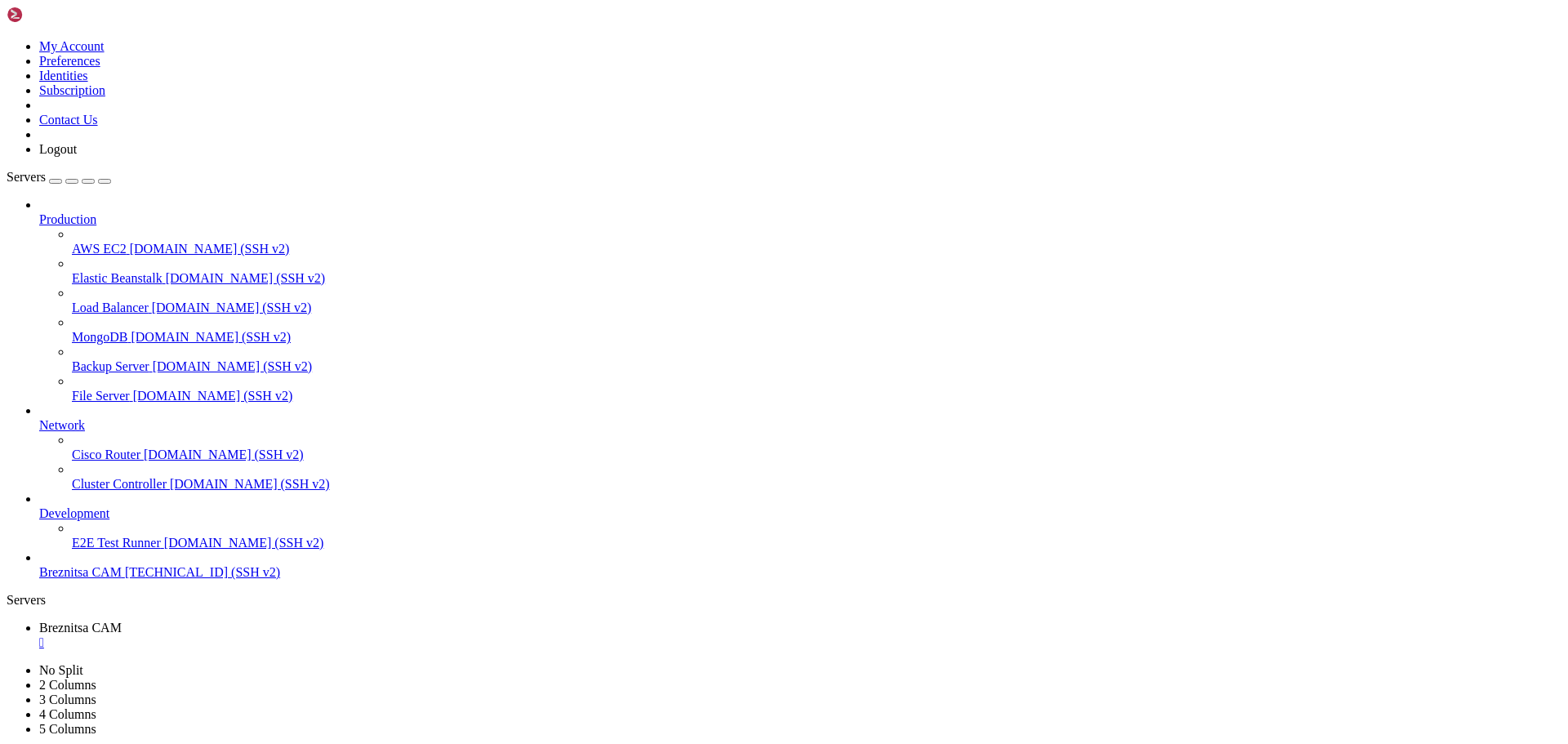
scroll to position [4761, 0]
drag, startPoint x: 488, startPoint y: 1554, endPoint x: 420, endPoint y: 1506, distance: 83.2
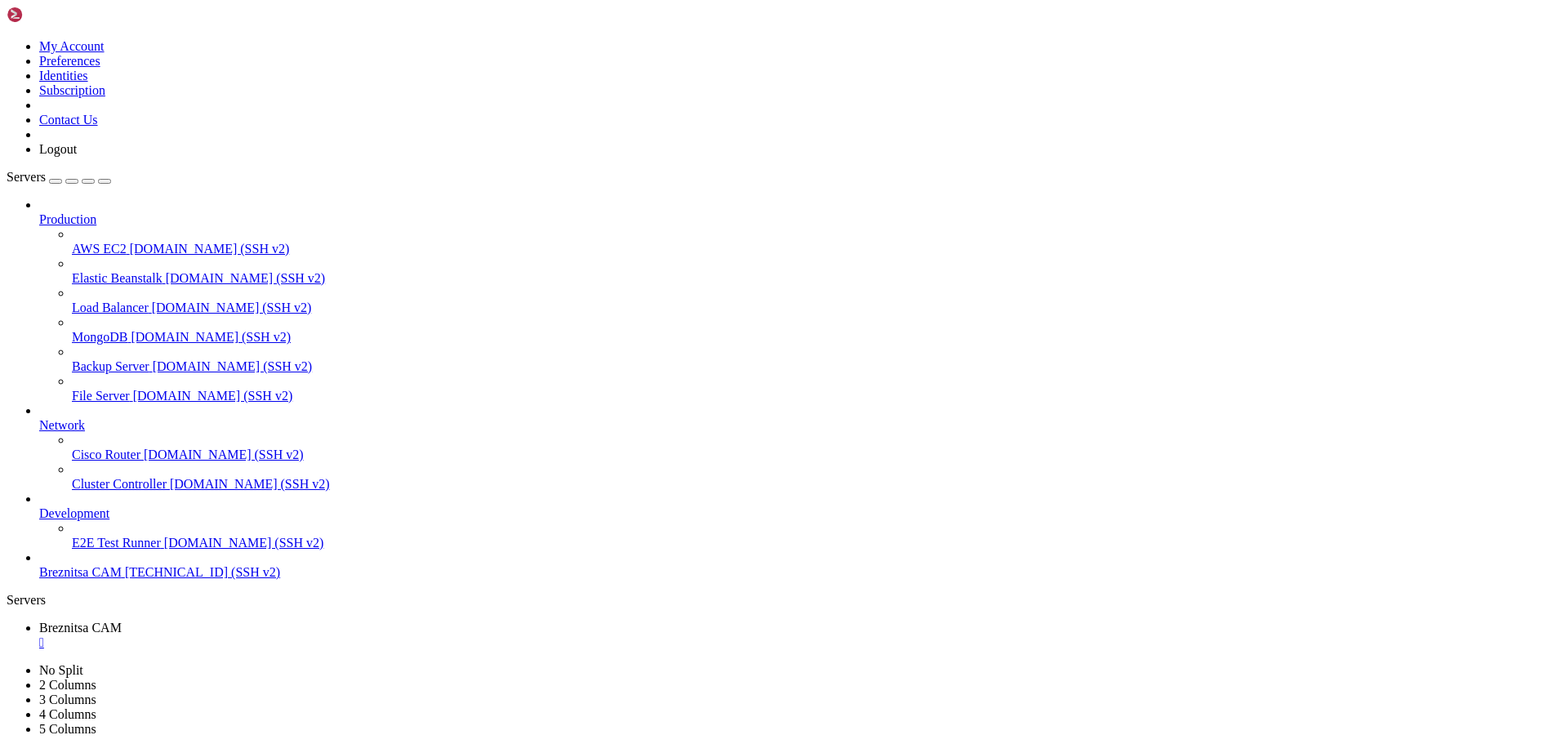
drag, startPoint x: 483, startPoint y: 1537, endPoint x: 442, endPoint y: 1527, distance: 42.2
drag, startPoint x: 13, startPoint y: 994, endPoint x: 320, endPoint y: 1519, distance: 608.2
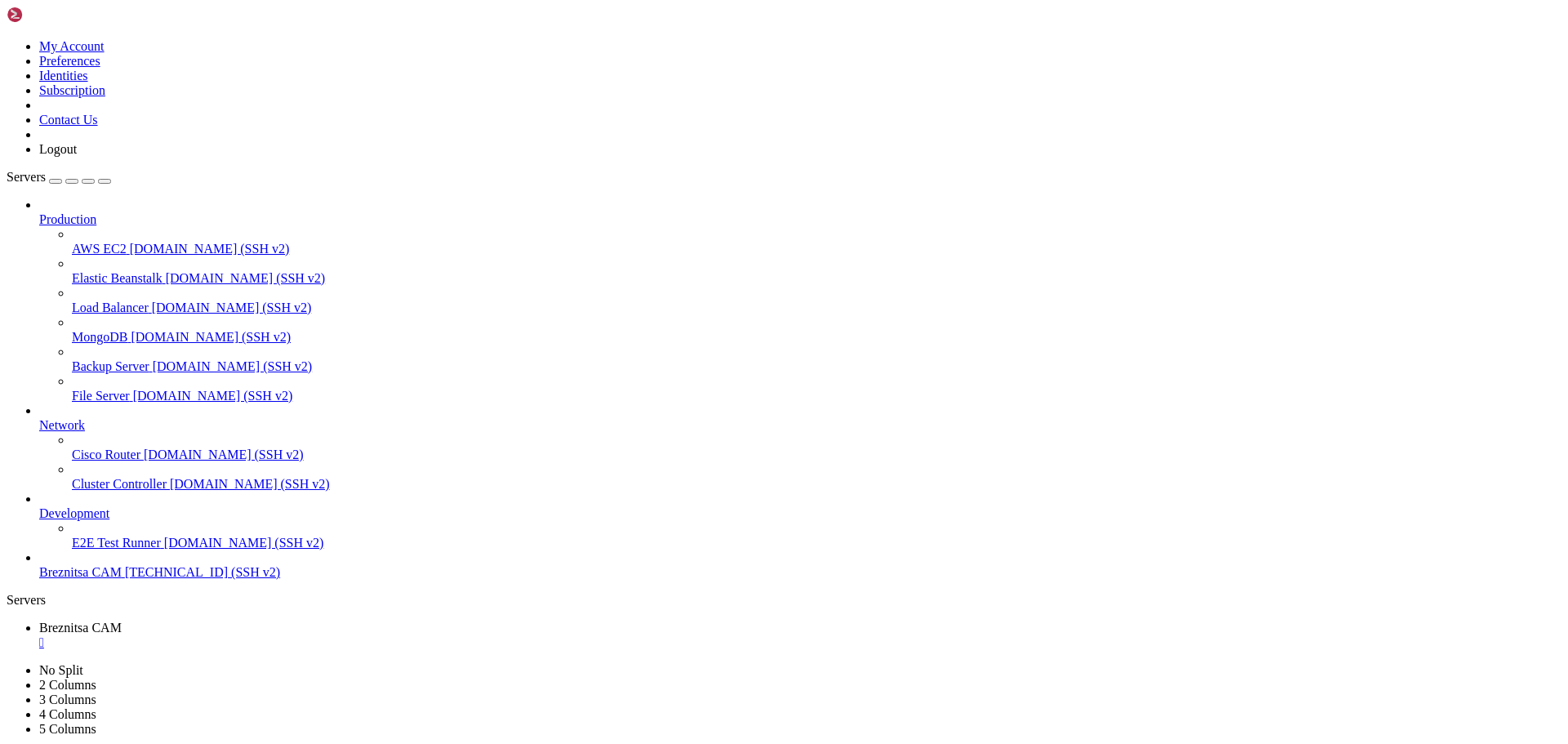
scroll to position [6398, 0]
drag, startPoint x: 445, startPoint y: 1533, endPoint x: 402, endPoint y: 1520, distance: 44.9
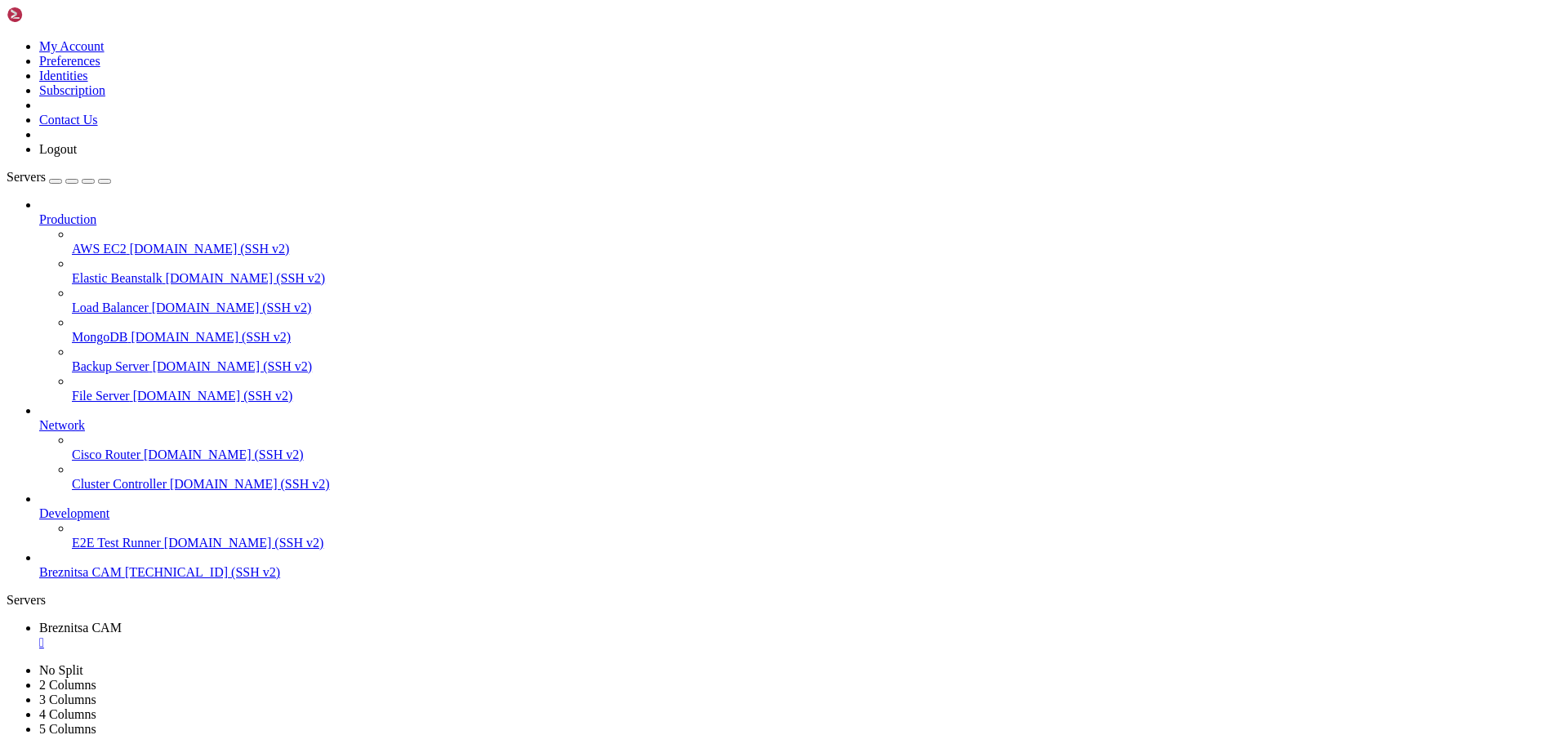
scroll to position [6580, 0]
drag, startPoint x: 904, startPoint y: 1519, endPoint x: 13, endPoint y: 1352, distance: 906.5
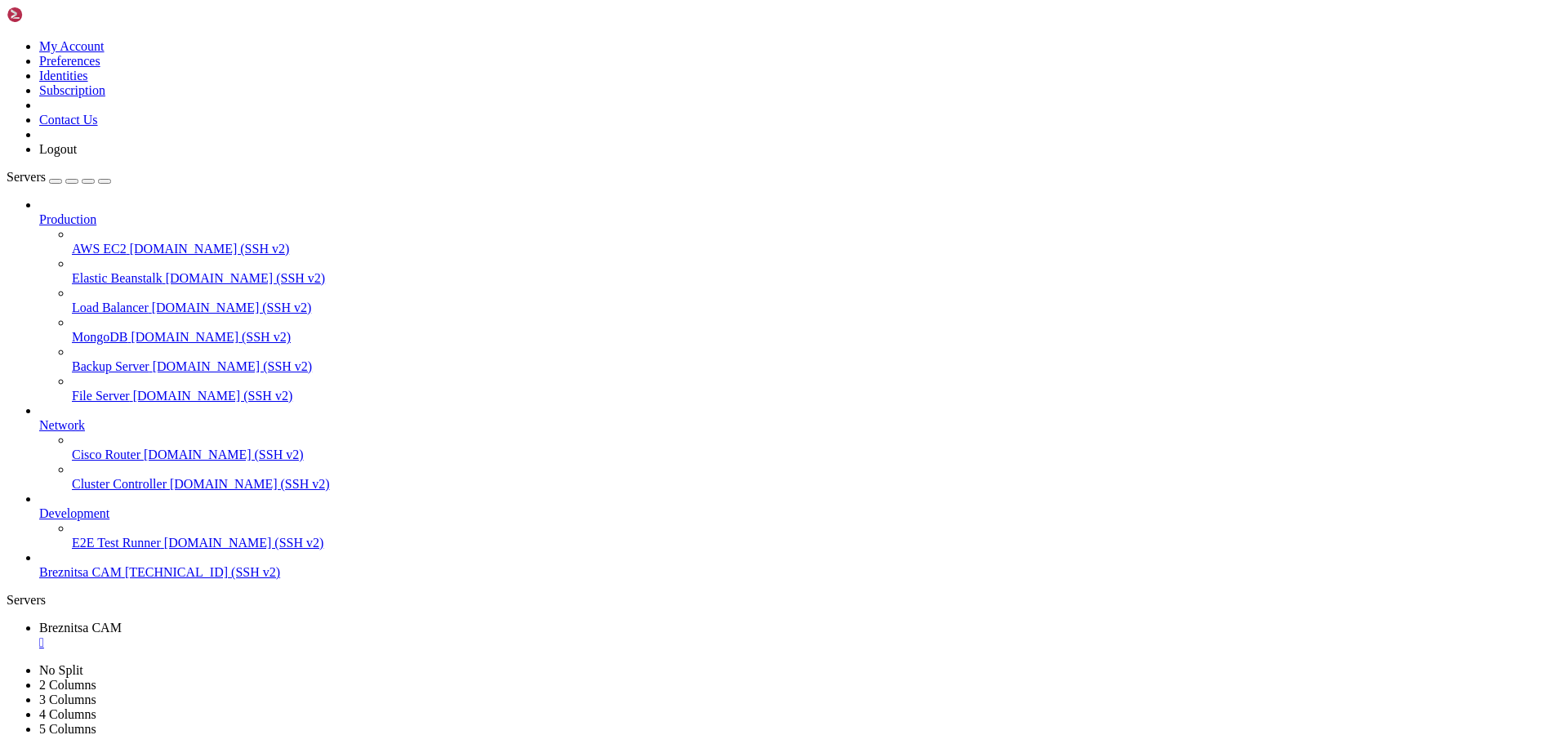
scroll to position [8160, 0]
drag, startPoint x: 414, startPoint y: 1531, endPoint x: 388, endPoint y: 1521, distance: 27.9
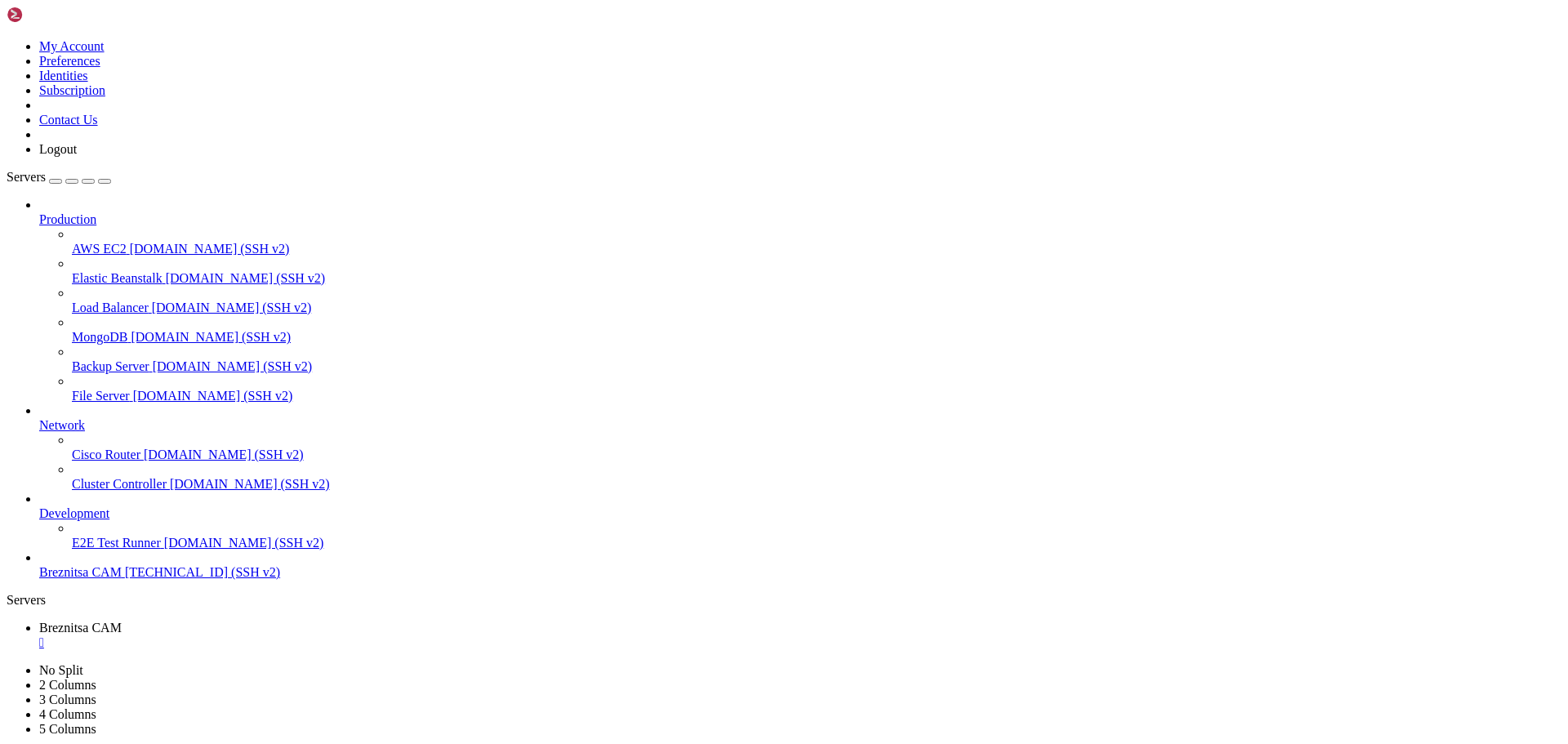
drag, startPoint x: 460, startPoint y: 1544, endPoint x: 419, endPoint y: 1527, distance: 44.4
drag, startPoint x: 12, startPoint y: 1101, endPoint x: 869, endPoint y: 1522, distance: 954.8
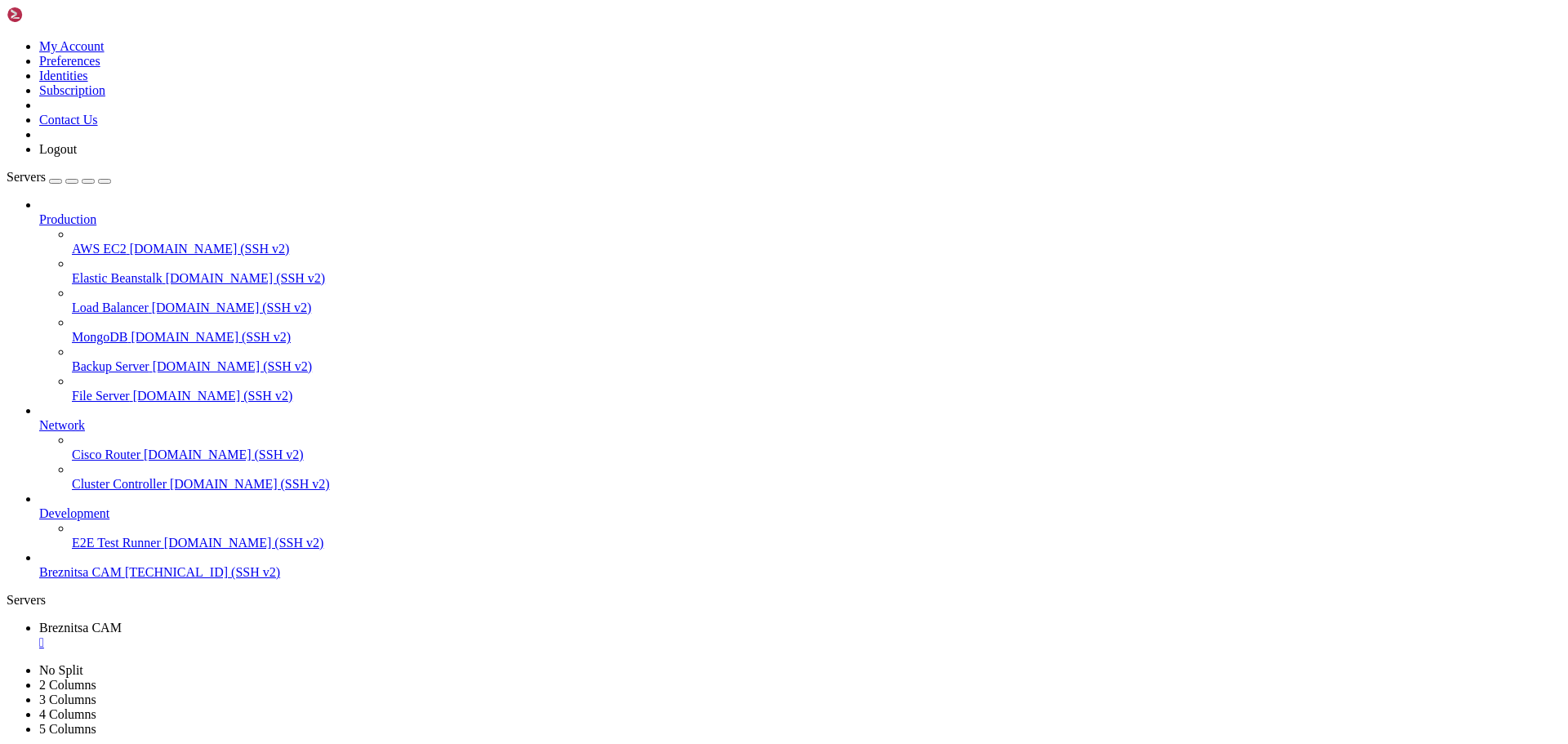
scroll to position [61386, 0]
drag, startPoint x: 447, startPoint y: 1534, endPoint x: 387, endPoint y: 1526, distance: 60.5
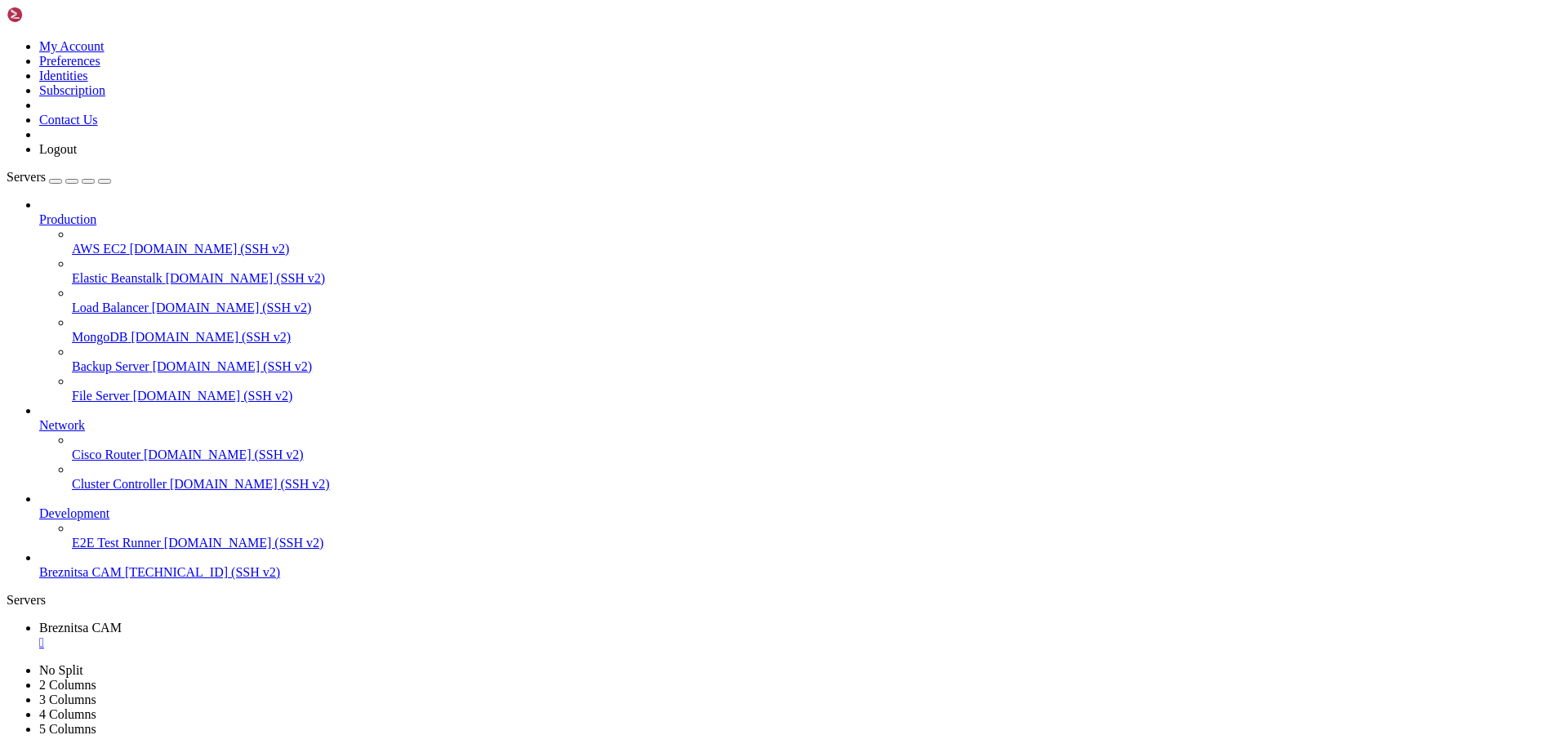
click at [104, 578] on span "Breznitsa CAM" at bounding box center [81, 572] width 83 height 14
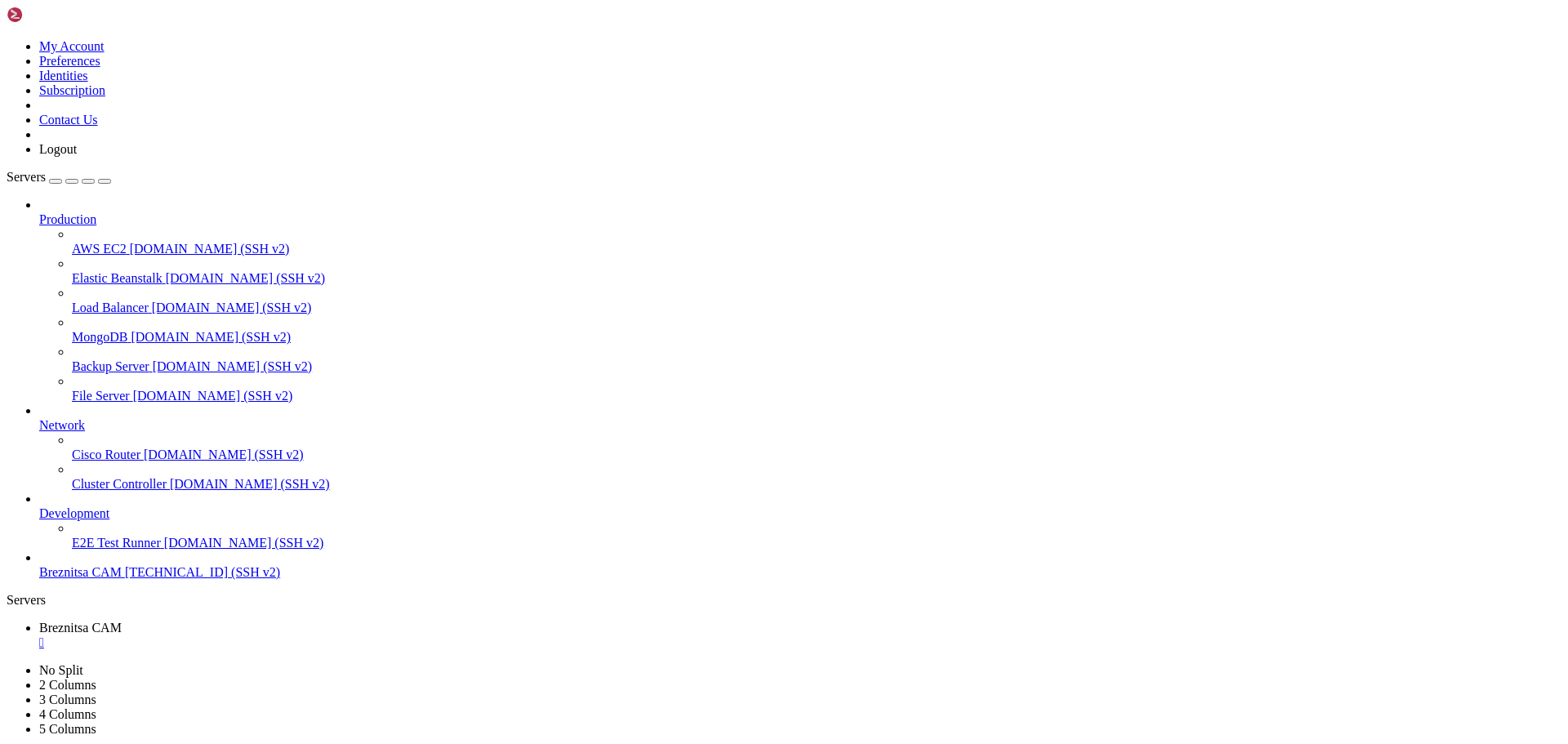
drag, startPoint x: 448, startPoint y: 1286, endPoint x: 399, endPoint y: 1286, distance: 49.0
drag, startPoint x: 544, startPoint y: 1262, endPoint x: 453, endPoint y: 1191, distance: 115.4
